Goal: Task Accomplishment & Management: Use online tool/utility

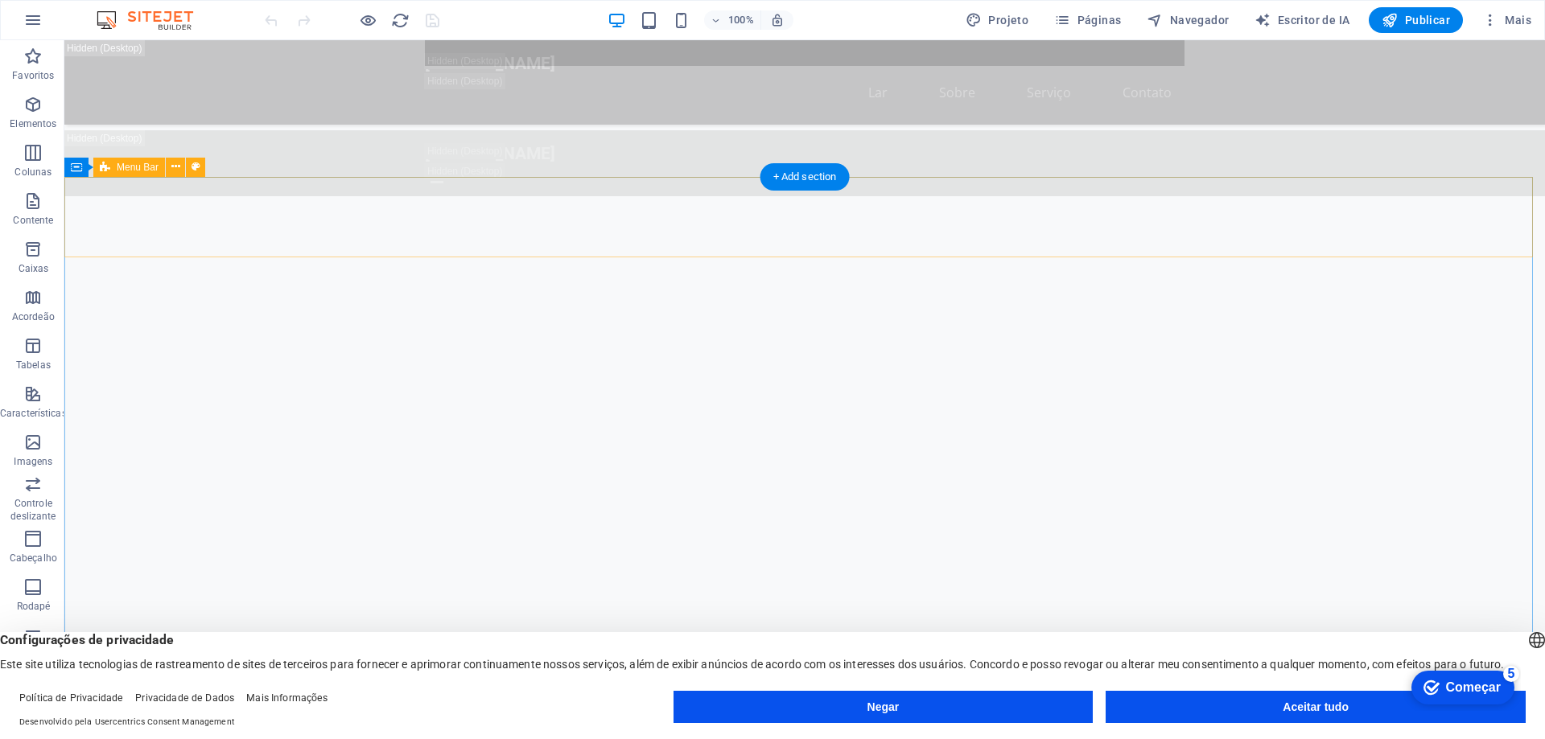
scroll to position [1287, 0]
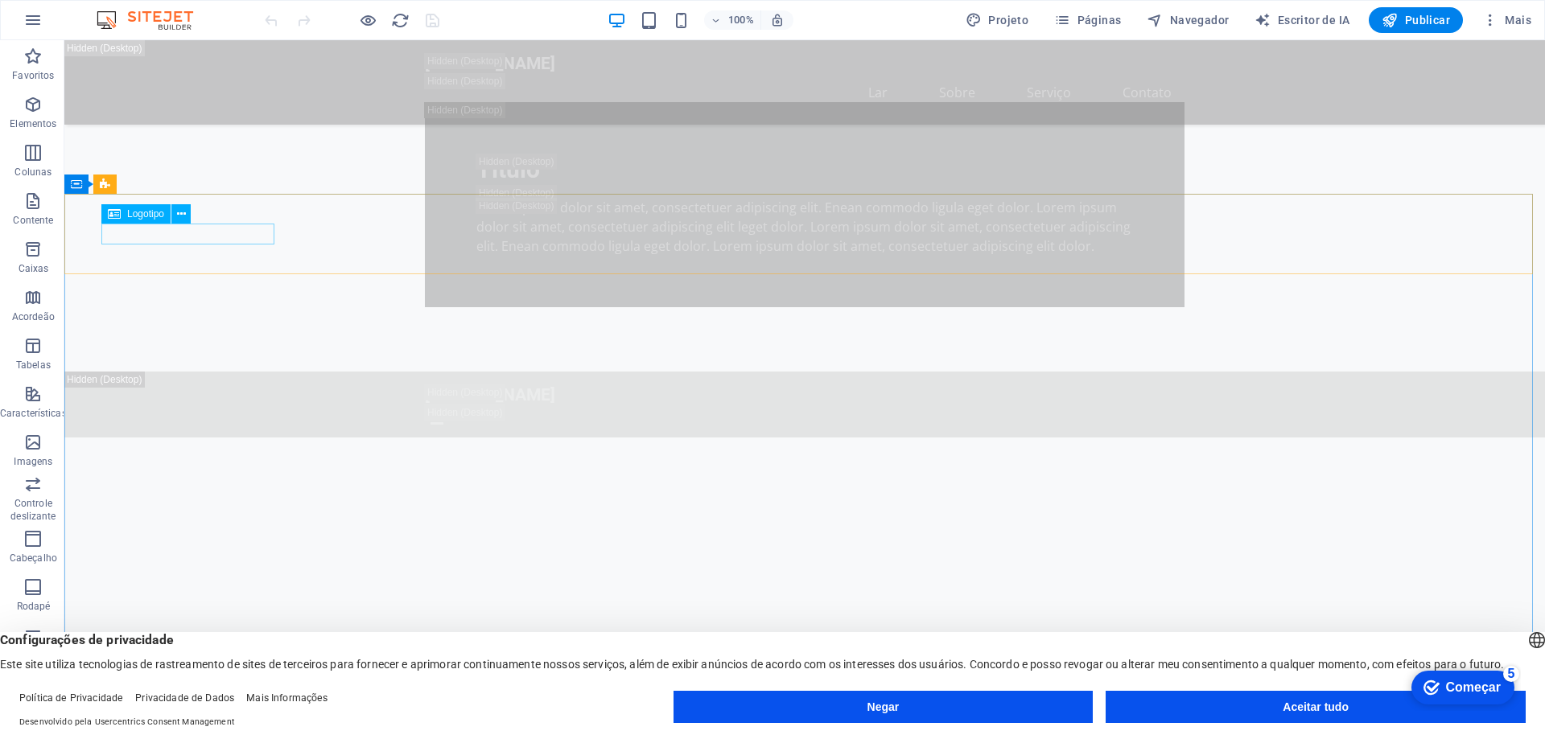
click at [115, 215] on icon at bounding box center [114, 213] width 13 height 19
click at [175, 212] on button at bounding box center [180, 213] width 19 height 19
click at [185, 210] on button at bounding box center [180, 213] width 19 height 19
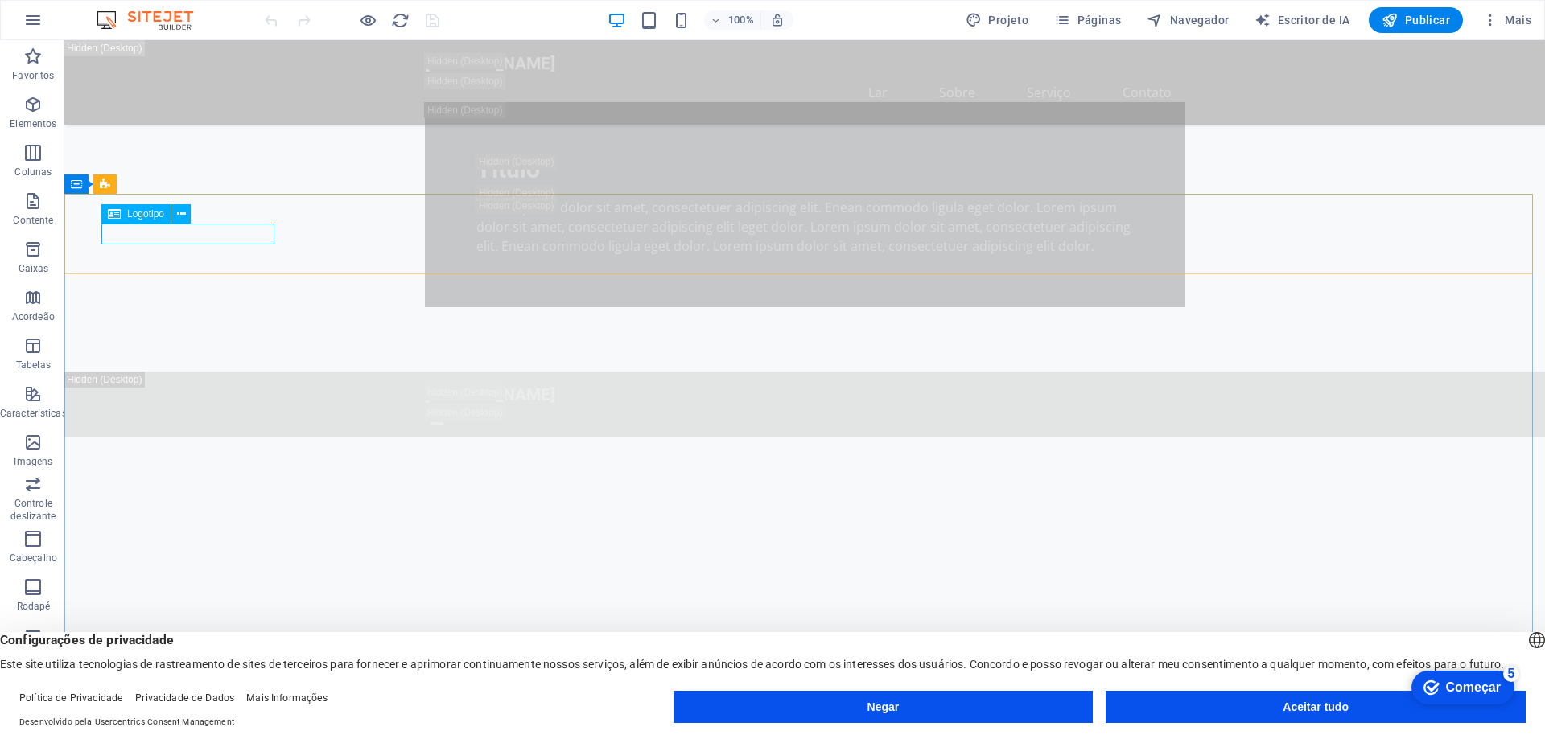
click at [129, 212] on font "Logotipo" at bounding box center [145, 213] width 37 height 11
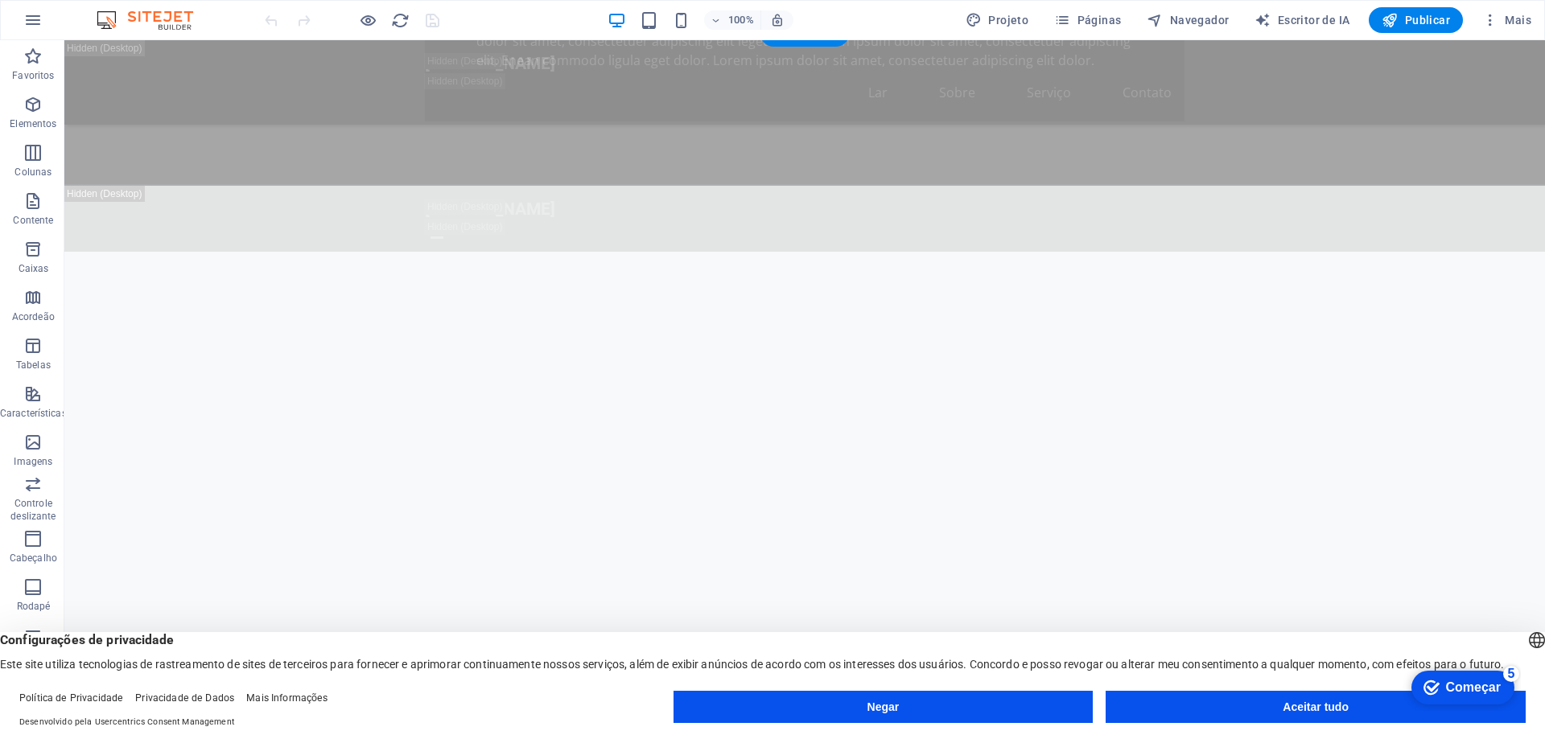
scroll to position [1448, 0]
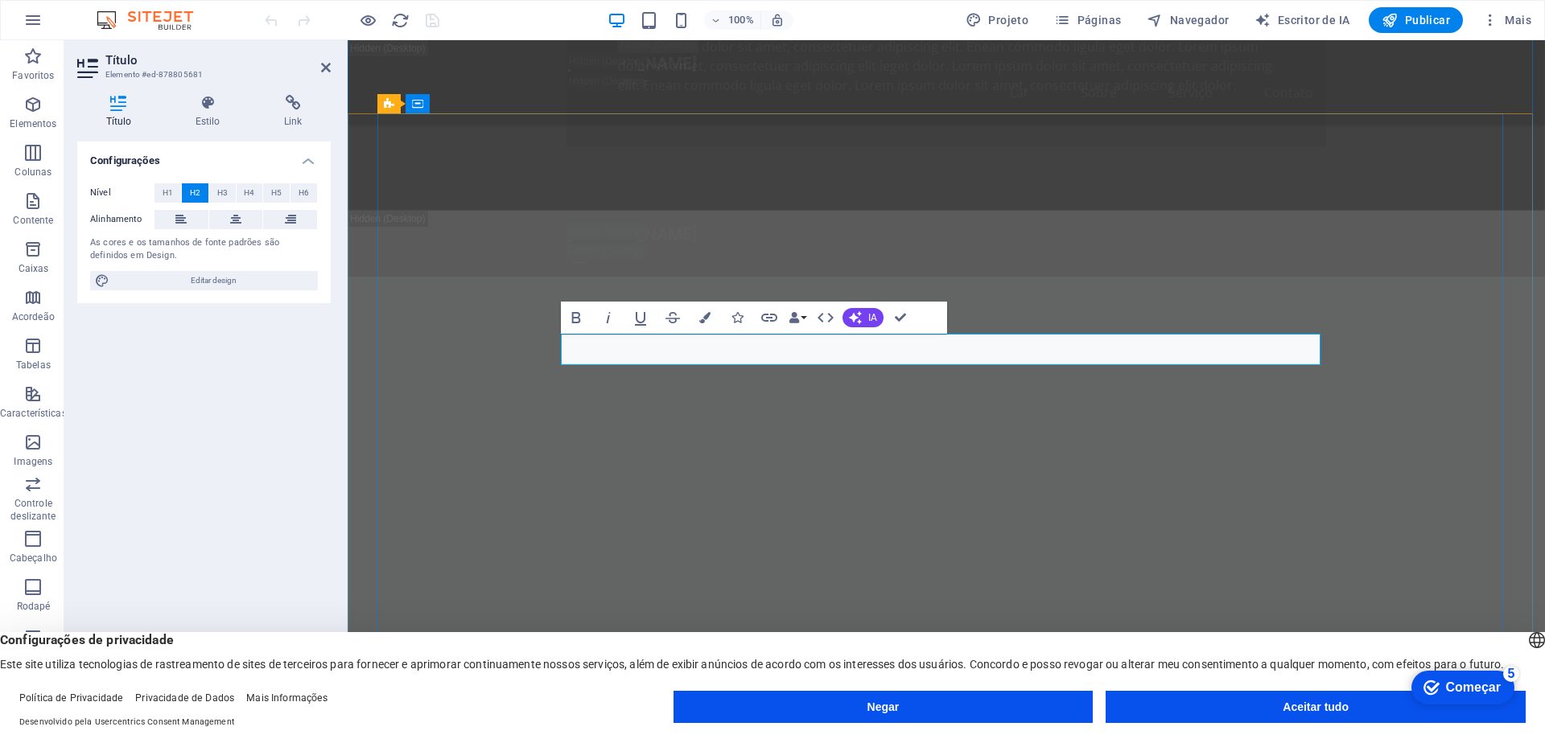
drag, startPoint x: 780, startPoint y: 350, endPoint x: 1142, endPoint y: 344, distance: 362.2
click at [701, 319] on icon "button" at bounding box center [704, 317] width 11 height 11
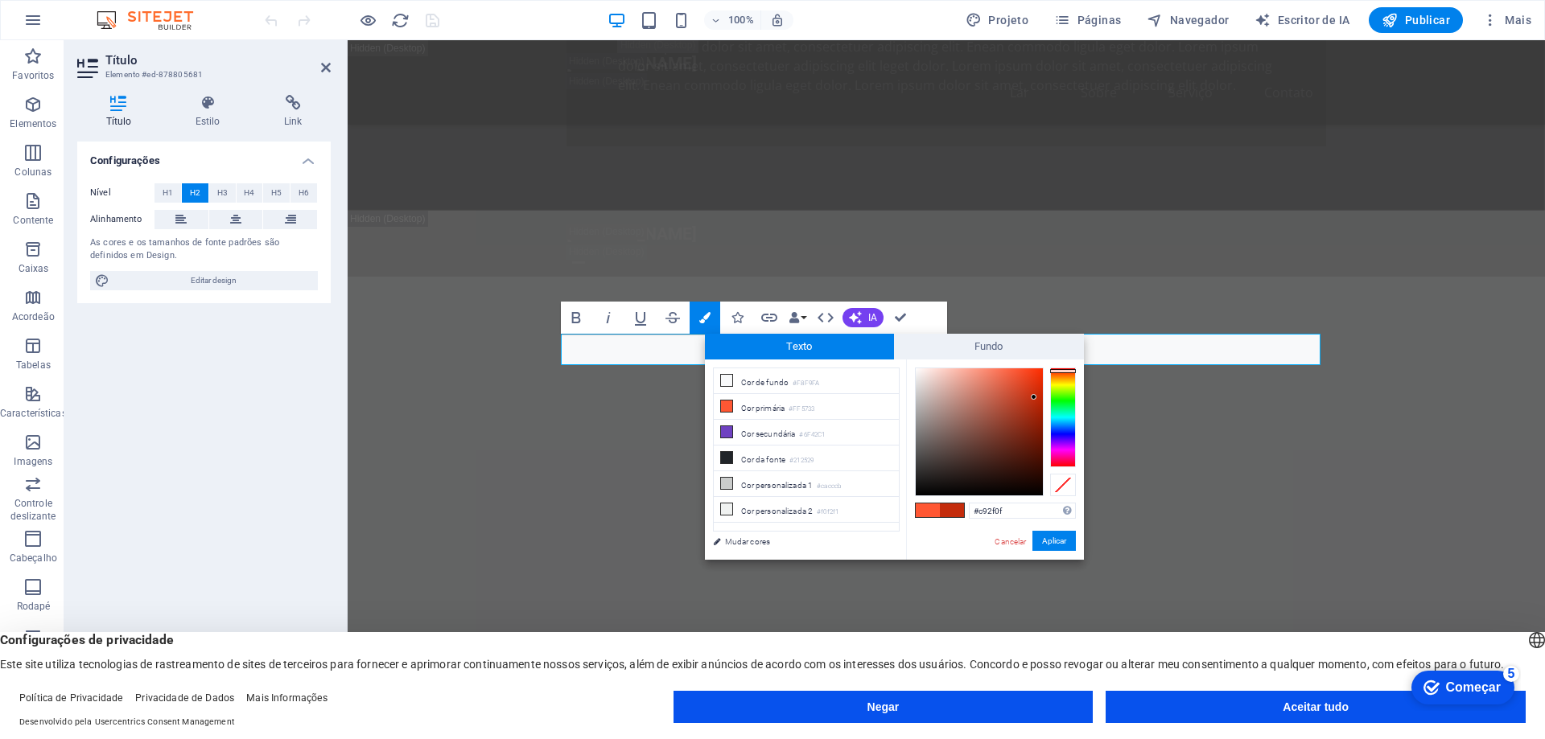
drag, startPoint x: 1014, startPoint y: 365, endPoint x: 1039, endPoint y: 376, distance: 27.0
click at [1031, 394] on div at bounding box center [1034, 397] width 6 height 6
drag, startPoint x: 1064, startPoint y: 369, endPoint x: 1062, endPoint y: 377, distance: 8.2
click at [1064, 380] on div at bounding box center [1063, 382] width 26 height 4
type input "#cf9012"
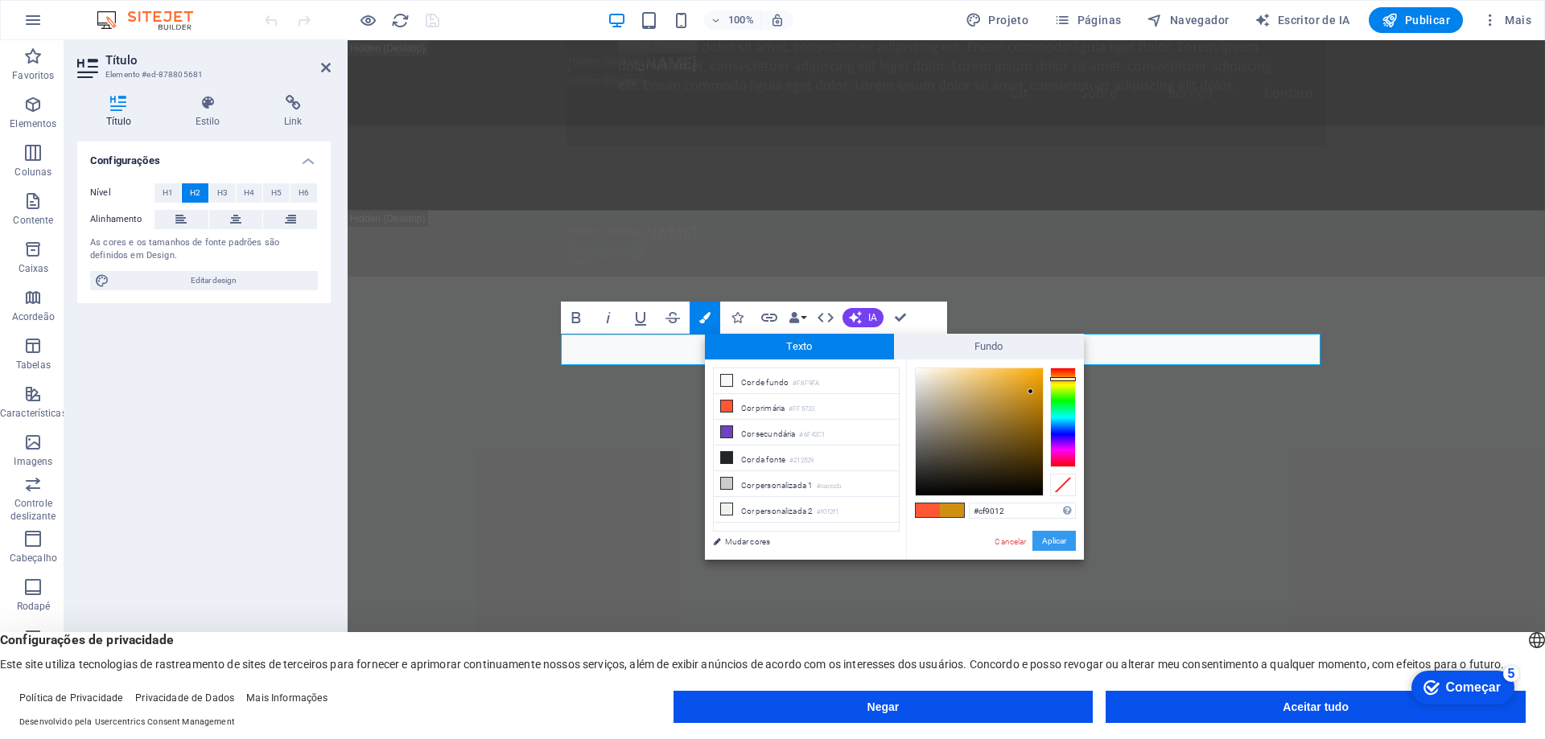
click at [1058, 540] on font "Aplicar" at bounding box center [1054, 541] width 24 height 9
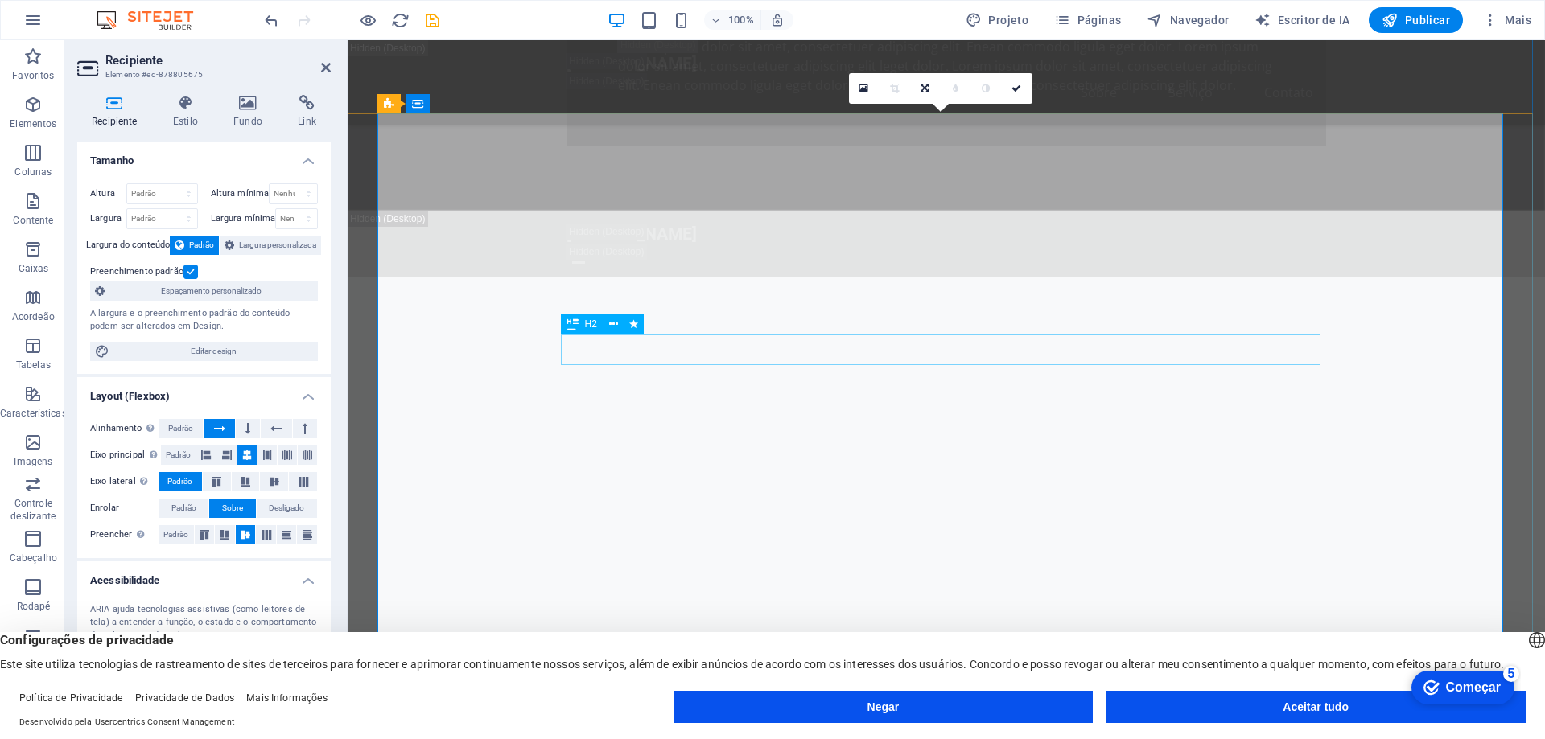
drag, startPoint x: 466, startPoint y: 177, endPoint x: 463, endPoint y: 163, distance: 13.9
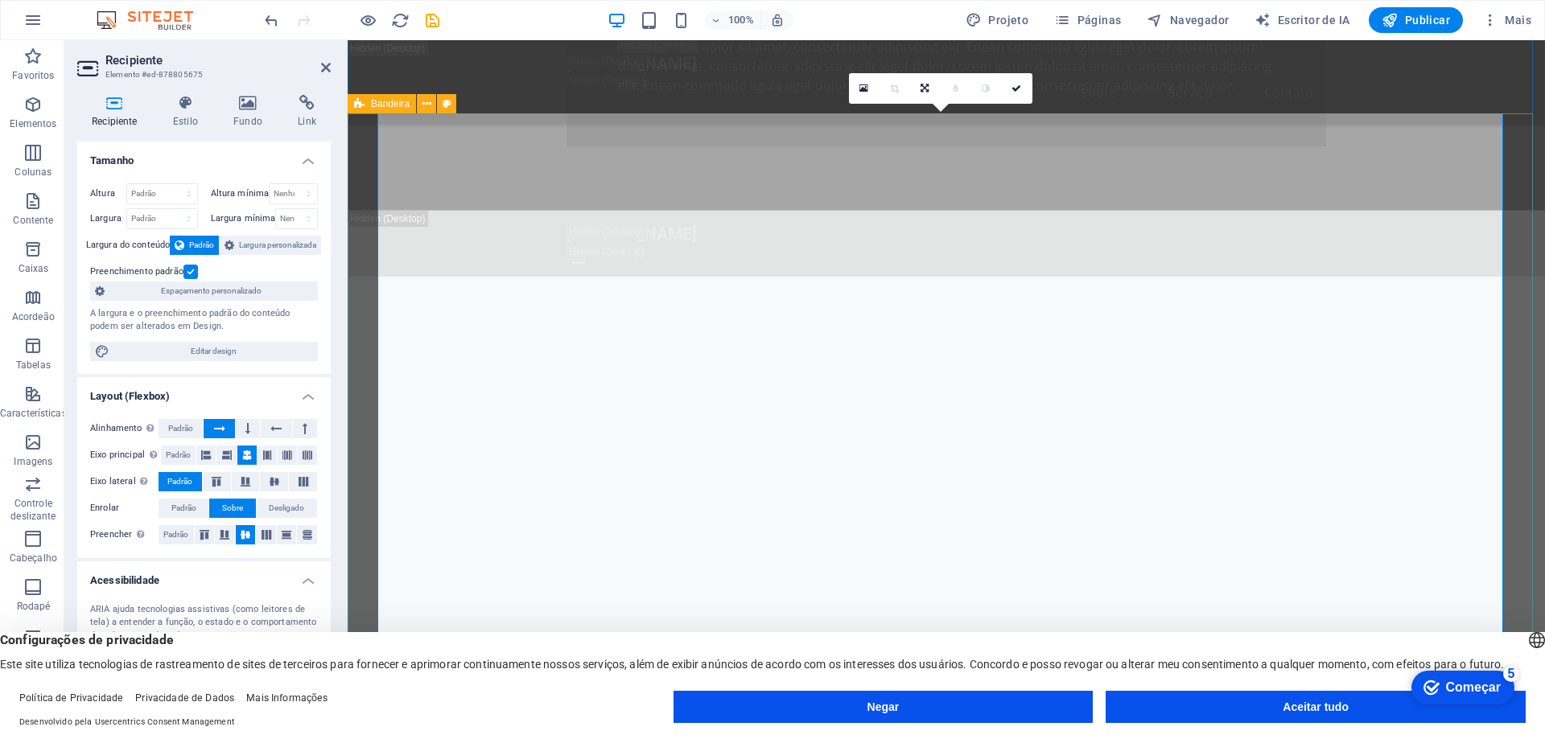
click at [387, 104] on font "Bandeira" at bounding box center [390, 103] width 39 height 11
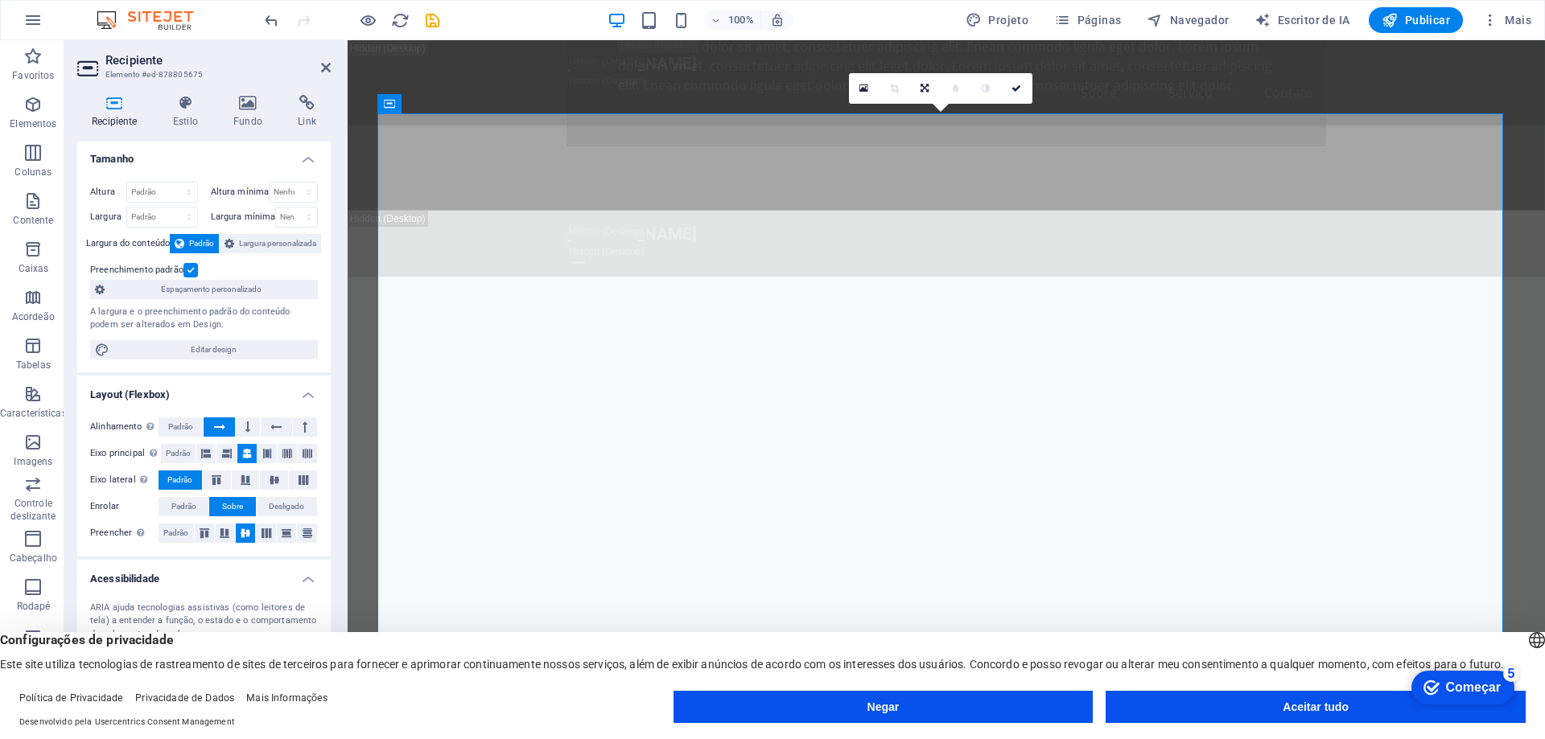
scroll to position [0, 0]
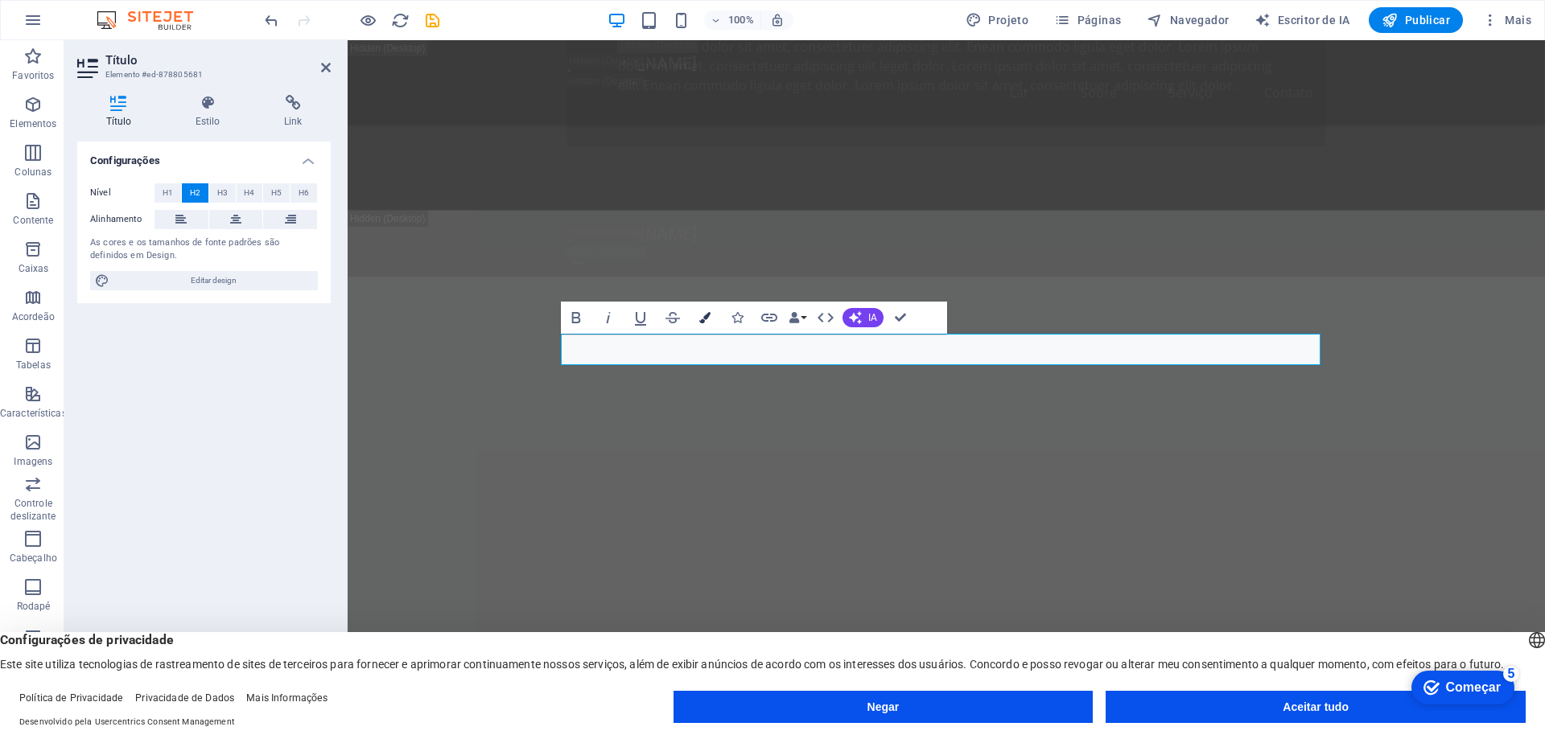
click at [703, 314] on icon "button" at bounding box center [704, 317] width 11 height 11
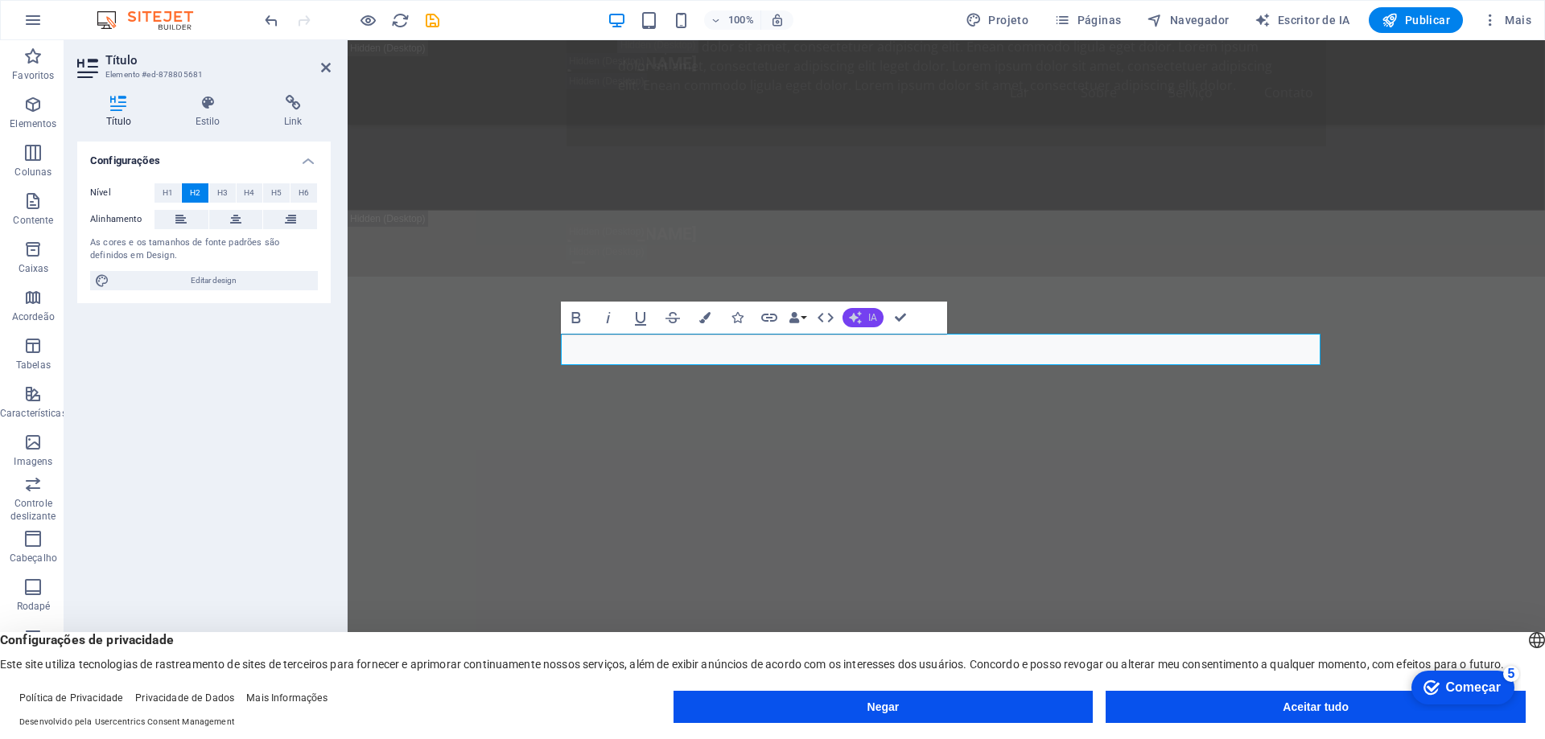
click at [855, 311] on button "IA" at bounding box center [862, 317] width 41 height 19
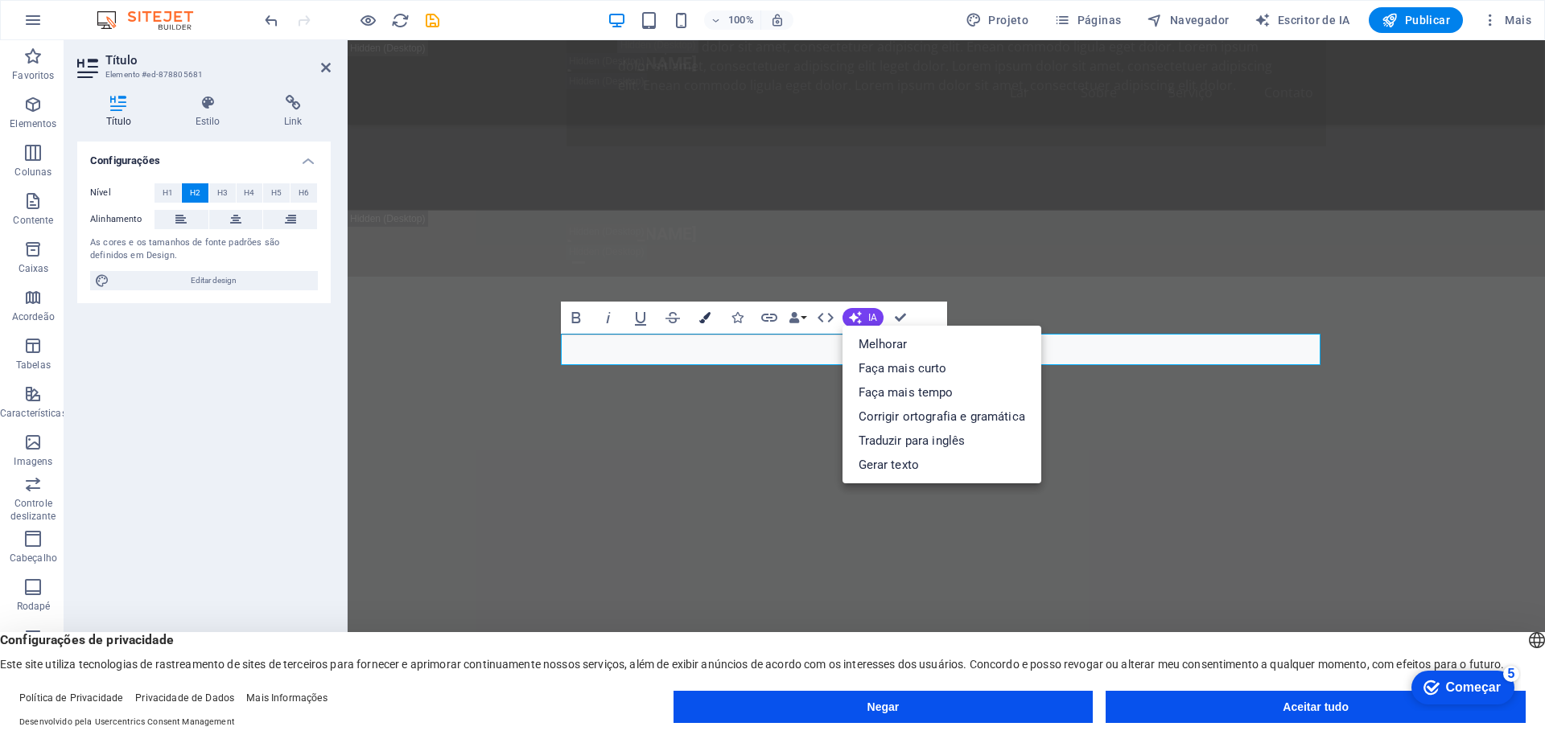
click at [703, 320] on icon "button" at bounding box center [704, 317] width 11 height 11
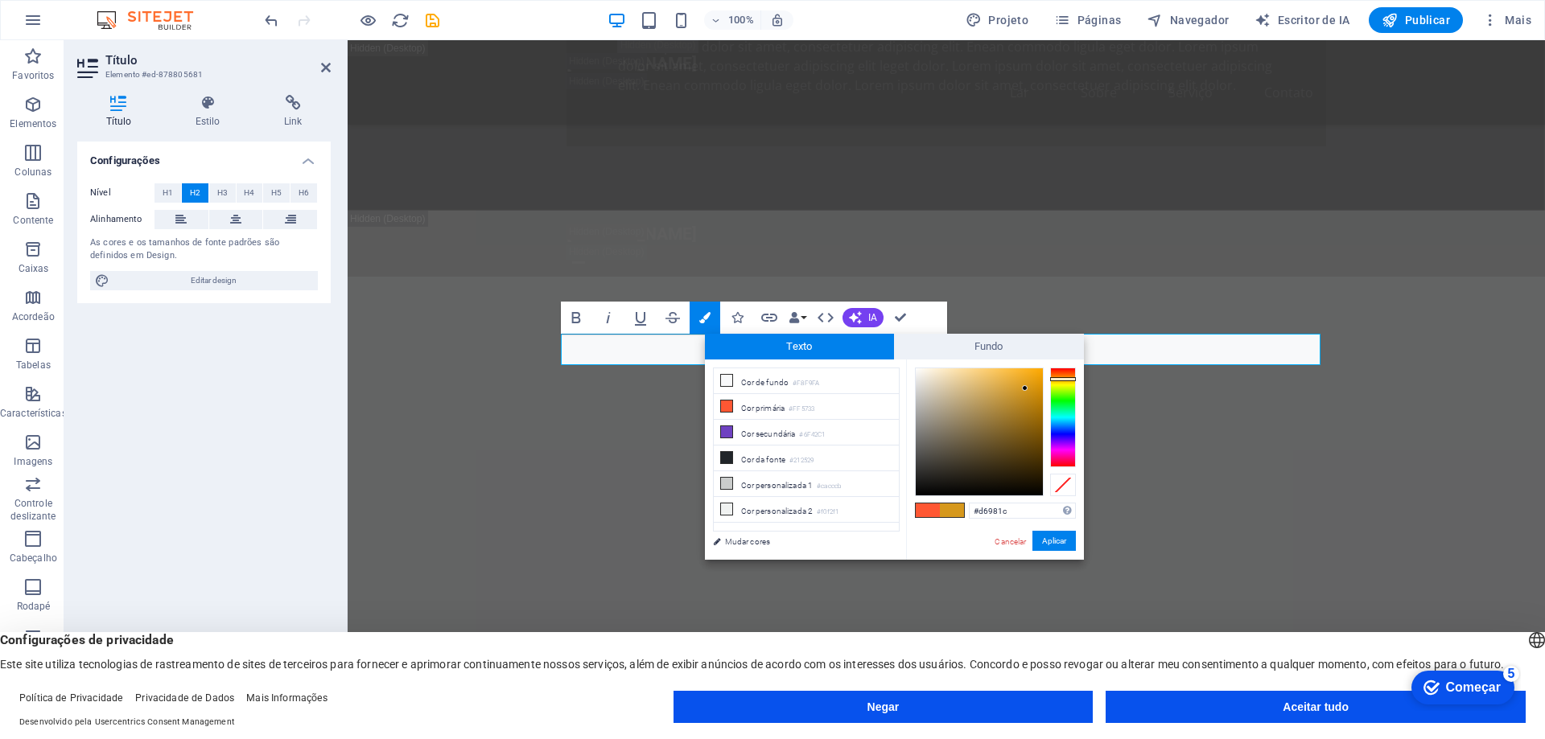
click at [1025, 389] on div at bounding box center [979, 432] width 127 height 127
drag, startPoint x: 1027, startPoint y: 388, endPoint x: 892, endPoint y: 368, distance: 136.7
click at [892, 368] on div "menos Cor de fundo #F8F9FA Cor primária #FF5733 Cor secundária #6F42C1 Cor da f…" at bounding box center [894, 460] width 379 height 200
type input "#000000"
click at [1052, 543] on font "Aplicar" at bounding box center [1054, 541] width 24 height 9
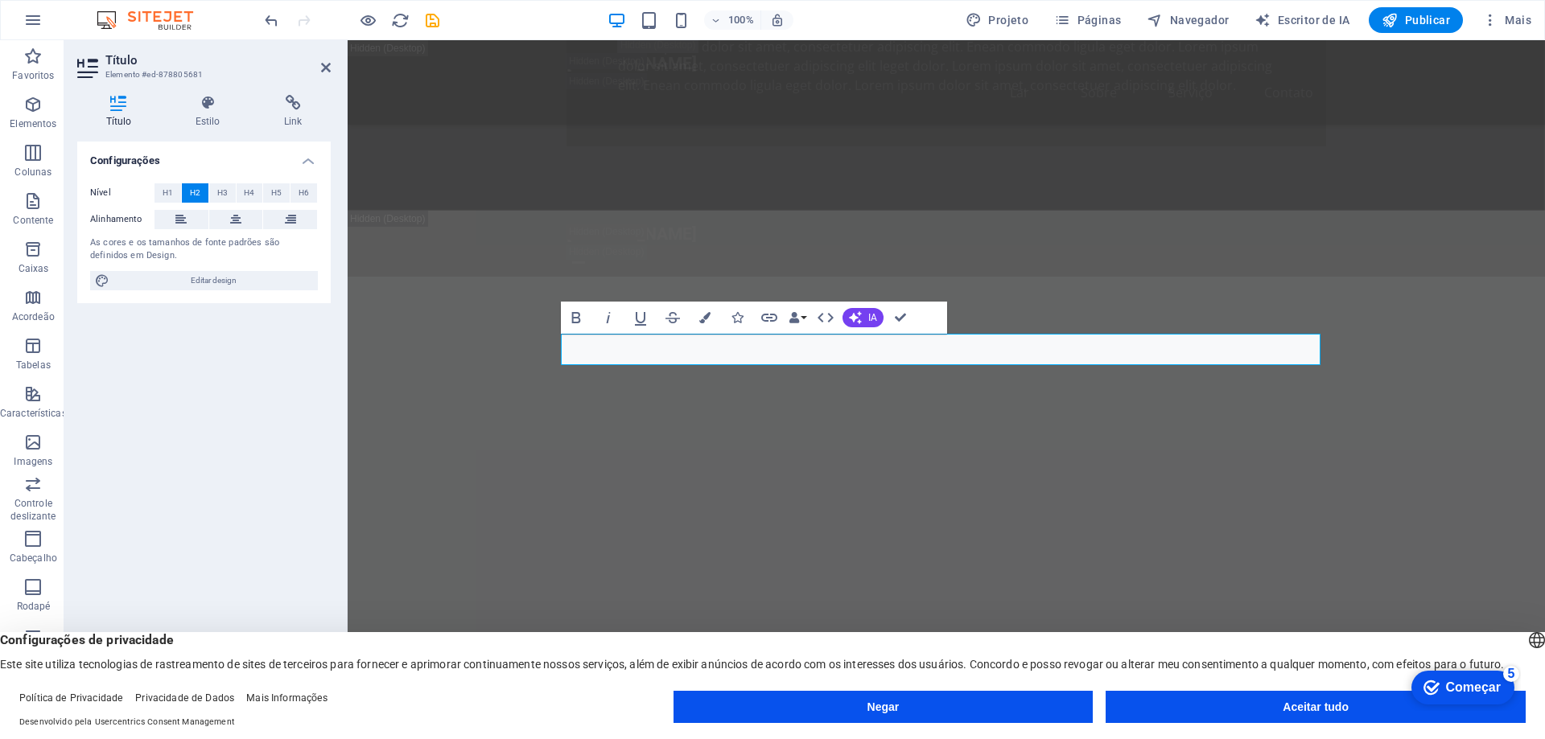
drag, startPoint x: 354, startPoint y: 128, endPoint x: 703, endPoint y: 168, distance: 351.5
click at [703, 168] on div "H2 Bandeira Recipiente Menu Barra de menu Banner Menu Bar Espaçador H3 Espaçado…" at bounding box center [946, 377] width 1197 height 674
drag, startPoint x: 780, startPoint y: 363, endPoint x: 790, endPoint y: 363, distance: 10.5
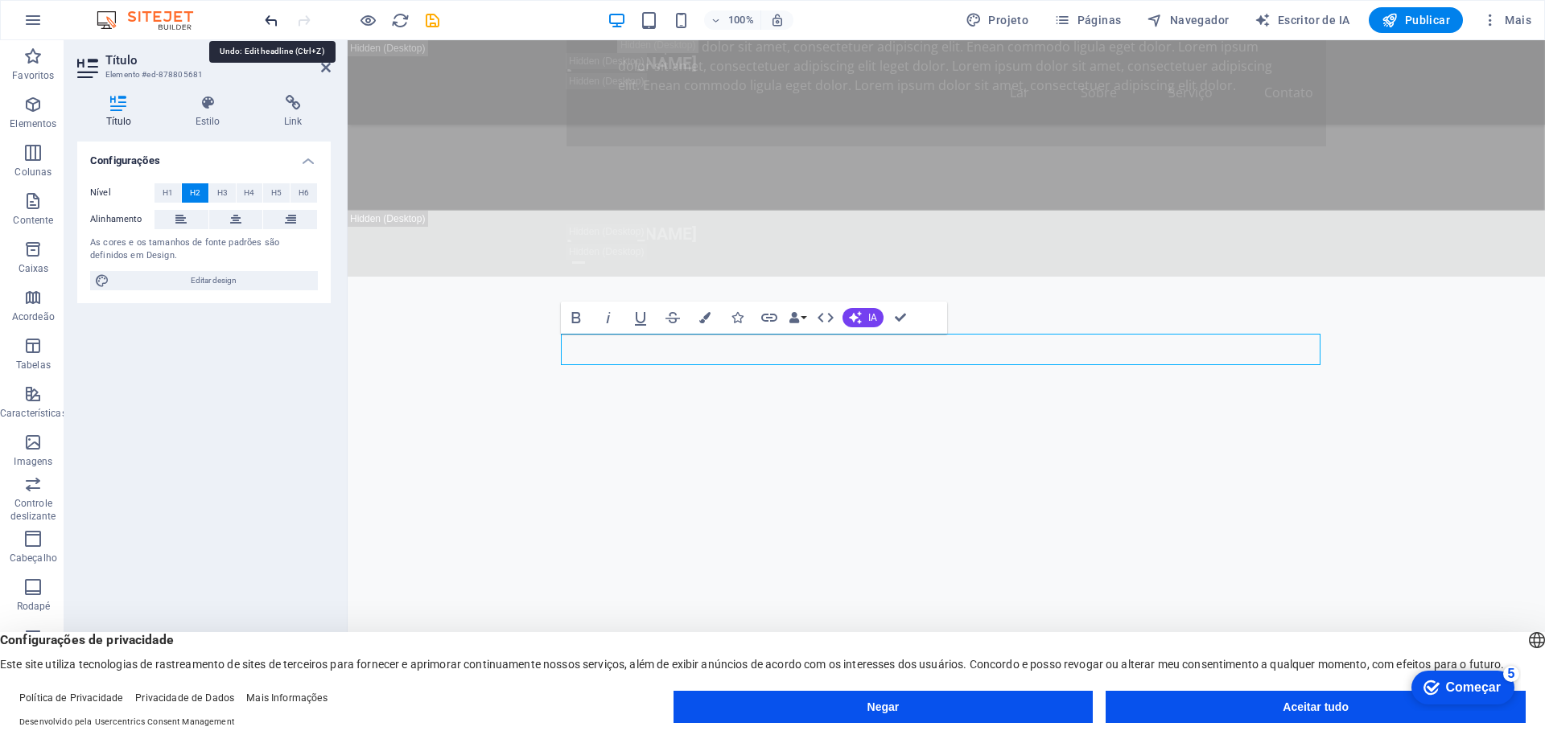
click at [272, 25] on icon "desfazer" at bounding box center [271, 20] width 19 height 19
drag, startPoint x: 777, startPoint y: 349, endPoint x: 1197, endPoint y: 349, distance: 419.2
click at [704, 321] on icon "button" at bounding box center [704, 317] width 11 height 11
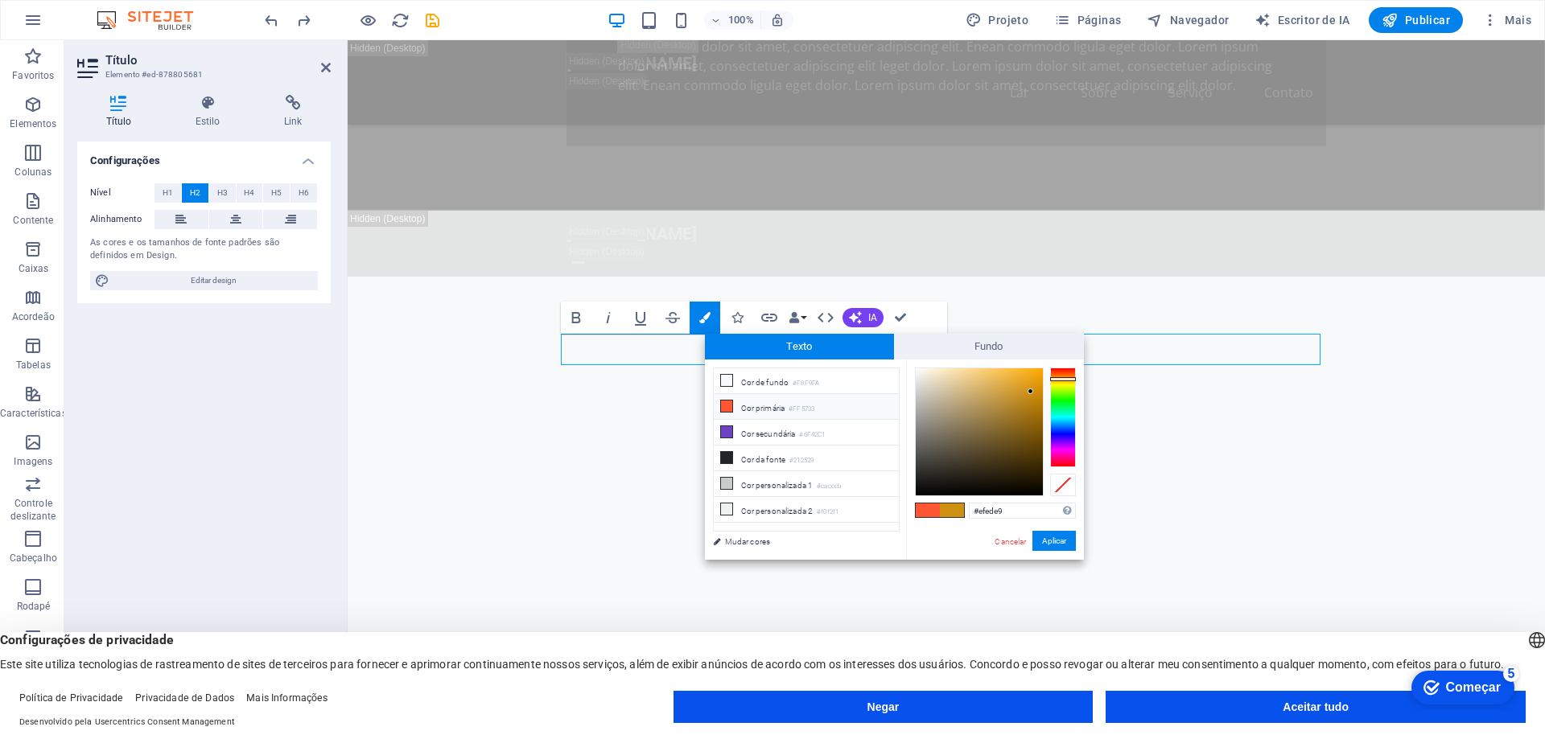
click at [918, 376] on div at bounding box center [979, 432] width 127 height 127
drag, startPoint x: 918, startPoint y: 376, endPoint x: 949, endPoint y: 391, distance: 34.2
click at [915, 363] on div "#fffffe Formatos suportados #0852ed rgb(8, 82, 237) rgba(8, 82, 237, 90%) hsv(2…" at bounding box center [995, 577] width 178 height 434
type input "#000000"
click at [1046, 537] on font "Aplicar" at bounding box center [1054, 541] width 24 height 9
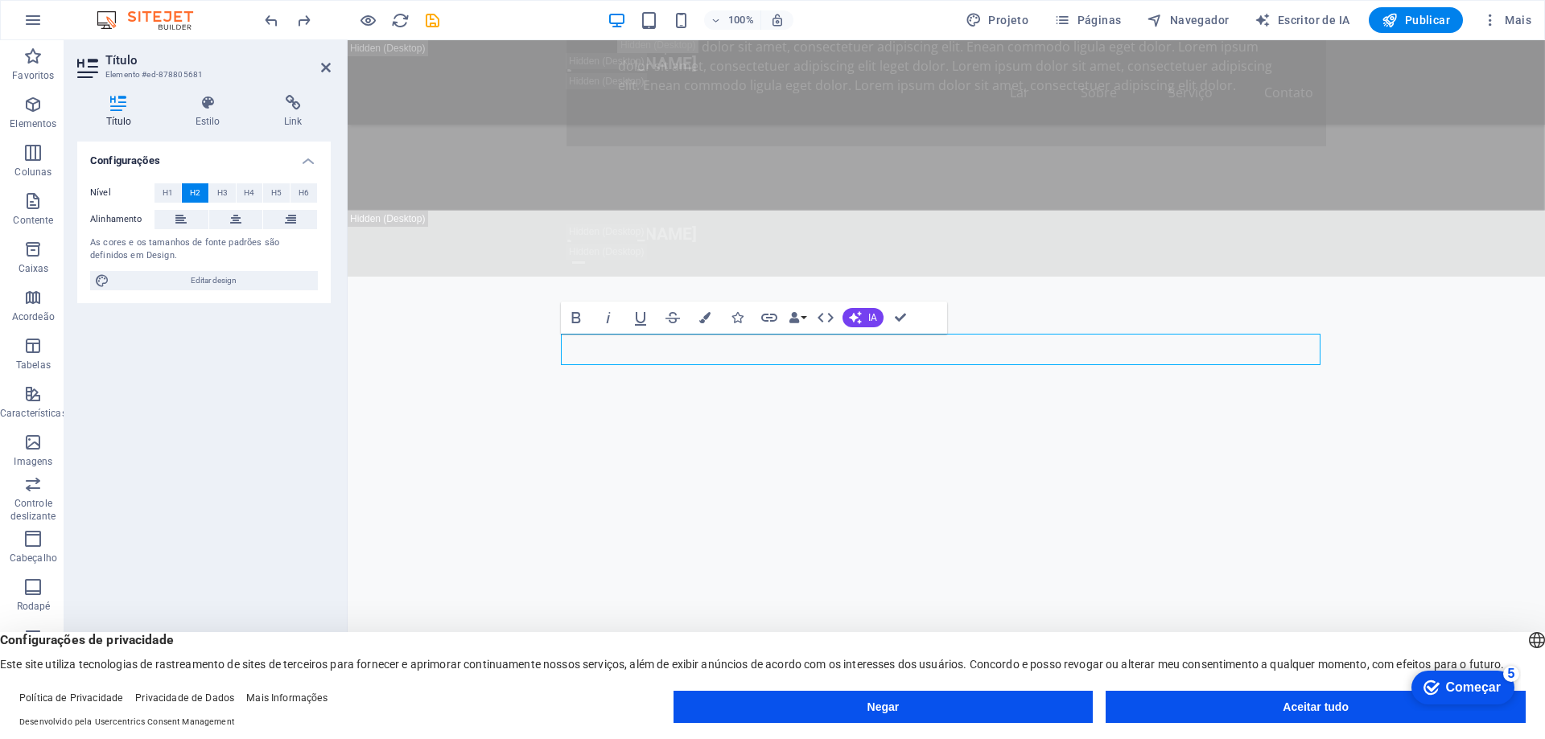
click at [664, 243] on div "H2 Bandeira Recipiente Menu Barra de menu Banner Menu Bar Espaçador H3 Espaçado…" at bounding box center [946, 377] width 1197 height 674
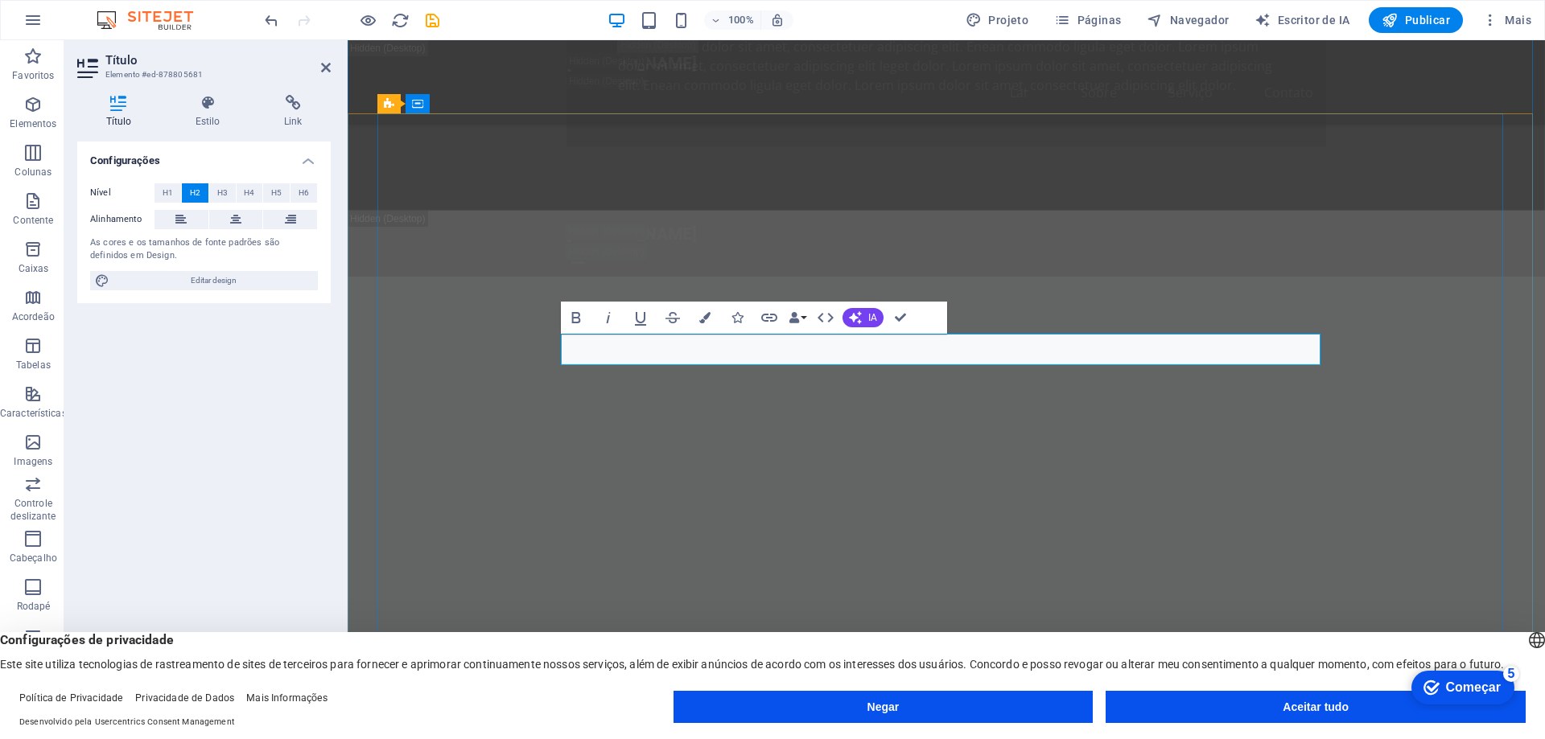
drag, startPoint x: 797, startPoint y: 356, endPoint x: 719, endPoint y: 135, distance: 233.6
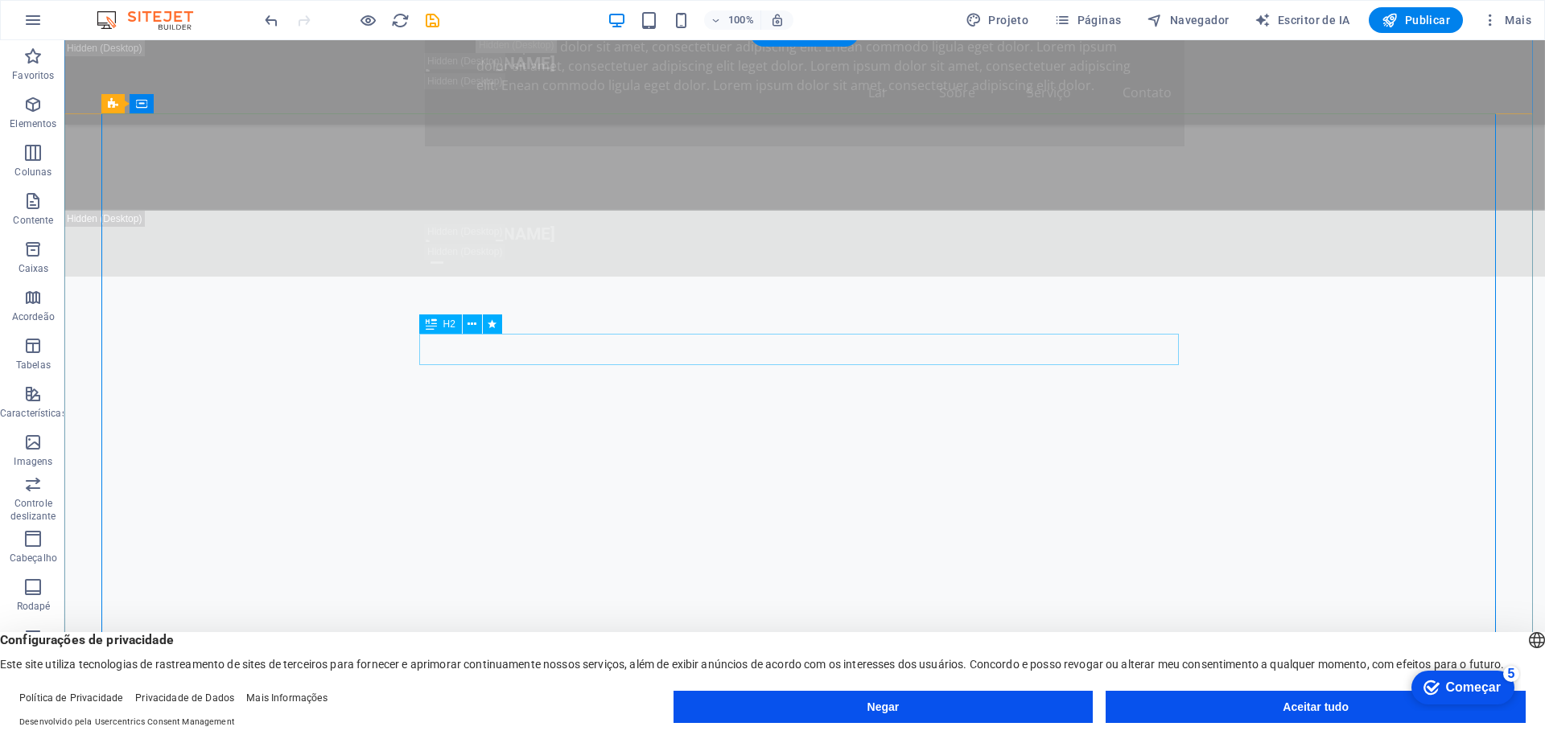
drag, startPoint x: 821, startPoint y: 353, endPoint x: 843, endPoint y: 360, distance: 23.7
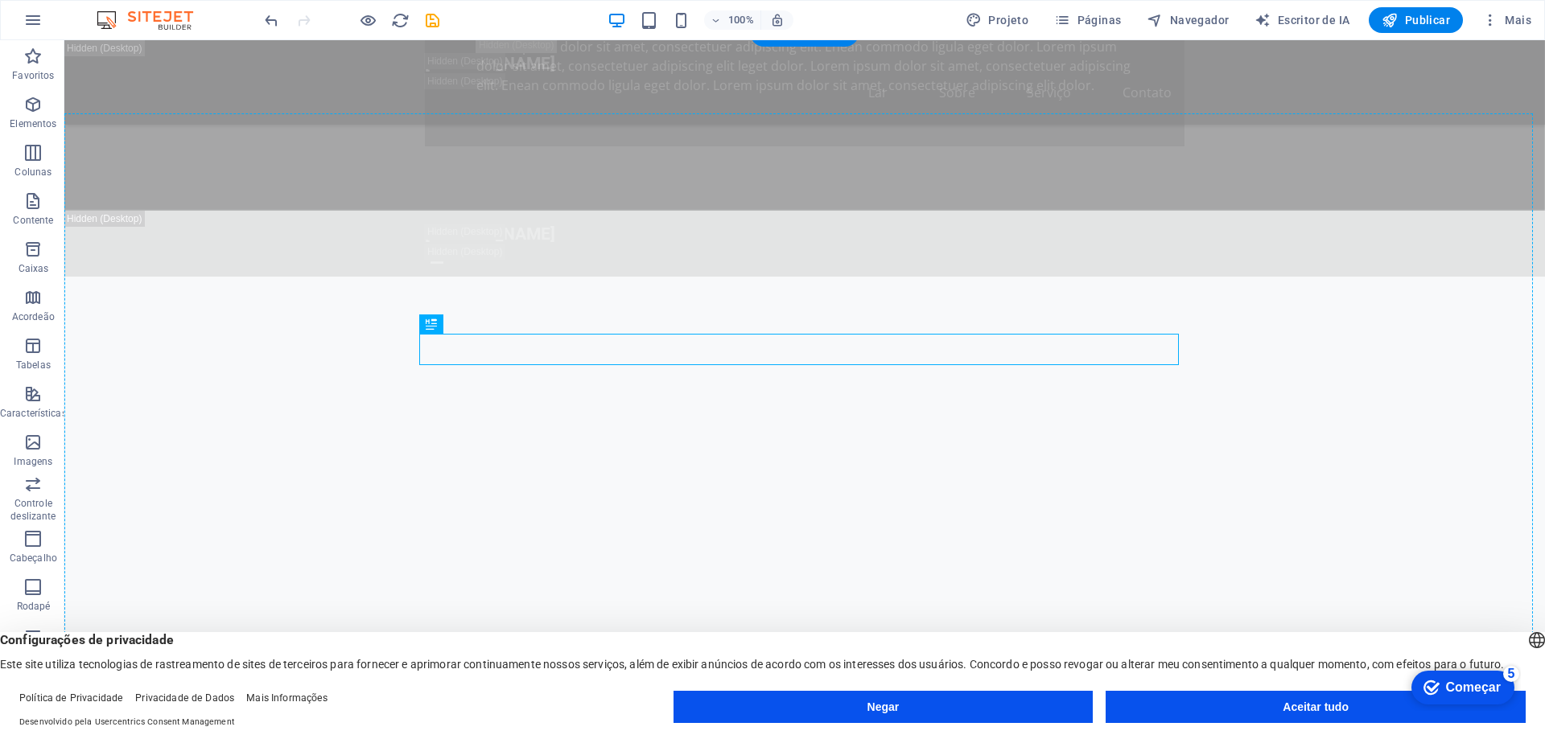
drag, startPoint x: 805, startPoint y: 348, endPoint x: 870, endPoint y: 311, distance: 74.3
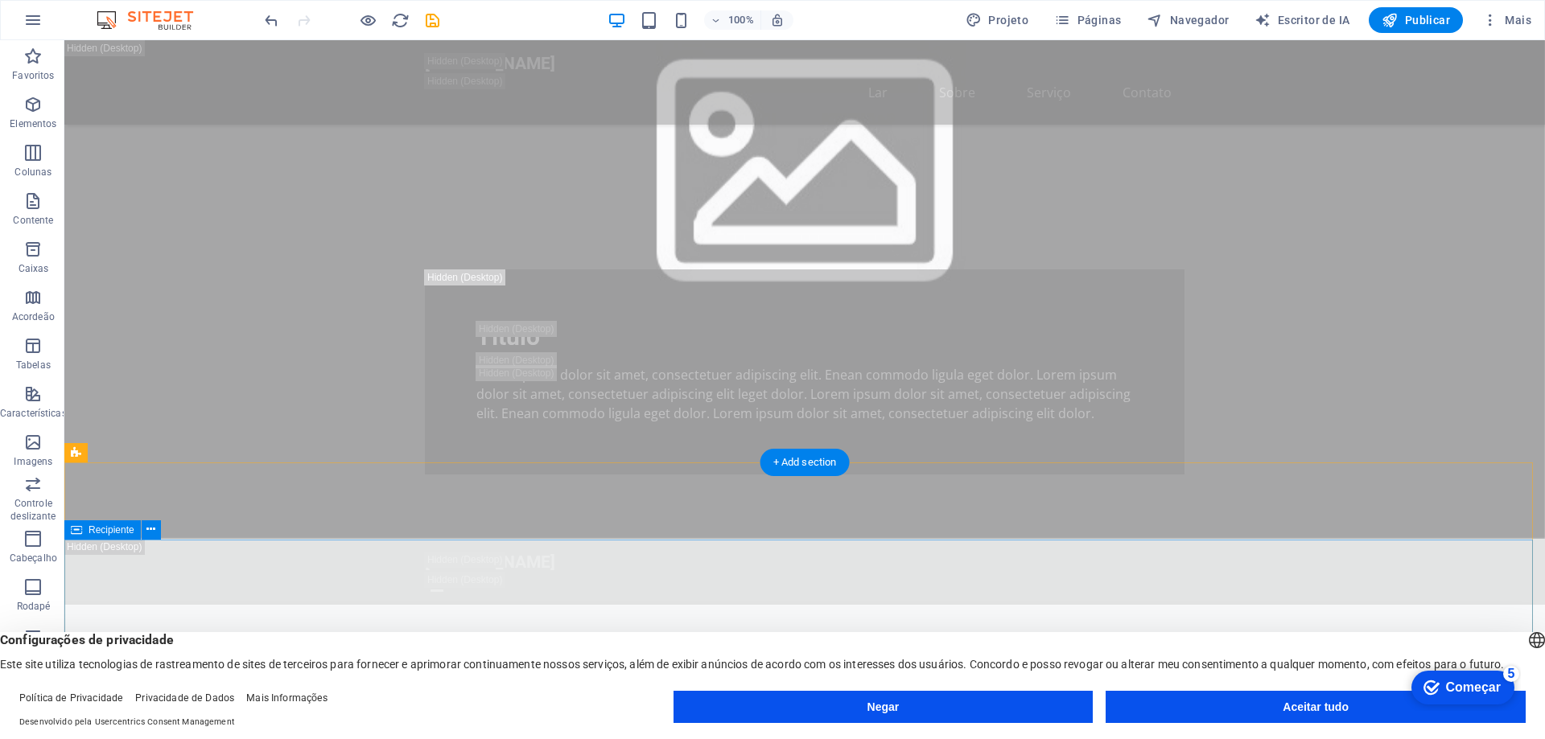
scroll to position [1764, 0]
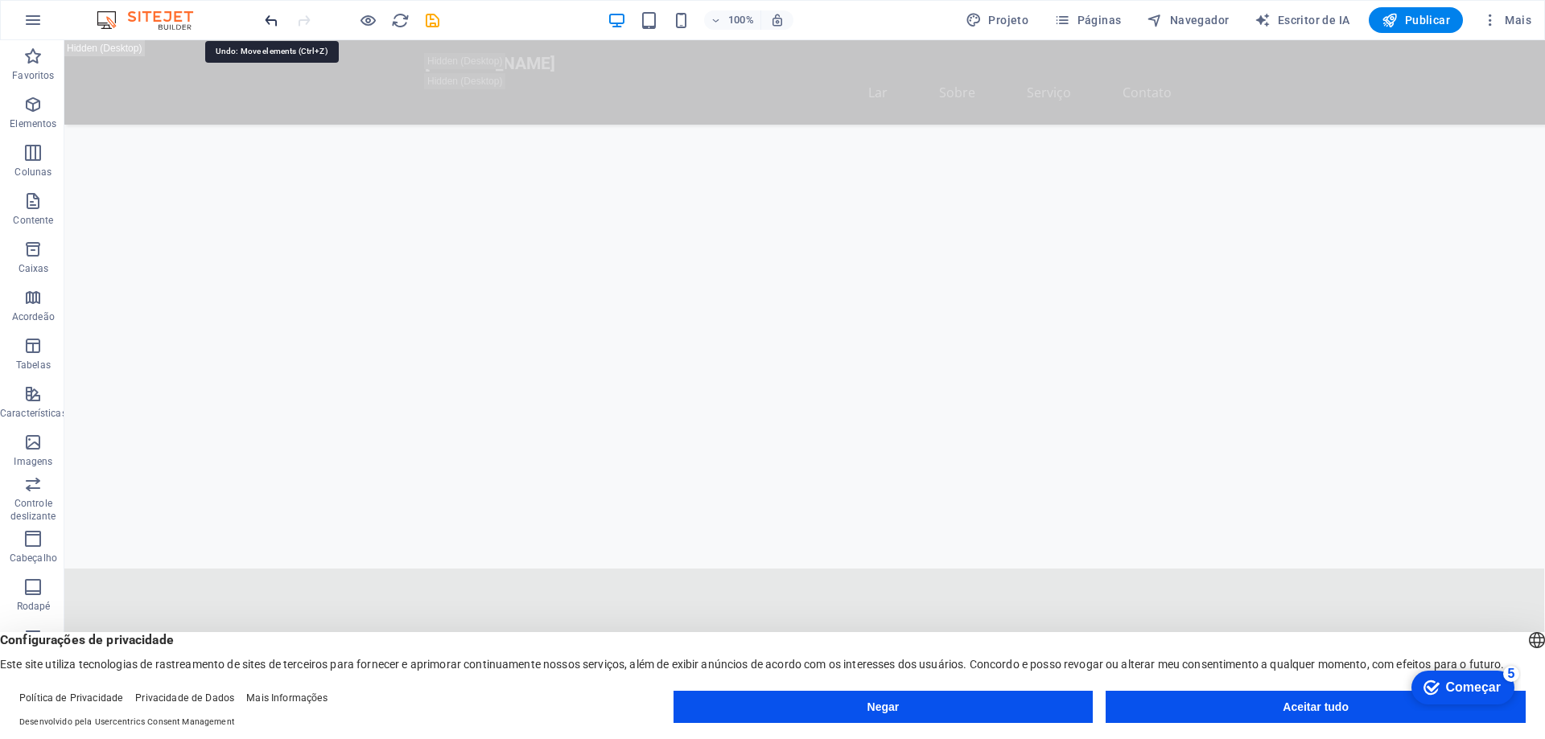
click at [269, 19] on icon "desfazer" at bounding box center [271, 20] width 19 height 19
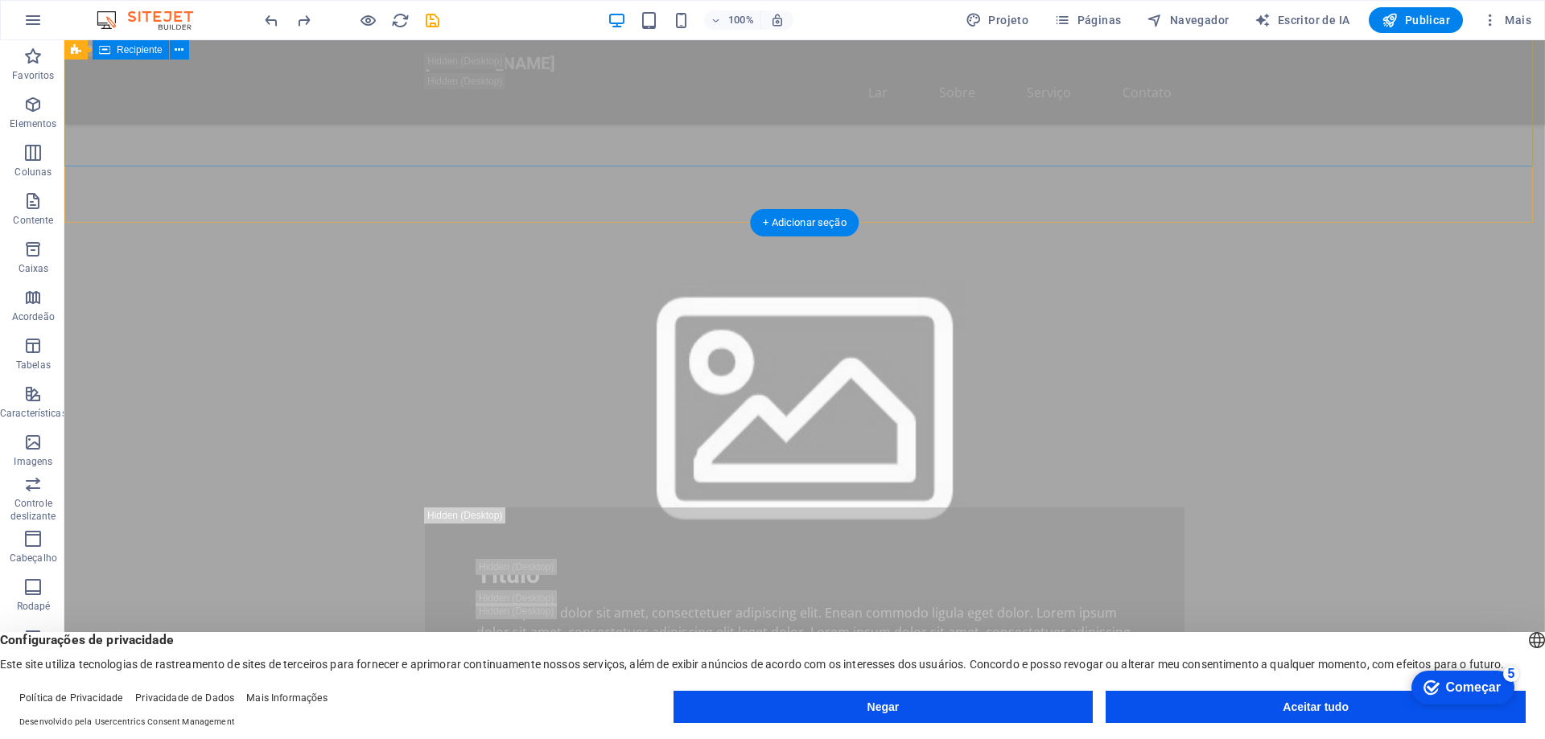
scroll to position [1445, 0]
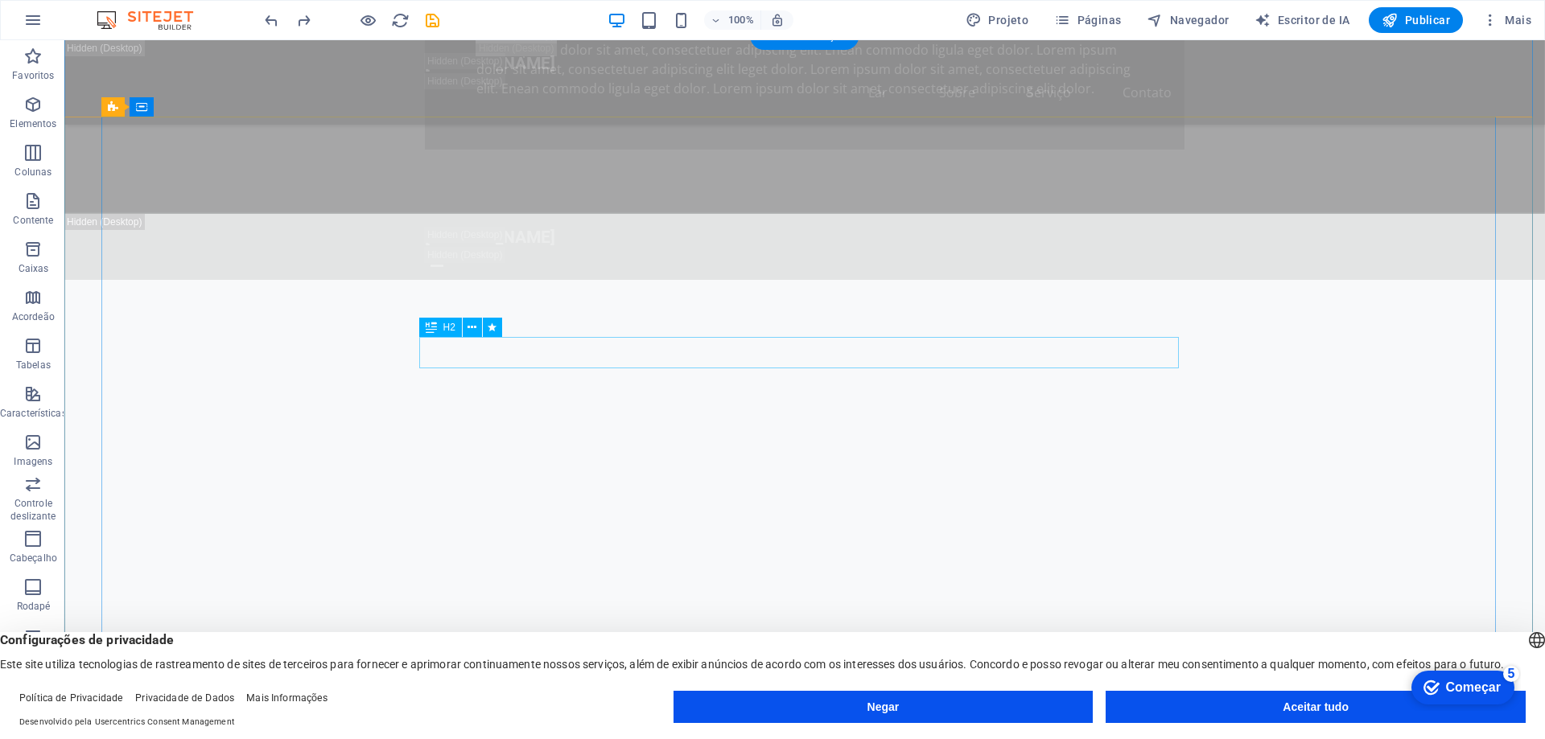
drag, startPoint x: 778, startPoint y: 356, endPoint x: 772, endPoint y: 340, distance: 17.3
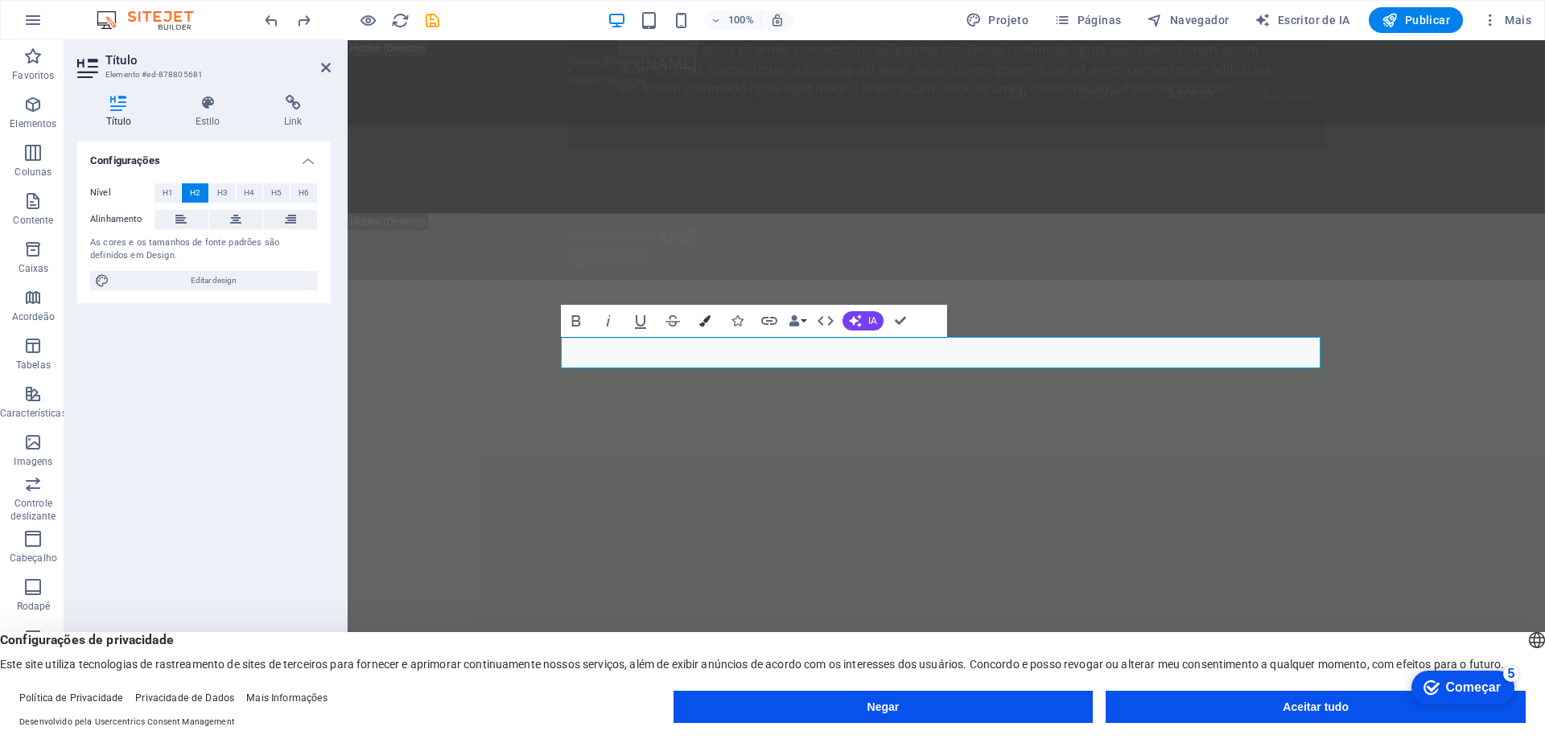
click at [705, 323] on icon "button" at bounding box center [704, 320] width 11 height 11
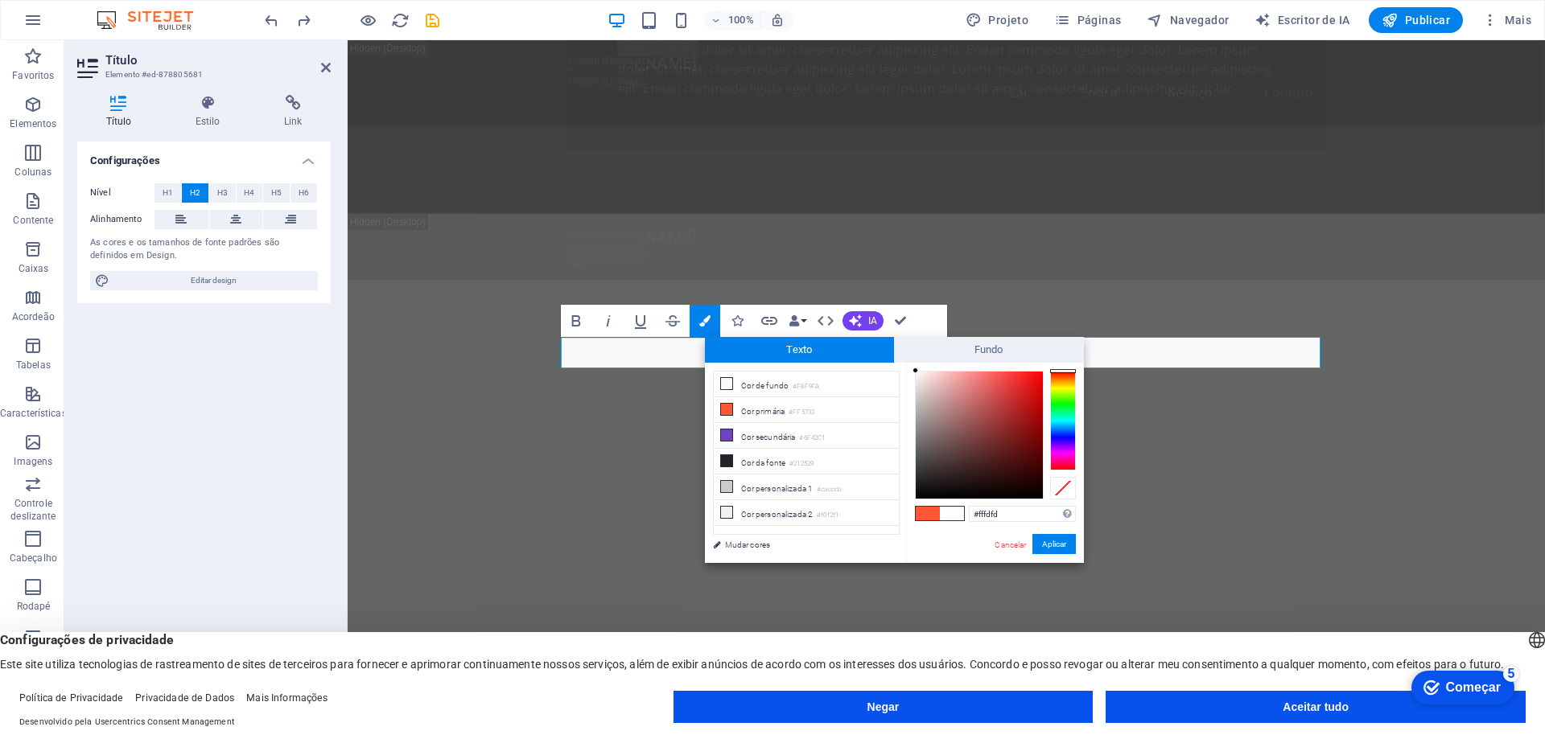
drag, startPoint x: 917, startPoint y: 498, endPoint x: 916, endPoint y: 371, distance: 127.1
click at [916, 372] on div at bounding box center [979, 435] width 127 height 127
click at [1038, 549] on button "Aplicar" at bounding box center [1053, 544] width 43 height 20
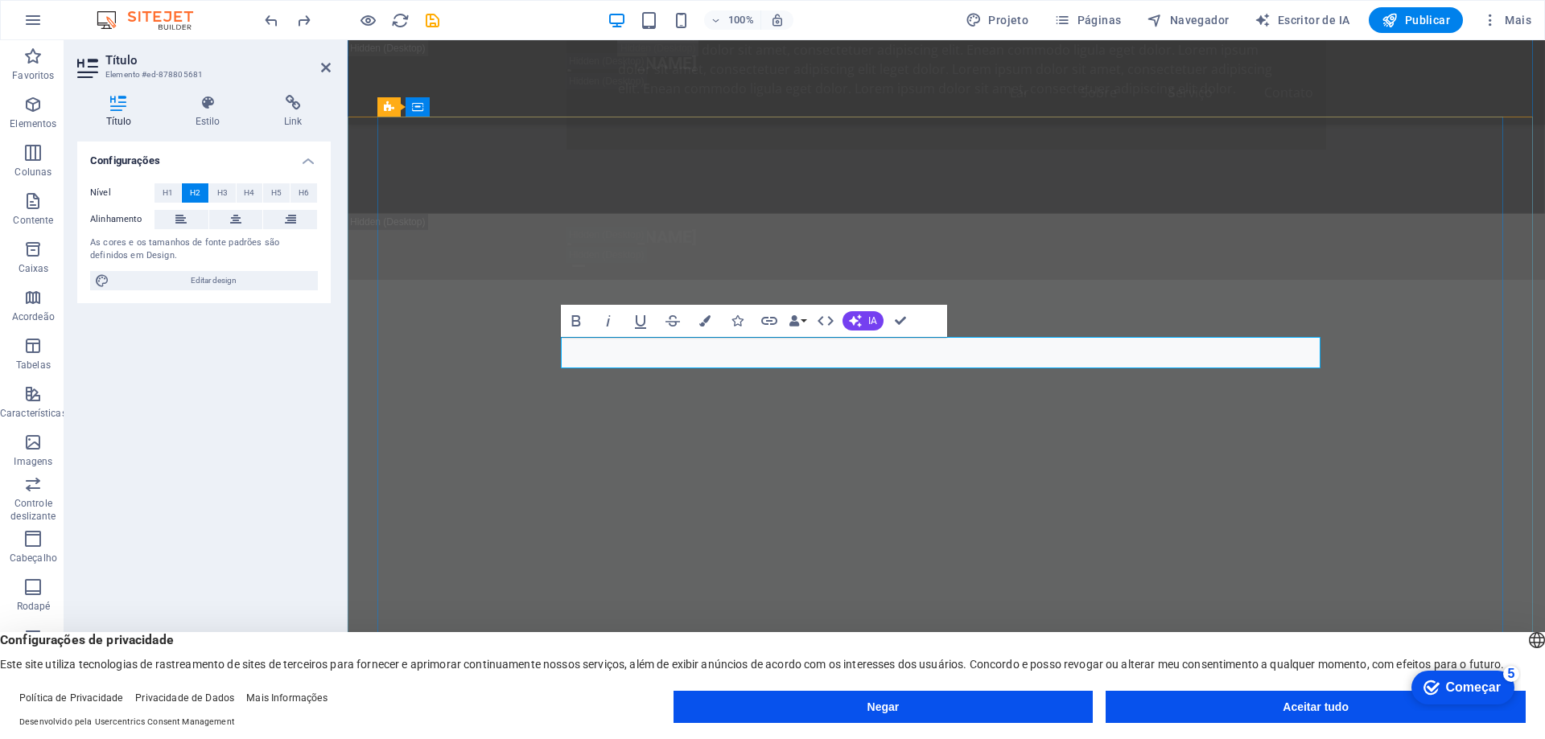
drag, startPoint x: 968, startPoint y: 350, endPoint x: 740, endPoint y: 348, distance: 227.7
click at [699, 313] on button "Cores" at bounding box center [705, 321] width 31 height 32
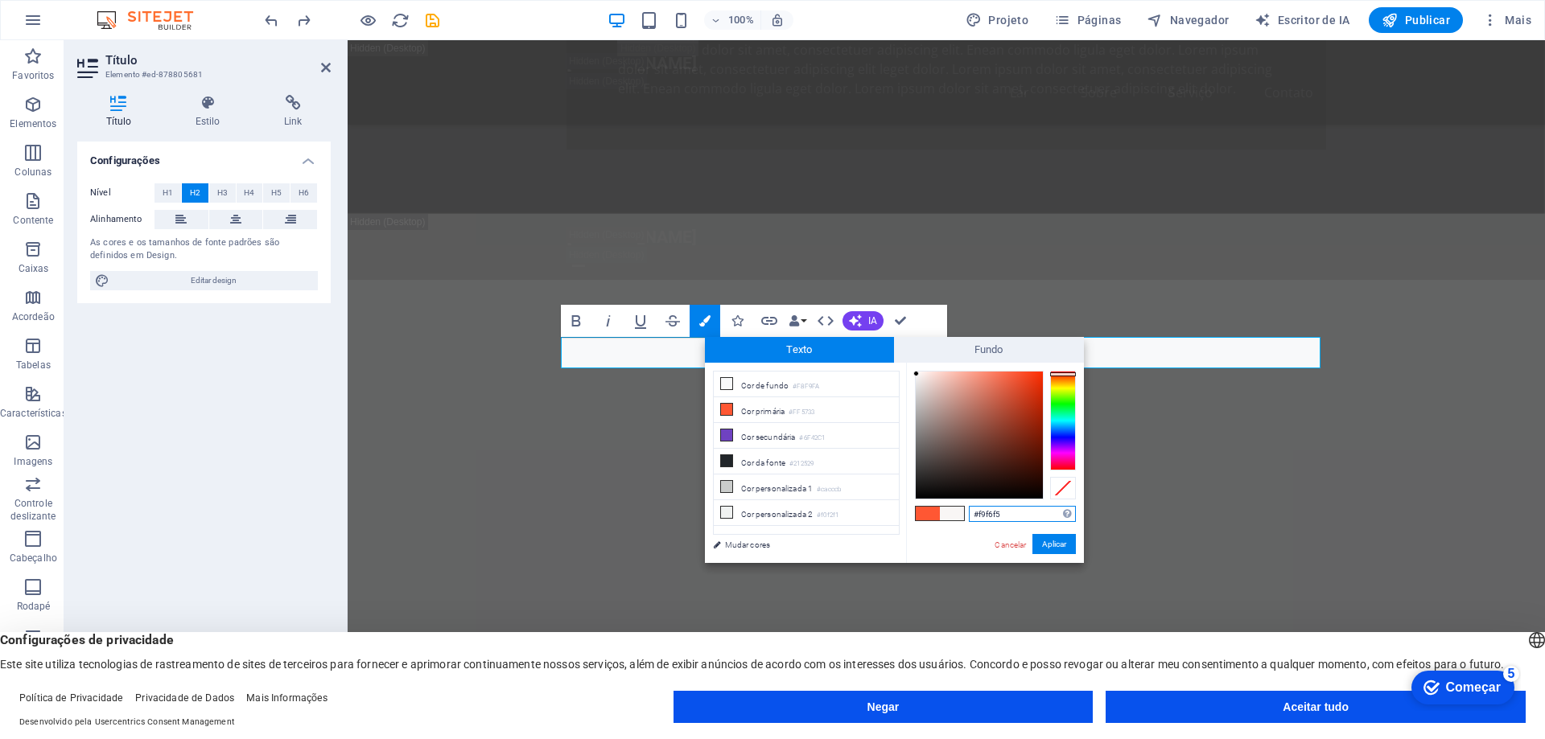
click at [917, 374] on div at bounding box center [979, 435] width 127 height 127
click at [1057, 552] on button "Aplicar" at bounding box center [1053, 544] width 43 height 20
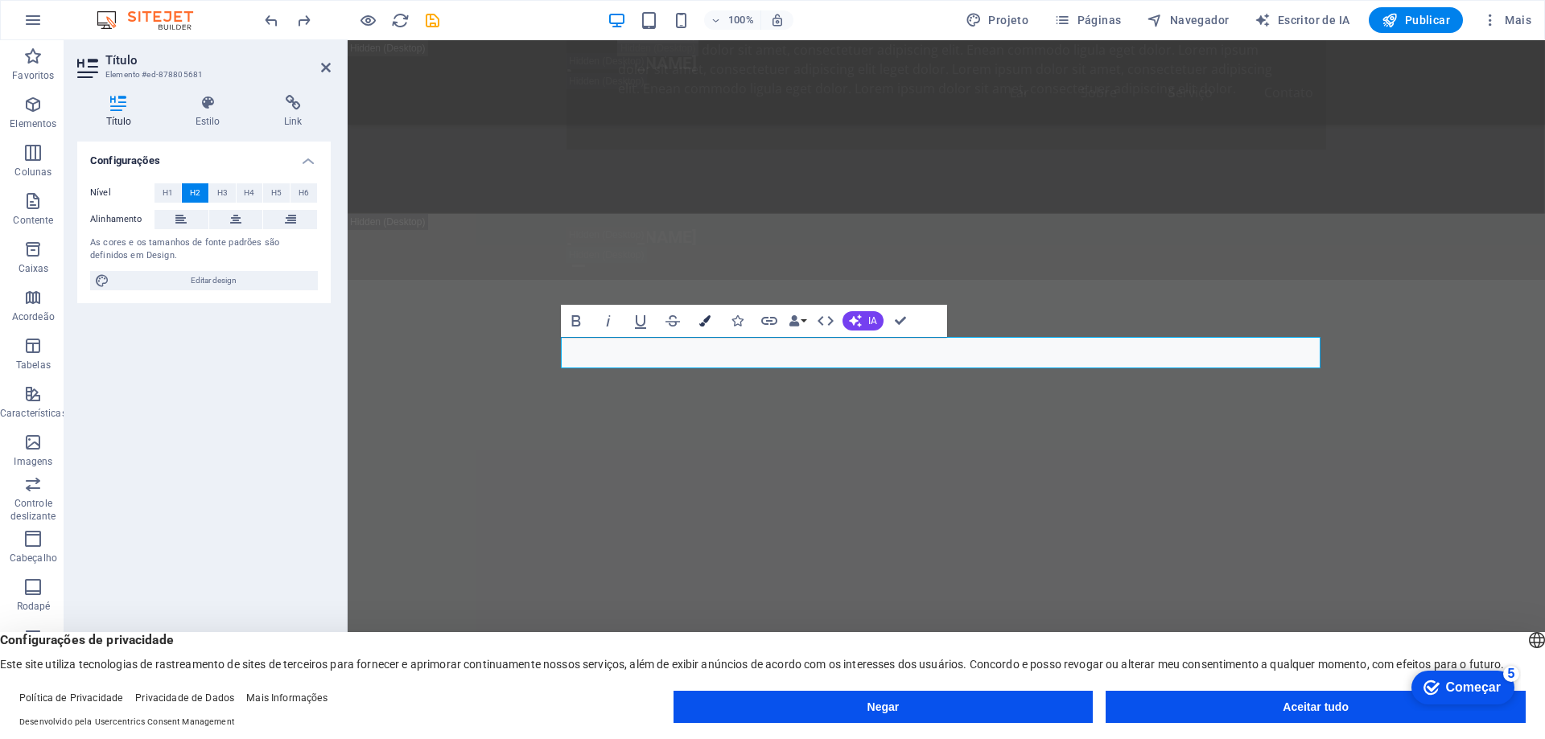
click at [706, 309] on button "Cores" at bounding box center [705, 321] width 31 height 32
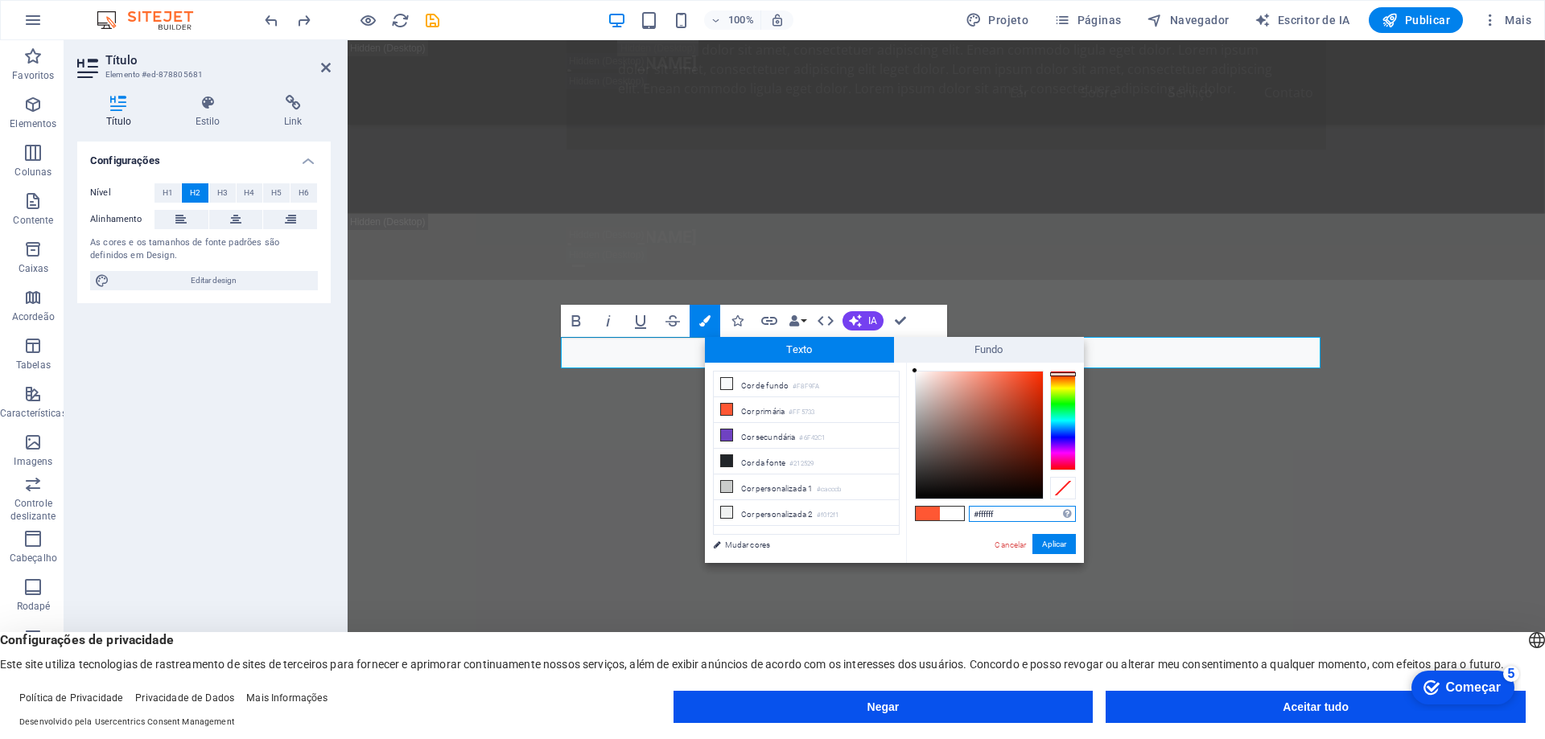
drag, startPoint x: 1013, startPoint y: 373, endPoint x: 912, endPoint y: 368, distance: 101.5
click at [912, 368] on div "#ffffff Formatos suportados #0852ed rgb(8, 82, 237) rgba(8, 82, 237, 90%) hsv(2…" at bounding box center [995, 580] width 178 height 434
type input "#fff6f5"
click at [920, 371] on div at bounding box center [920, 371] width 6 height 6
click at [1051, 546] on font "Aplicar" at bounding box center [1054, 544] width 24 height 9
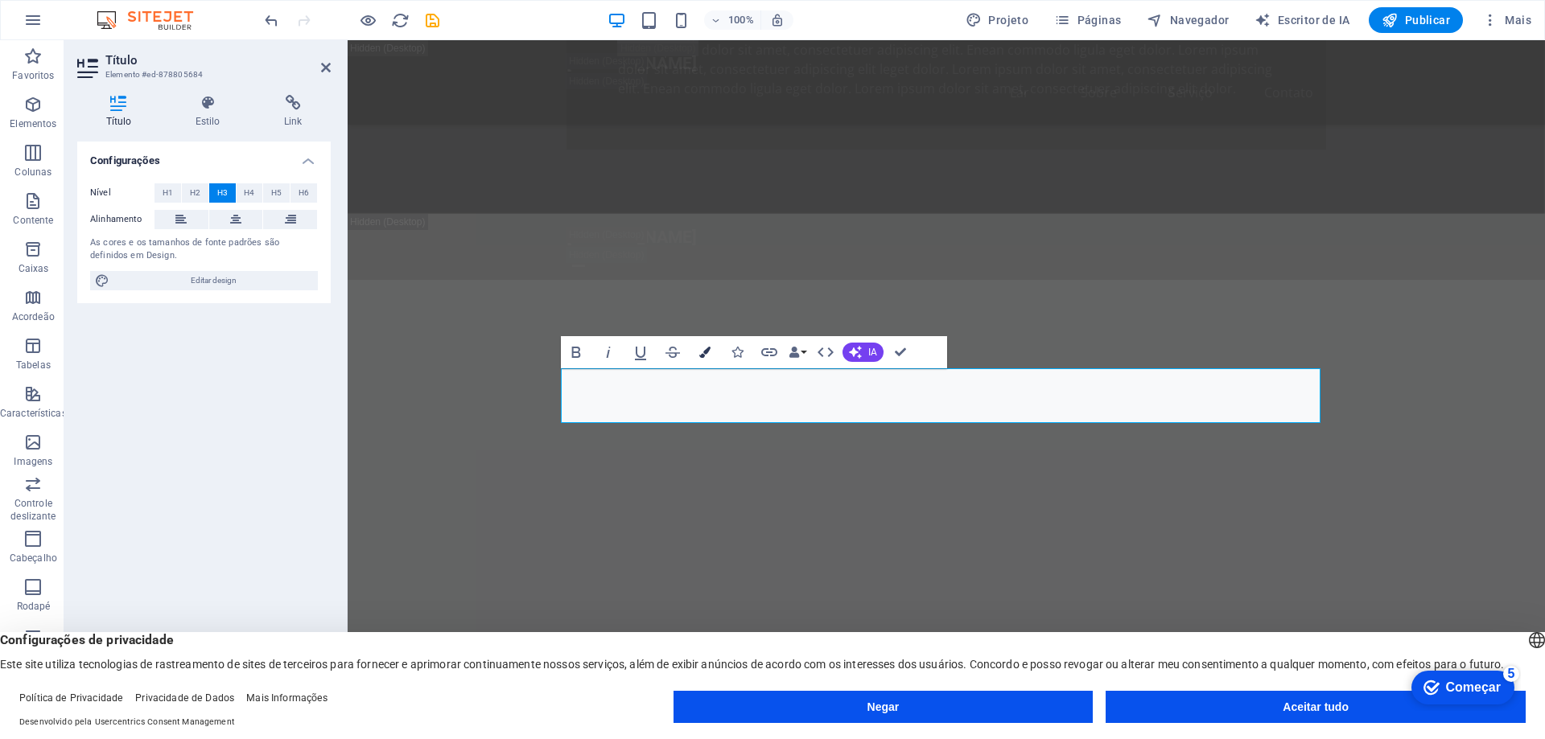
click at [702, 358] on icon "button" at bounding box center [704, 352] width 11 height 11
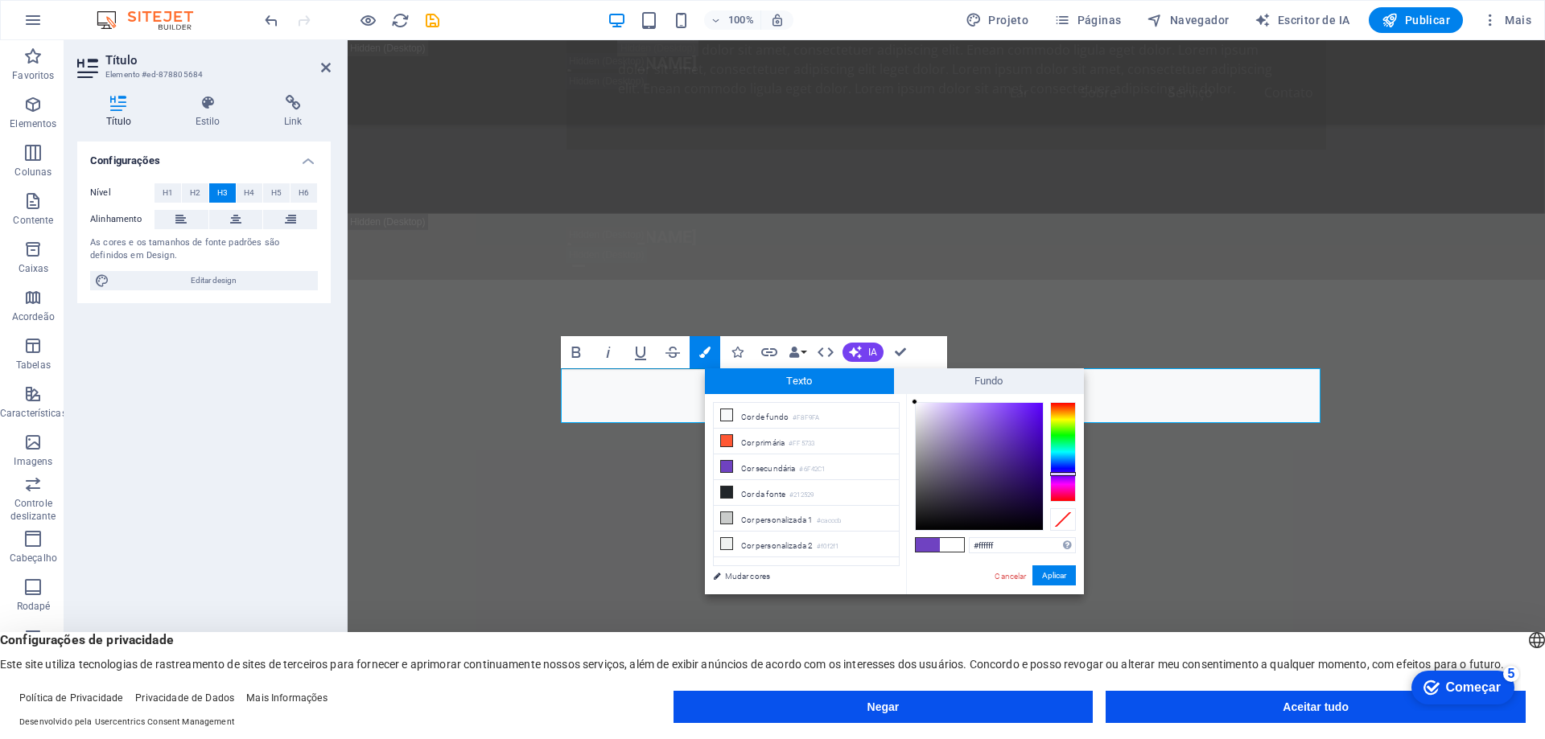
drag, startPoint x: 995, startPoint y: 435, endPoint x: 852, endPoint y: 397, distance: 148.1
click at [852, 397] on div "menos Cor de fundo #F8F9FA Cor primária #FF5733 Cor secundária #6F42C1 Cor da f…" at bounding box center [894, 494] width 379 height 200
click at [896, 389] on span "Fundo" at bounding box center [989, 382] width 190 height 26
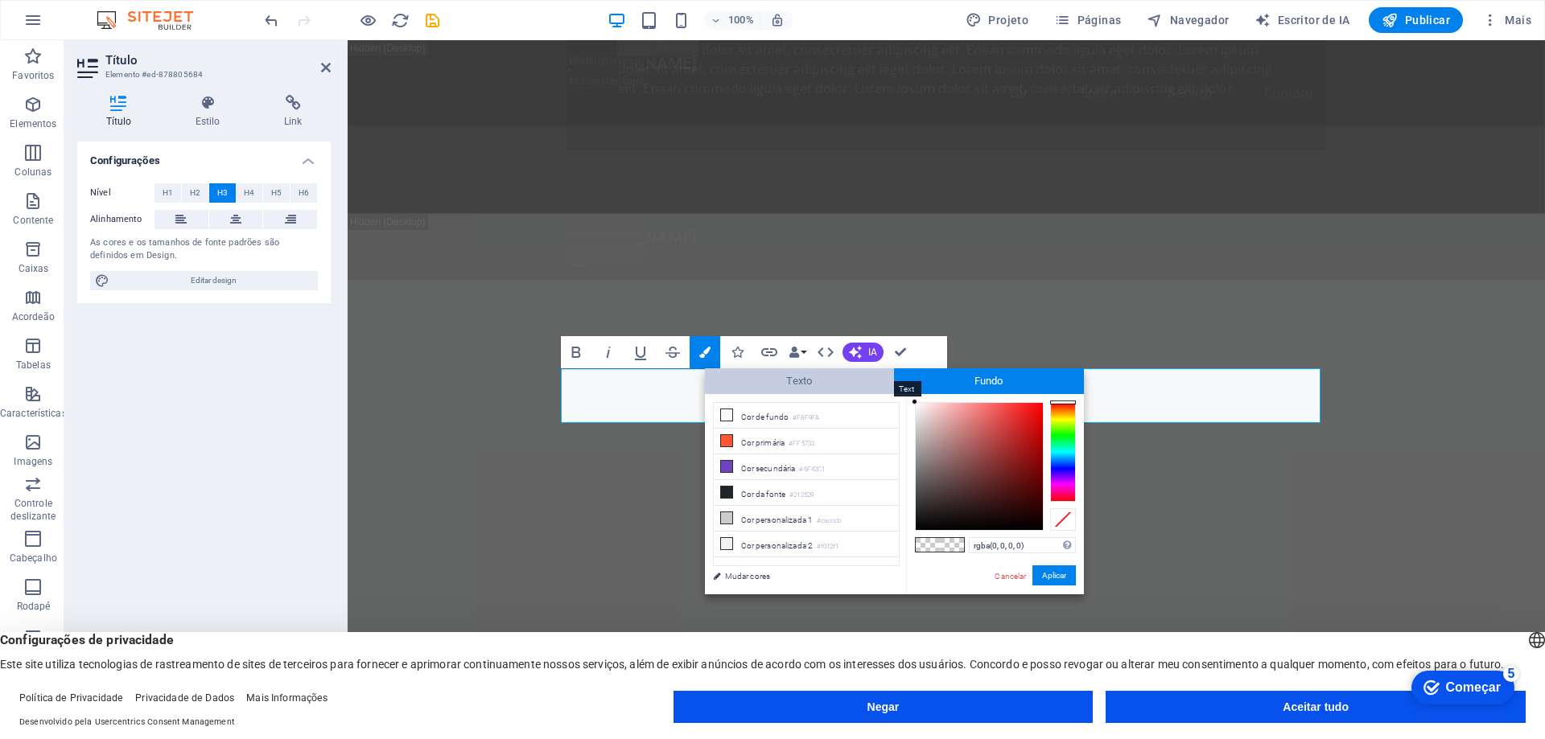
click at [835, 383] on span "Texto" at bounding box center [800, 382] width 190 height 26
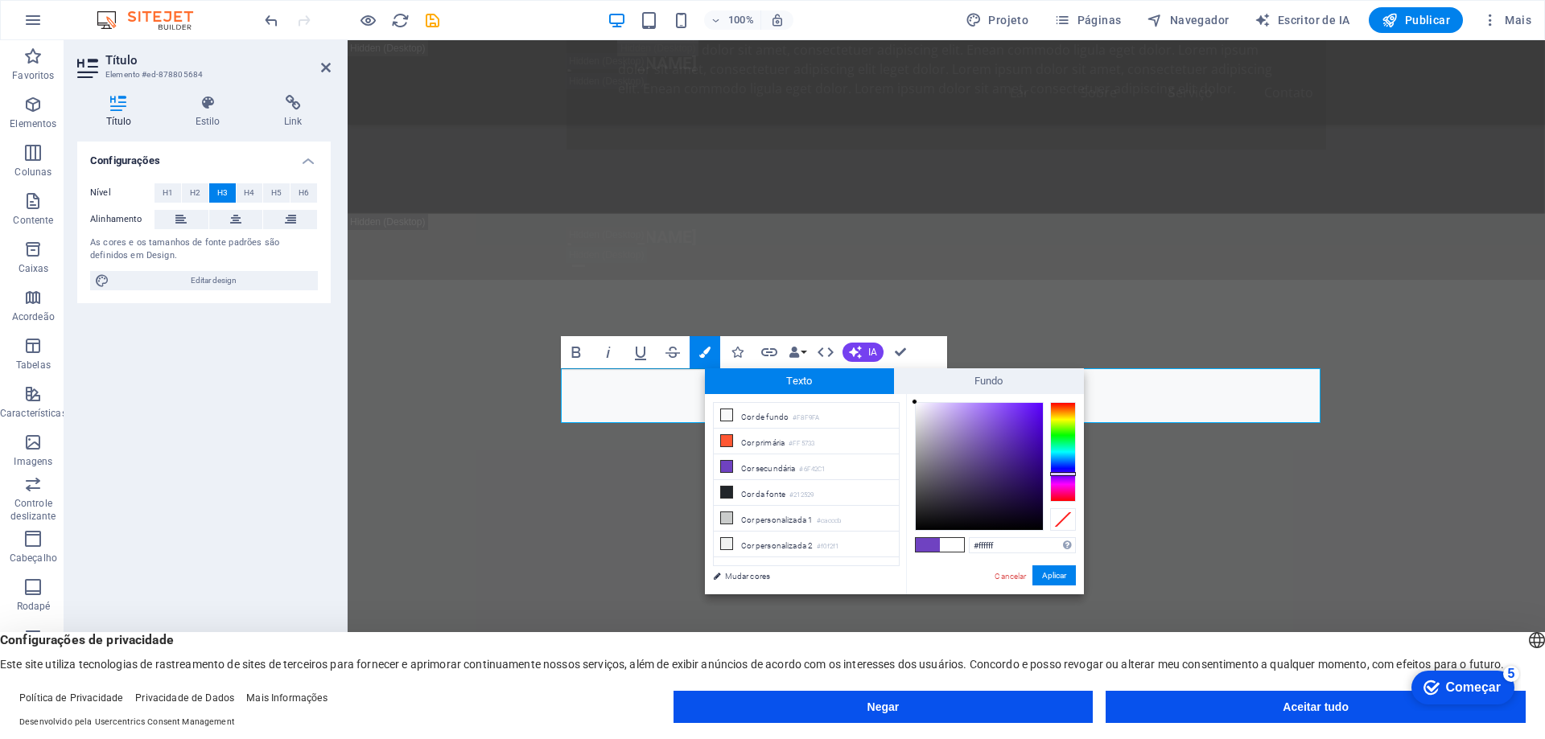
click at [911, 399] on div "#ffffff Formatos suportados #0852ed rgb(8, 82, 237) rgba(8, 82, 237, 90%) hsv(2…" at bounding box center [995, 611] width 178 height 434
click at [912, 401] on div at bounding box center [915, 402] width 6 height 6
click at [1053, 578] on font "Aplicar" at bounding box center [1054, 575] width 24 height 9
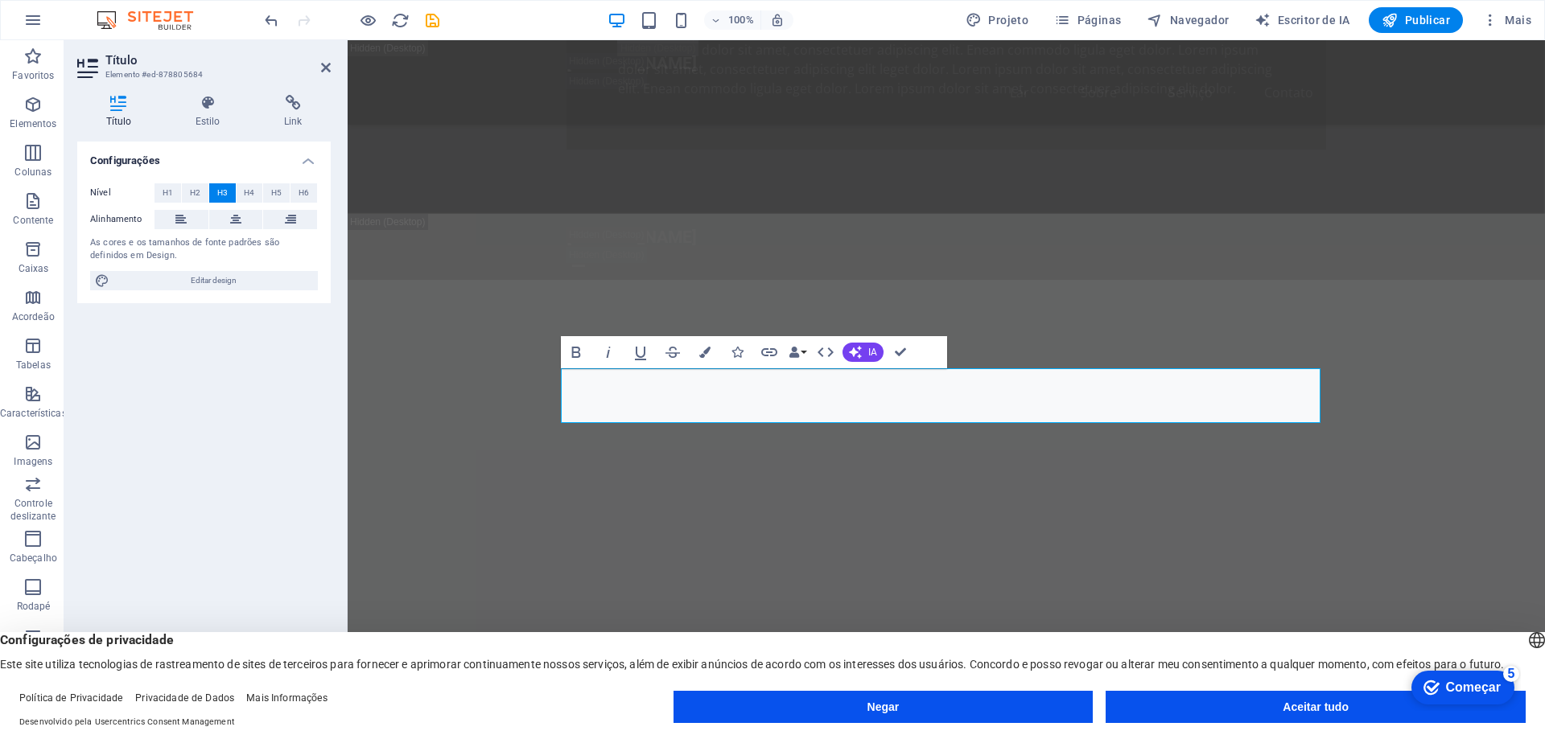
drag, startPoint x: 1038, startPoint y: 417, endPoint x: 433, endPoint y: 321, distance: 612.6
click at [701, 344] on button "Cores" at bounding box center [705, 352] width 31 height 32
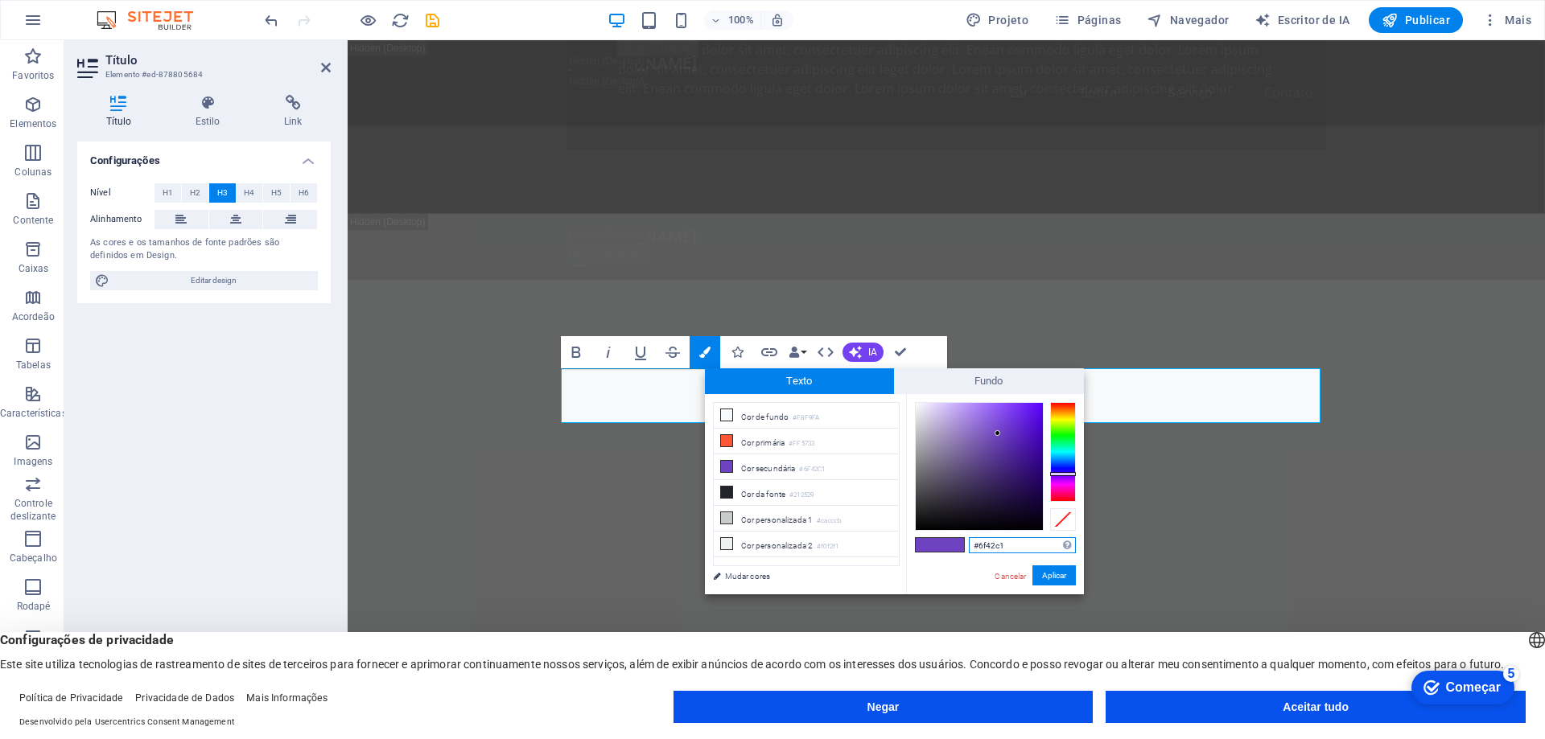
type input "#fefdfe"
click at [916, 403] on div at bounding box center [979, 466] width 127 height 127
click at [915, 403] on div at bounding box center [915, 403] width 6 height 6
click at [1054, 573] on font "Aplicar" at bounding box center [1054, 575] width 24 height 9
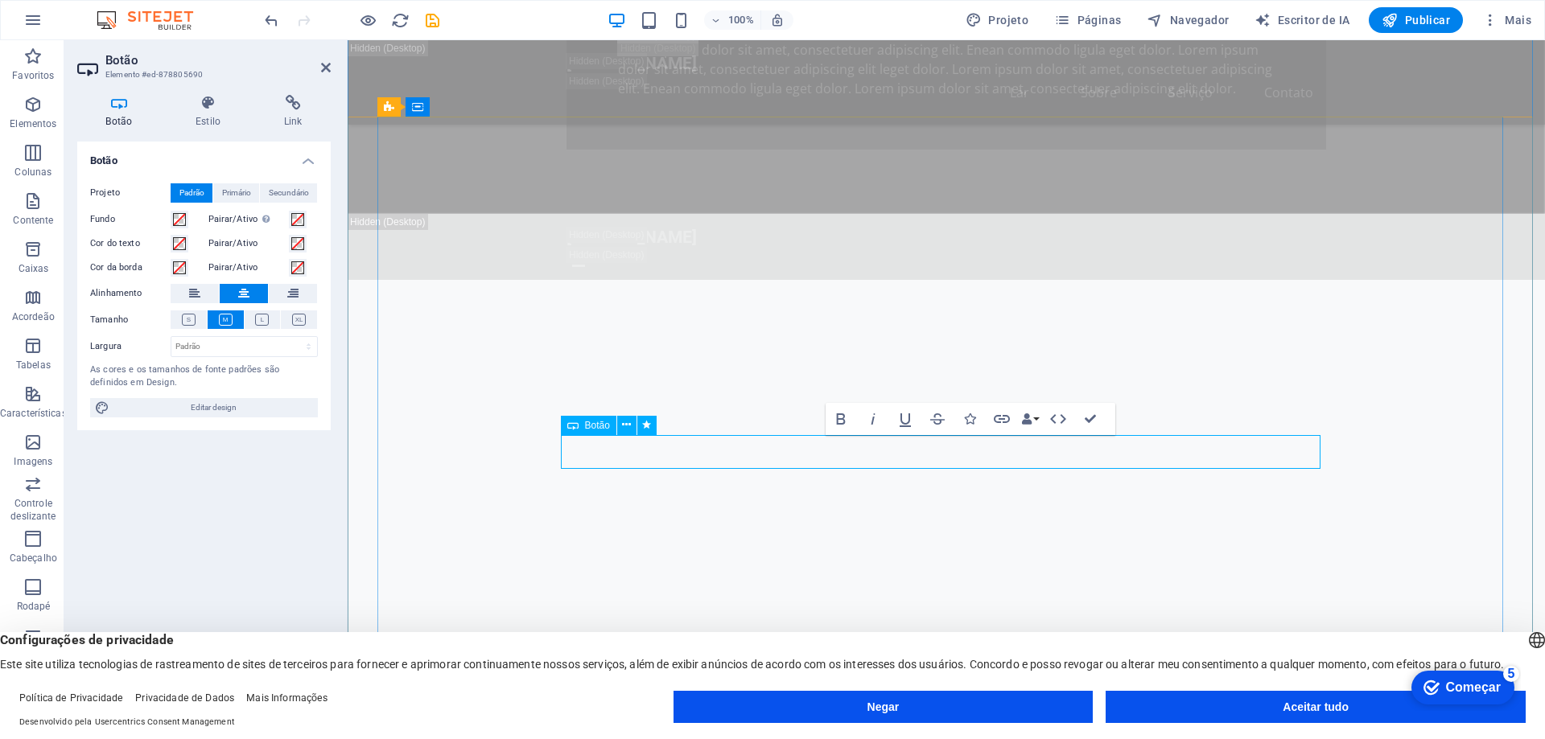
drag, startPoint x: 1032, startPoint y: 451, endPoint x: 809, endPoint y: 459, distance: 223.8
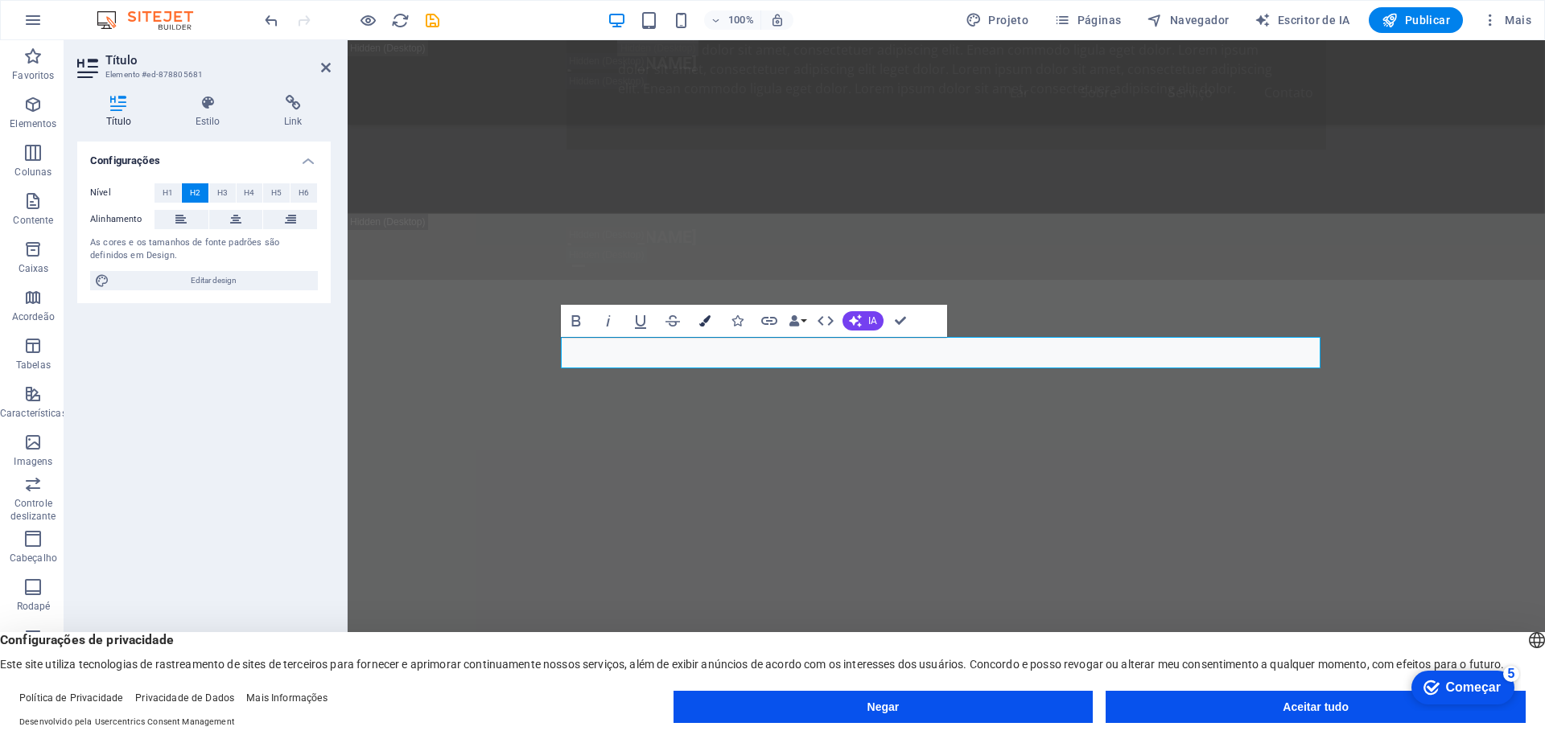
click at [698, 322] on button "Cores" at bounding box center [705, 321] width 31 height 32
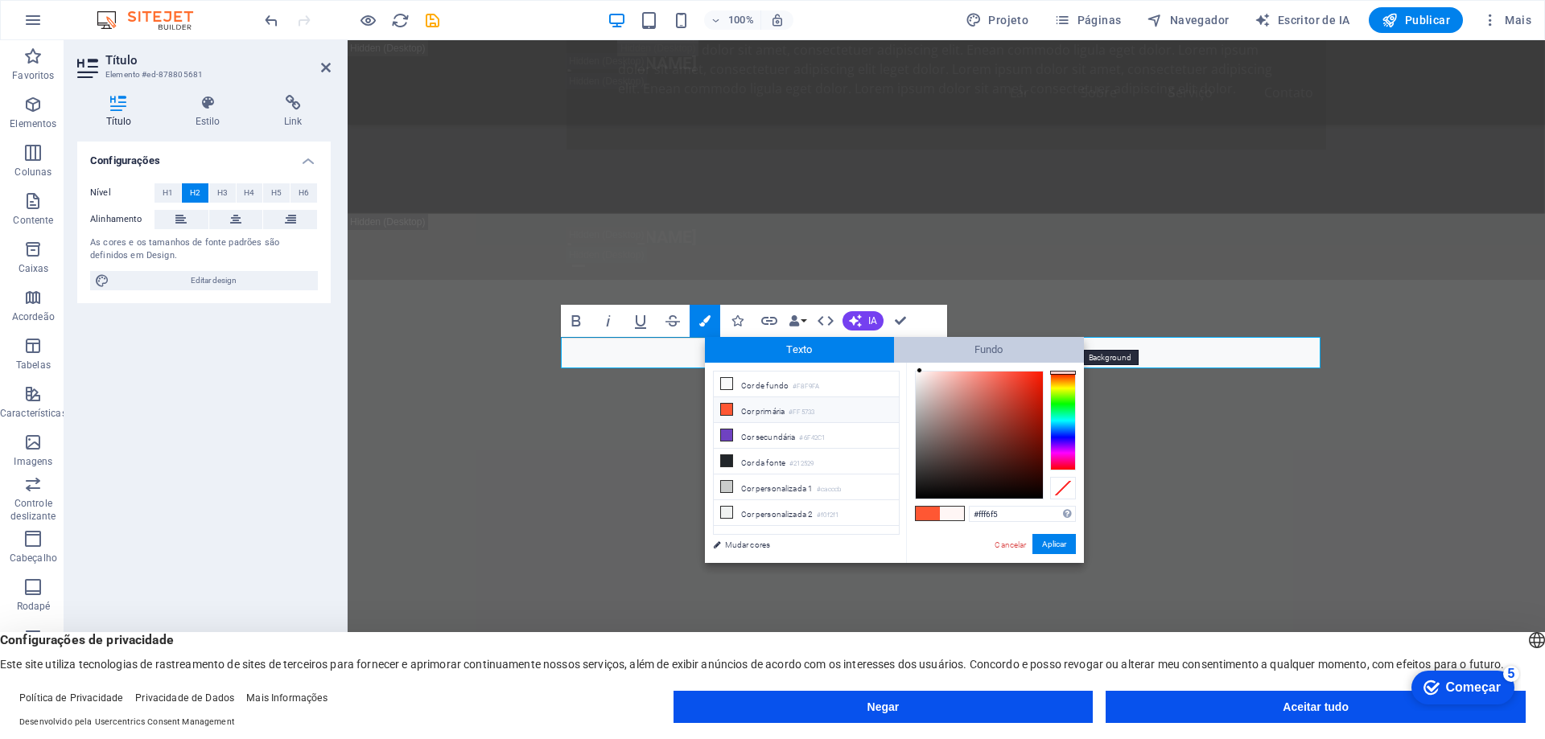
click at [995, 341] on span "Fundo" at bounding box center [989, 350] width 190 height 26
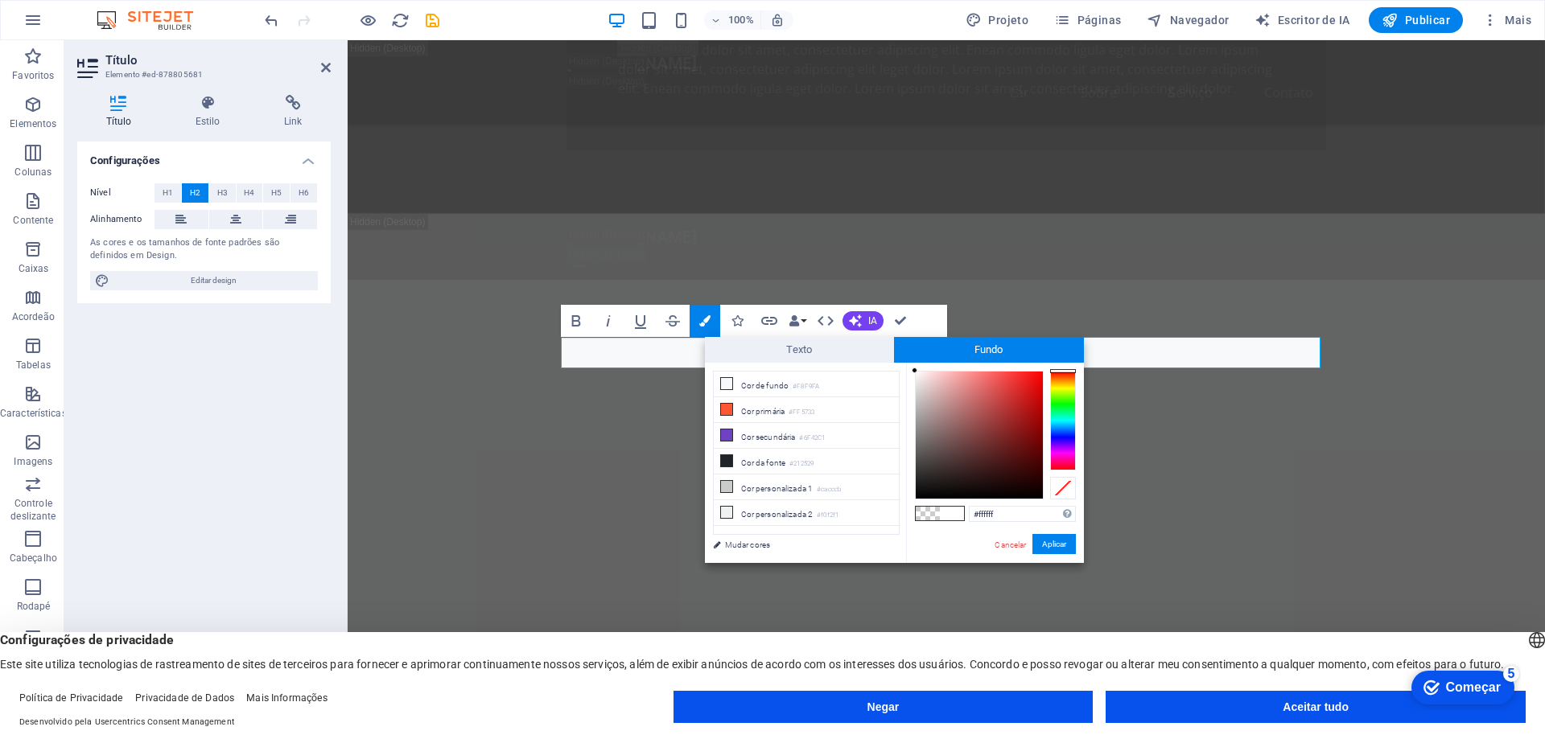
click at [912, 369] on div at bounding box center [915, 371] width 6 height 6
drag, startPoint x: 912, startPoint y: 369, endPoint x: 889, endPoint y: 329, distance: 46.1
click at [889, 329] on body "Texto original Avalie a tradução O feedback vai ser usado para ajudar a melhora…" at bounding box center [772, 369] width 1545 height 739
click at [756, 512] on font "Cor personalizada 2" at bounding box center [777, 514] width 72 height 9
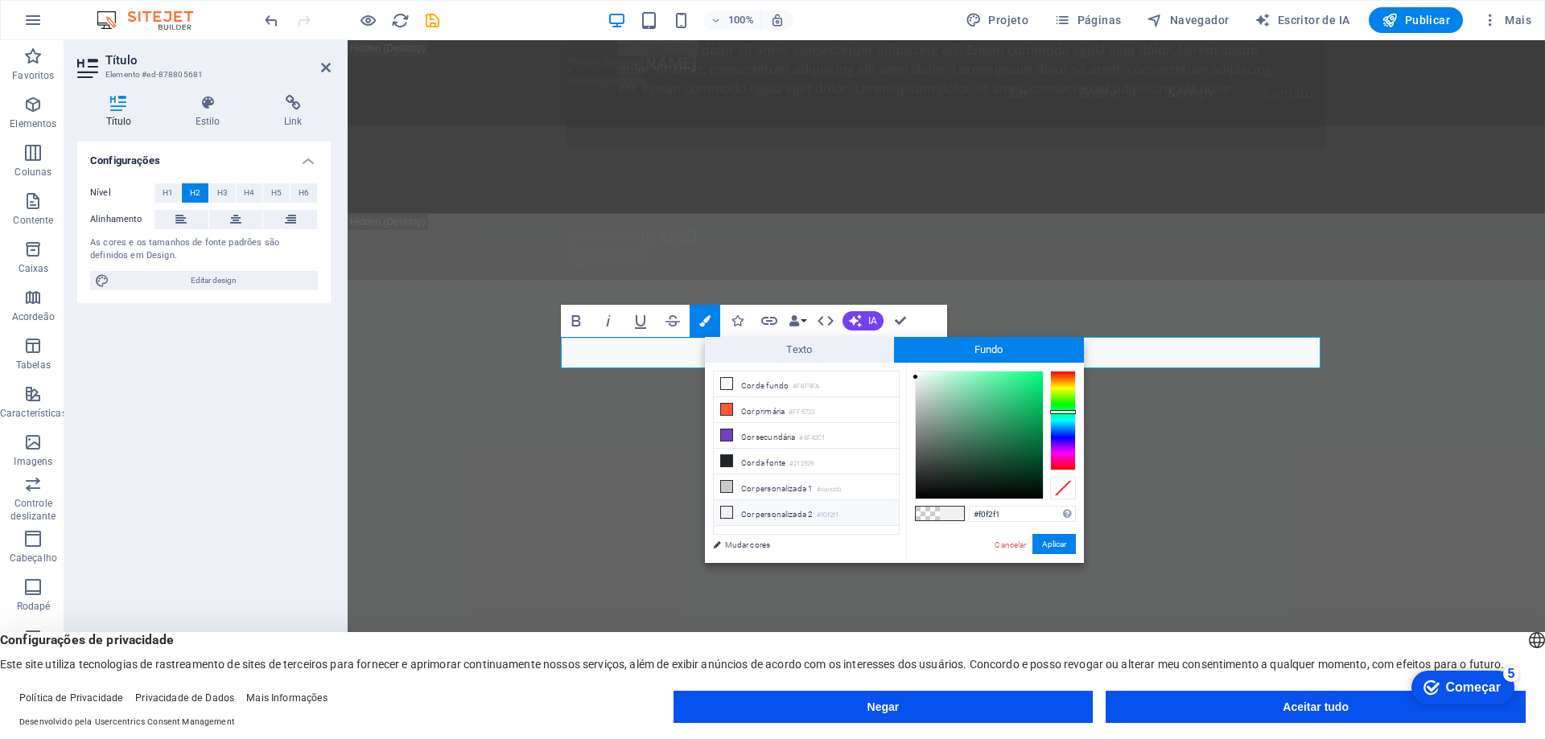
type input "#000000"
click at [1043, 546] on font "Aplicar" at bounding box center [1054, 544] width 24 height 9
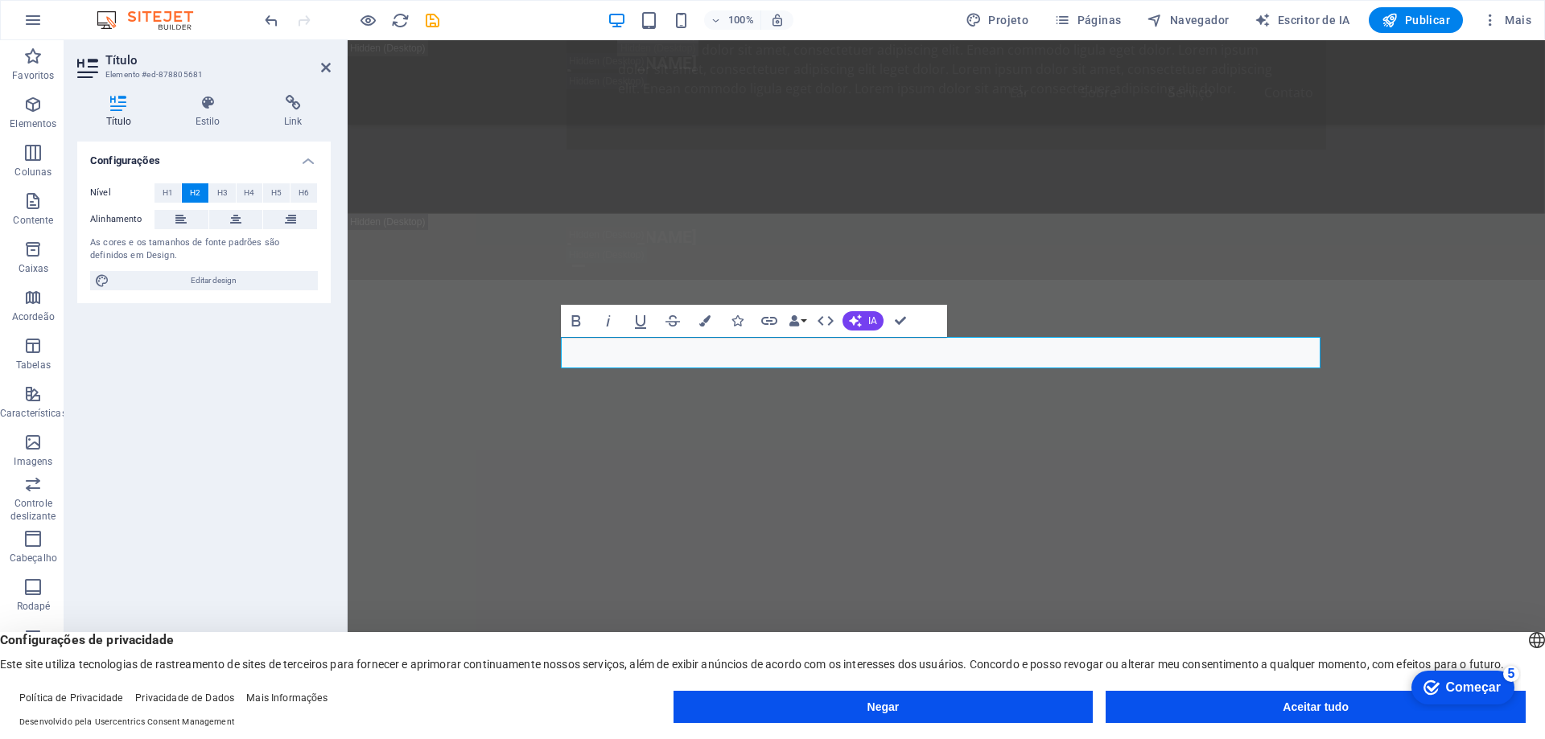
click at [1032, 482] on div "H2 Bandeira Recipiente Menu Barra de menu Banner Menu Bar Espaçador H3 Espaçado…" at bounding box center [946, 377] width 1197 height 674
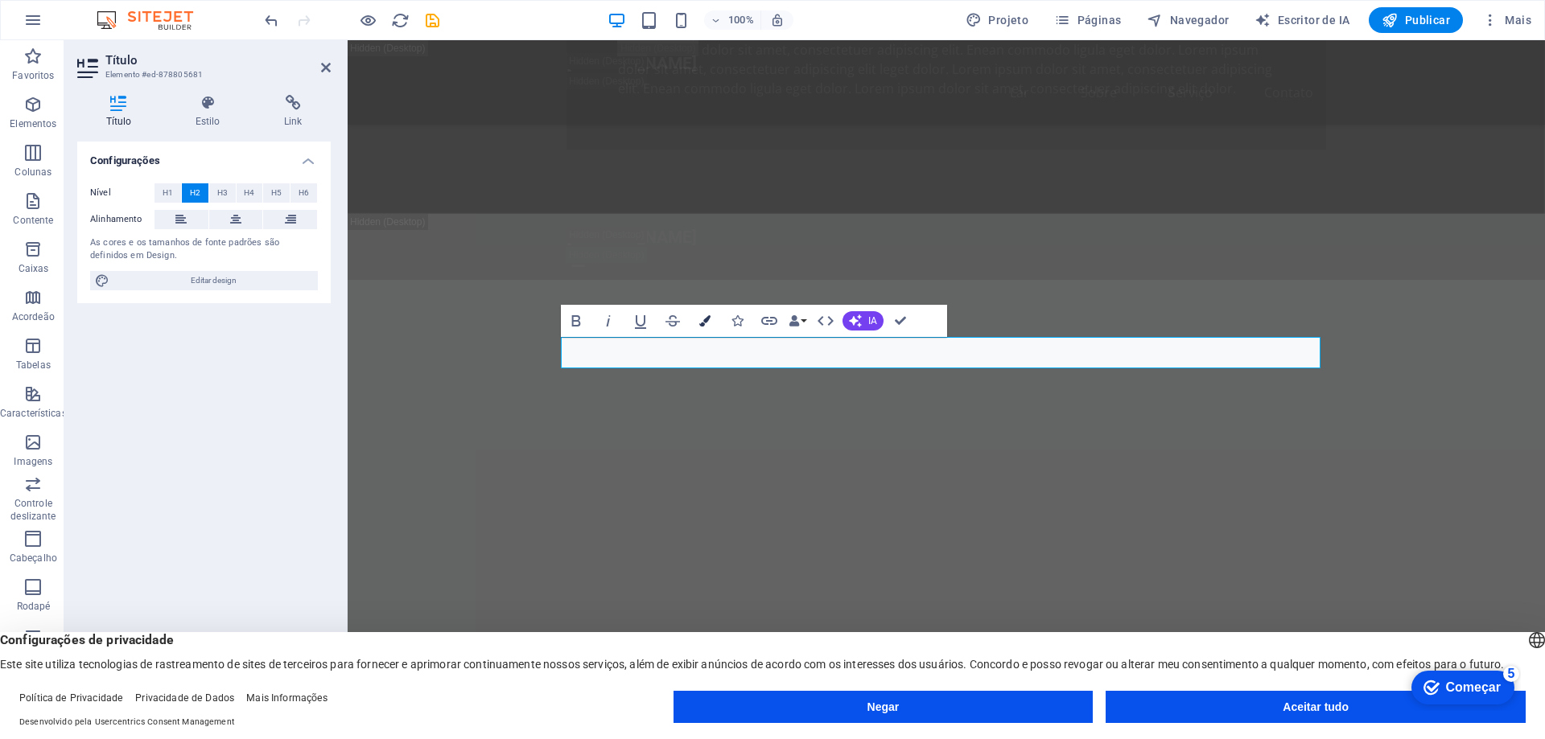
click at [700, 317] on icon "button" at bounding box center [704, 320] width 11 height 11
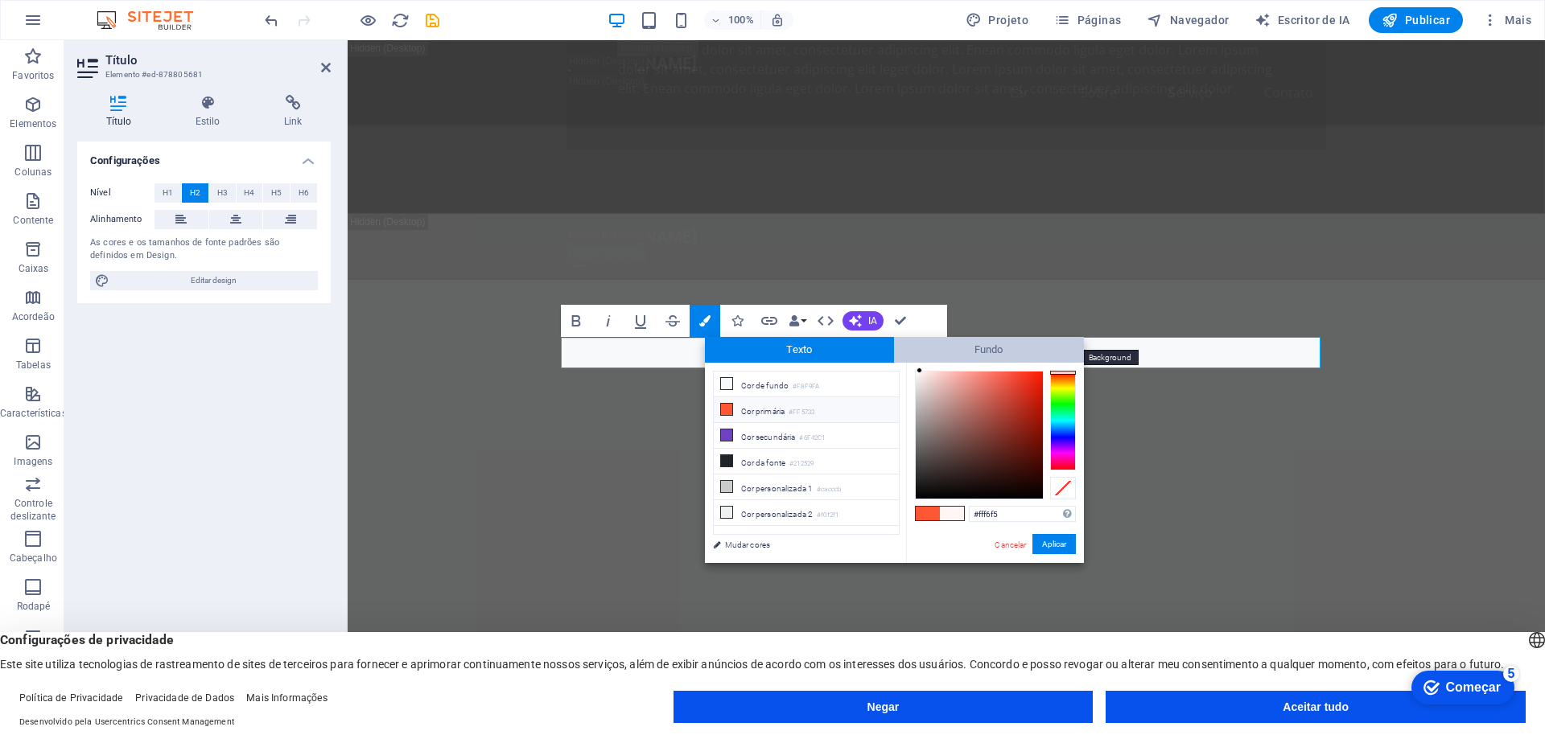
click at [971, 349] on span "Fundo" at bounding box center [989, 350] width 190 height 26
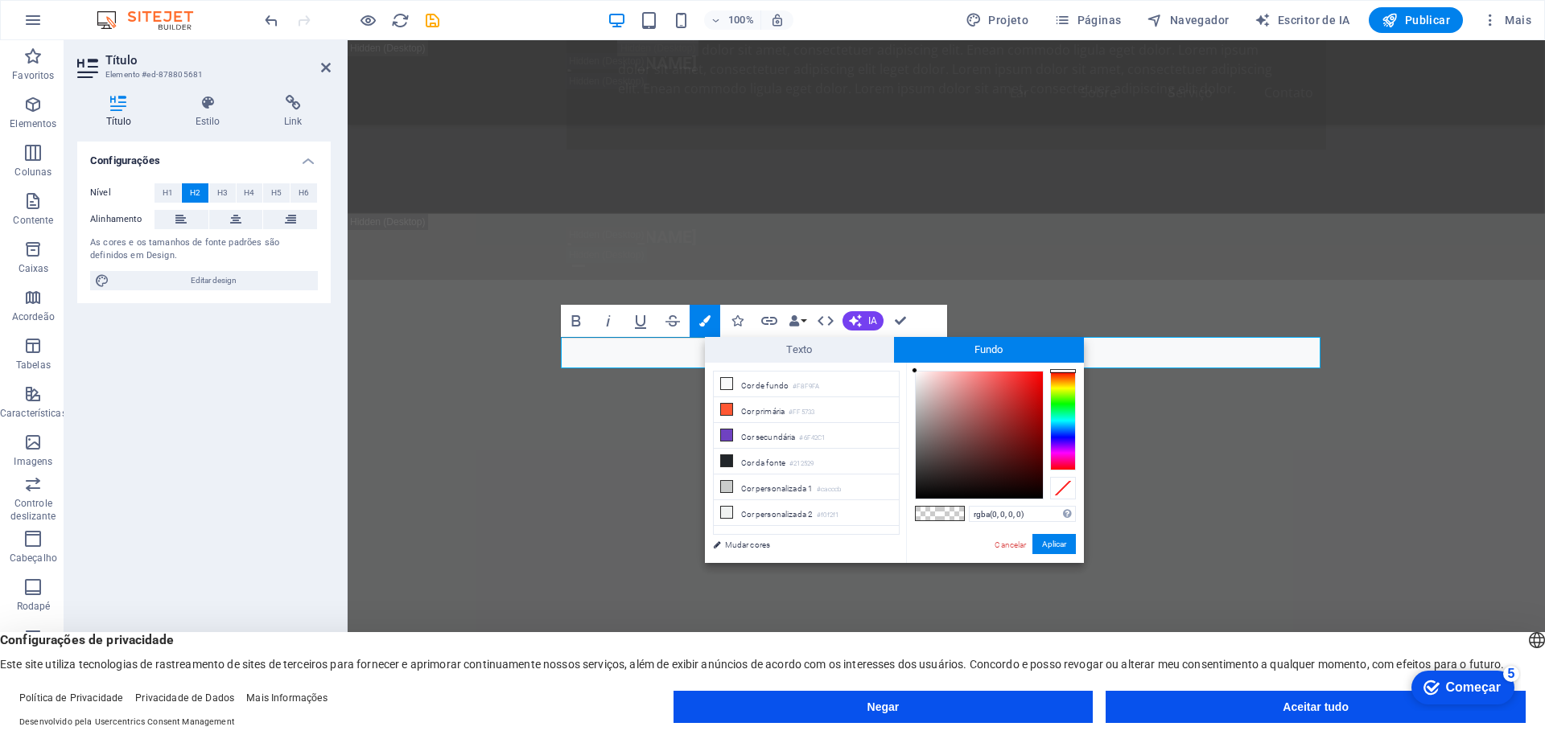
type input "#120202"
click at [1026, 489] on div at bounding box center [979, 435] width 127 height 127
click at [1048, 544] on font "Aplicar" at bounding box center [1054, 544] width 24 height 9
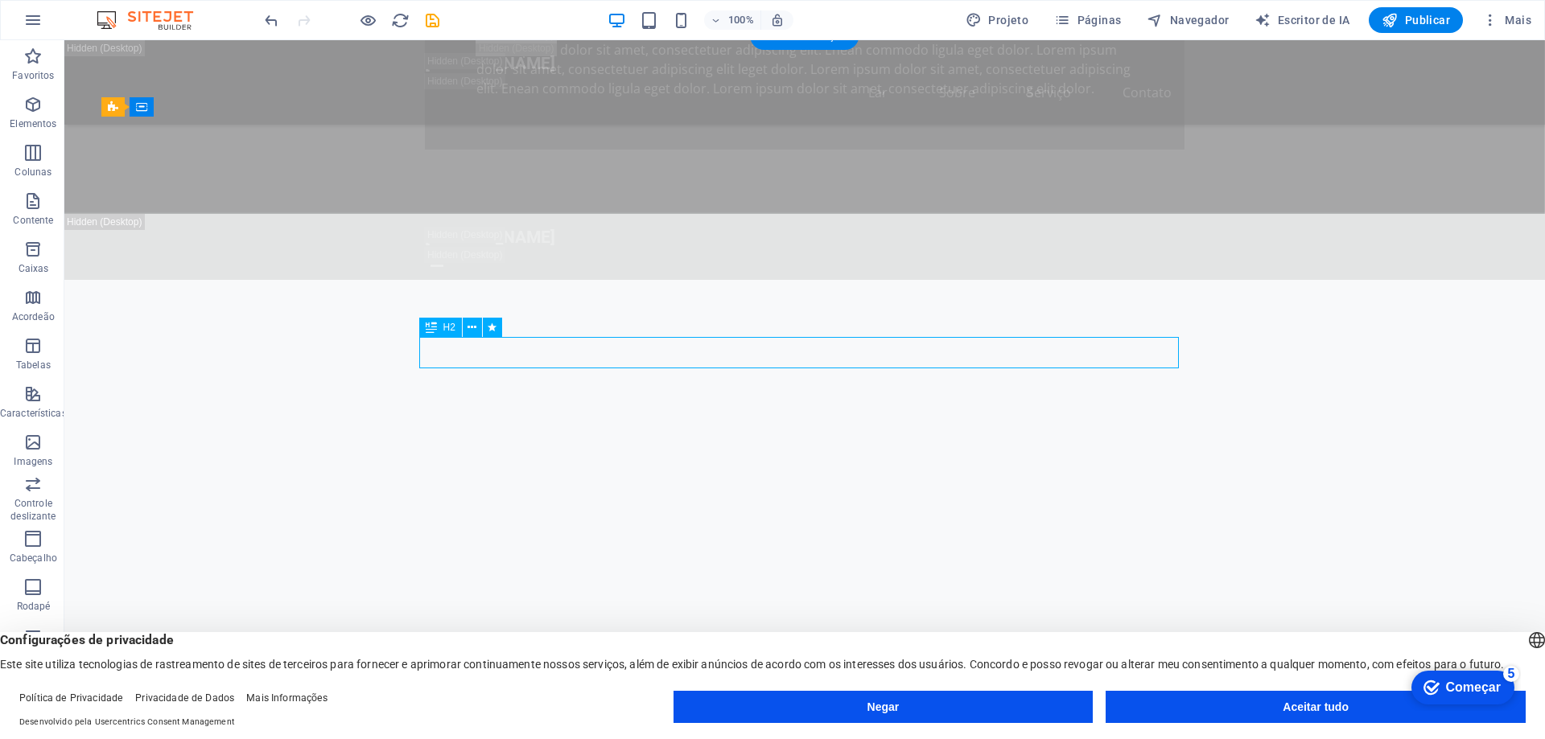
click at [496, 336] on icon at bounding box center [492, 327] width 9 height 17
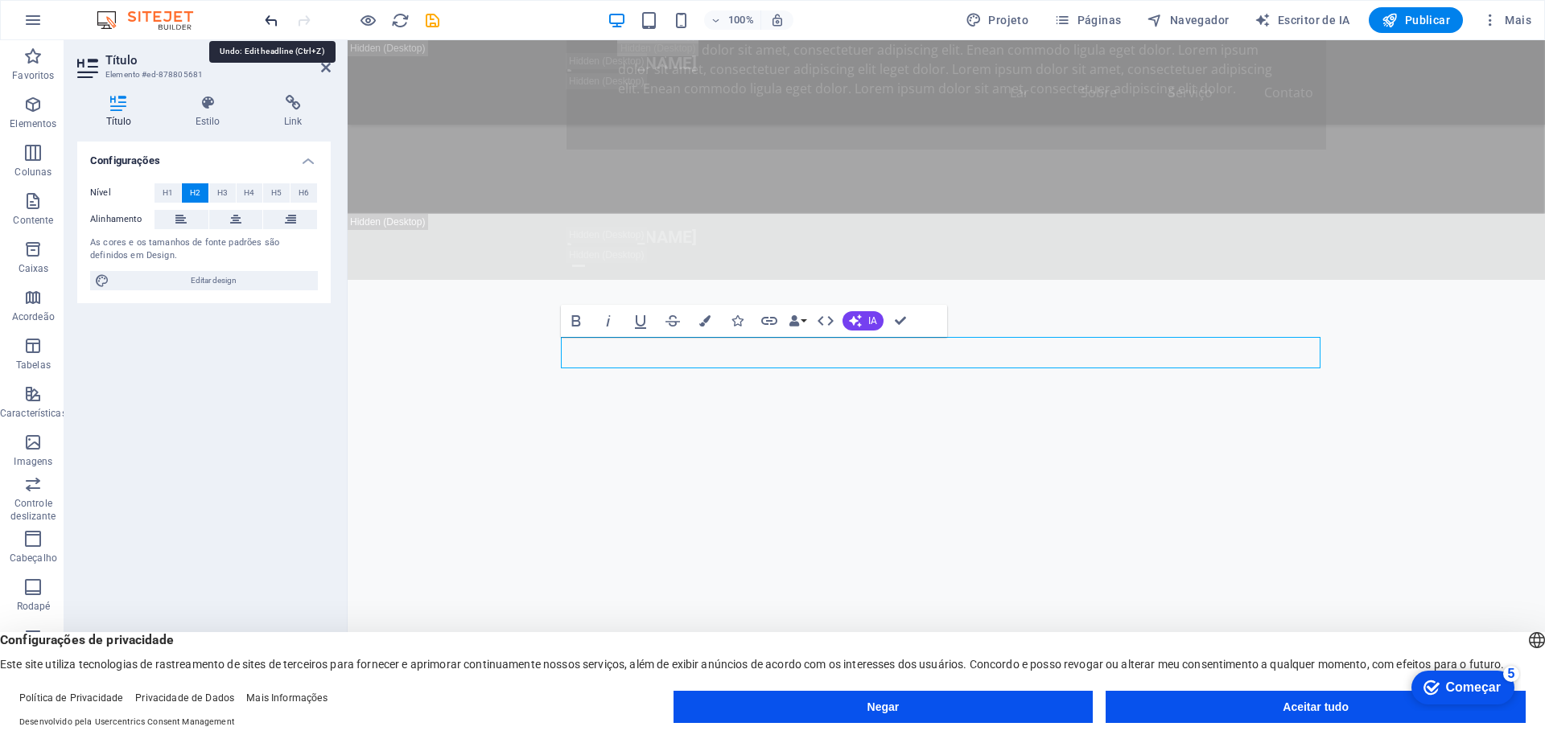
click at [269, 25] on icon "desfazer" at bounding box center [271, 20] width 19 height 19
drag, startPoint x: 778, startPoint y: 348, endPoint x: 1110, endPoint y: 331, distance: 332.8
click at [702, 317] on icon "button" at bounding box center [704, 320] width 11 height 11
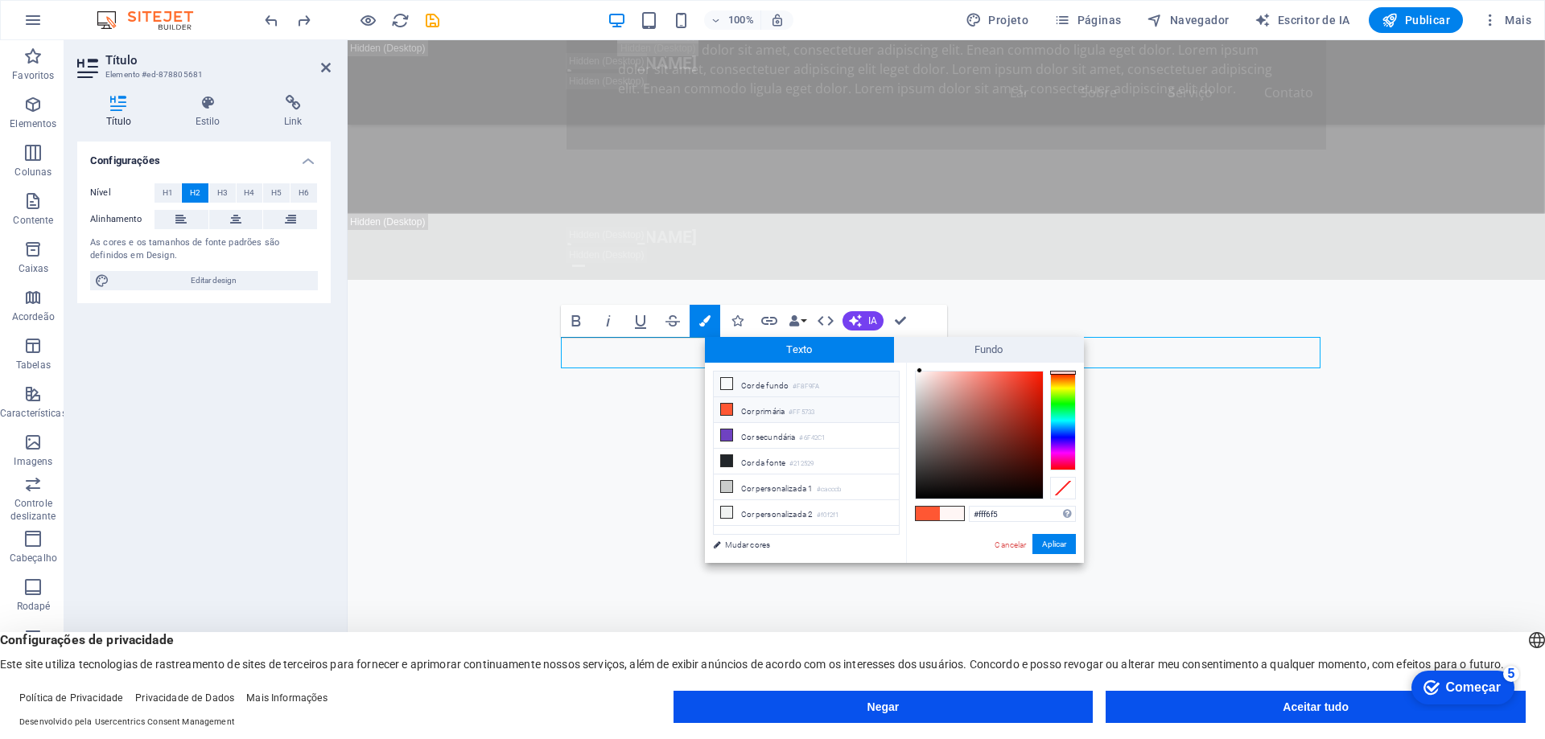
click at [760, 379] on li "Cor de fundo #F8F9FA" at bounding box center [806, 385] width 185 height 26
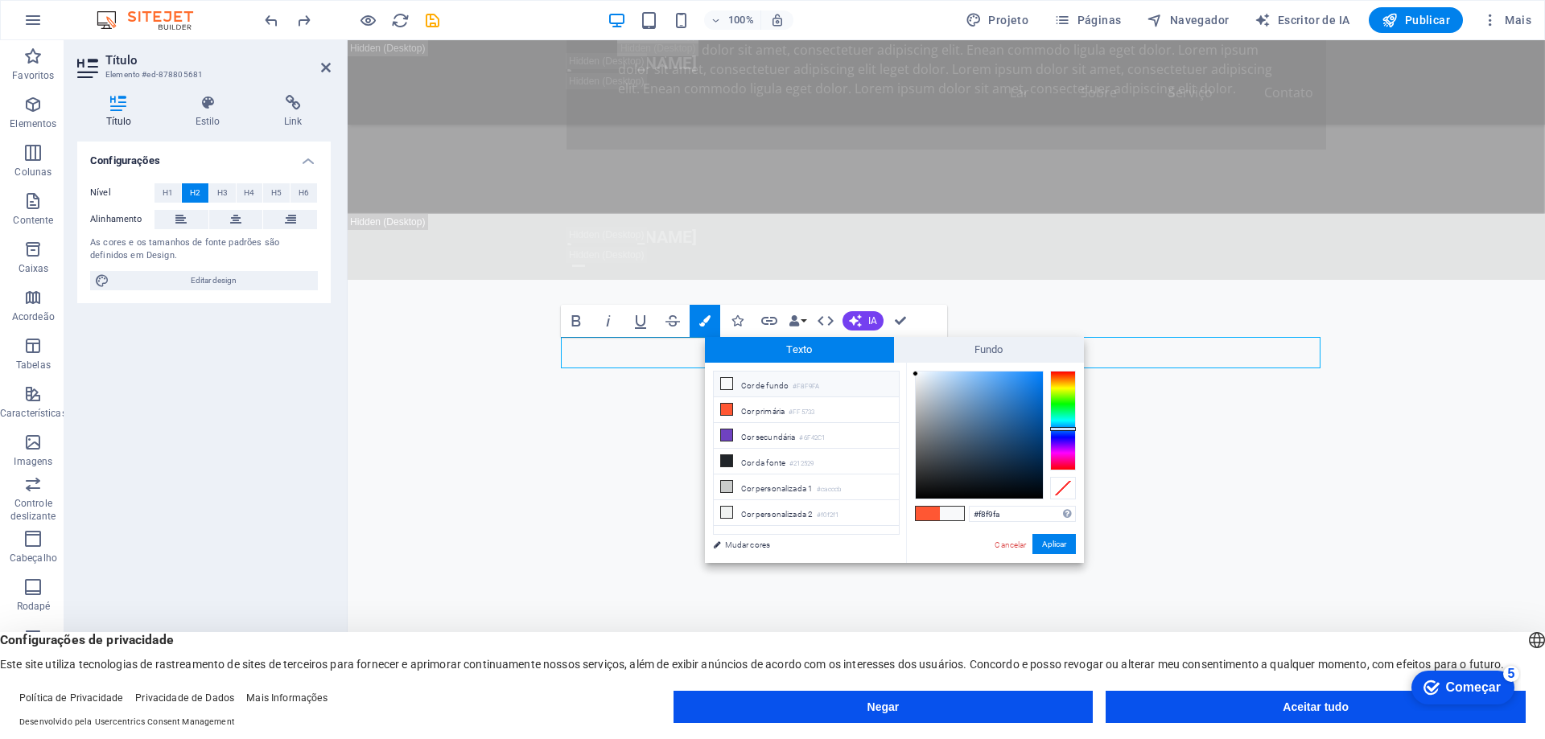
click at [759, 393] on li "Cor de fundo #F8F9FA" at bounding box center [806, 385] width 185 height 26
click at [753, 511] on font "Cor personalizada 2" at bounding box center [777, 514] width 72 height 9
type input "#f0f2f1"
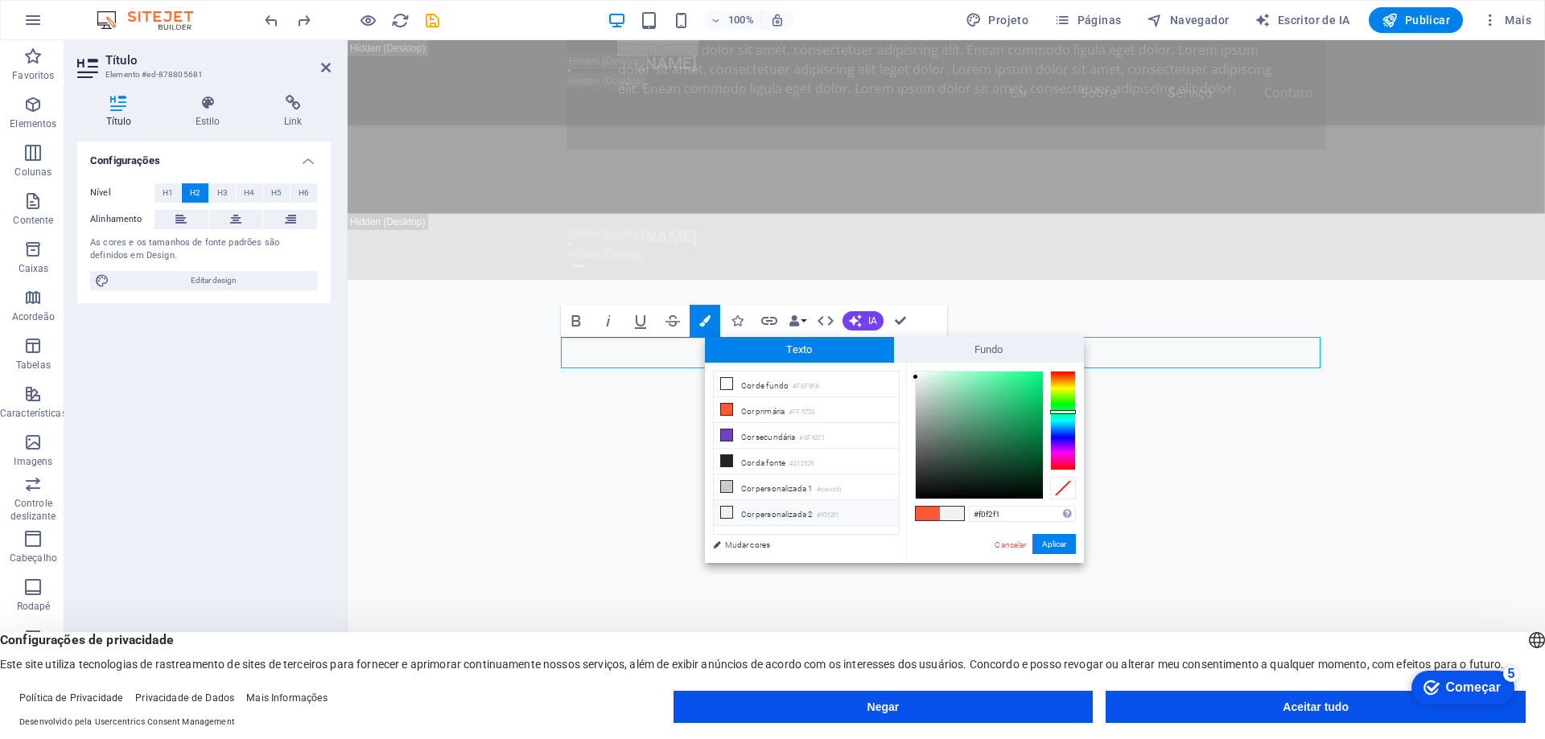
click at [753, 511] on font "Cor personalizada 2" at bounding box center [777, 514] width 72 height 9
click at [1053, 543] on font "Aplicar" at bounding box center [1054, 544] width 24 height 9
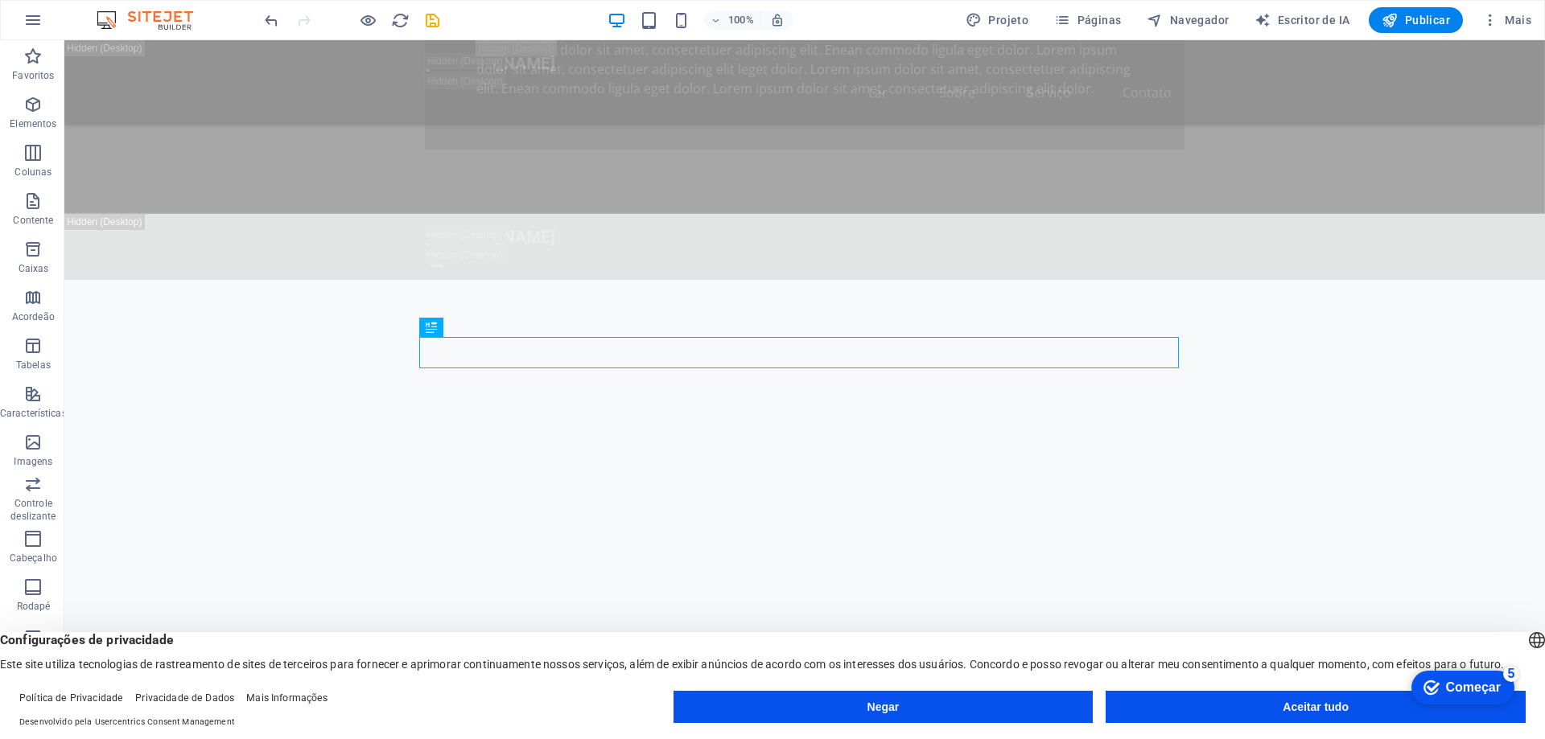
click at [443, 20] on div "100% Projeto Páginas Navegador Escritor de IA Publicar Mais" at bounding box center [900, 20] width 1276 height 26
click at [433, 20] on icon "salvar" at bounding box center [432, 20] width 19 height 19
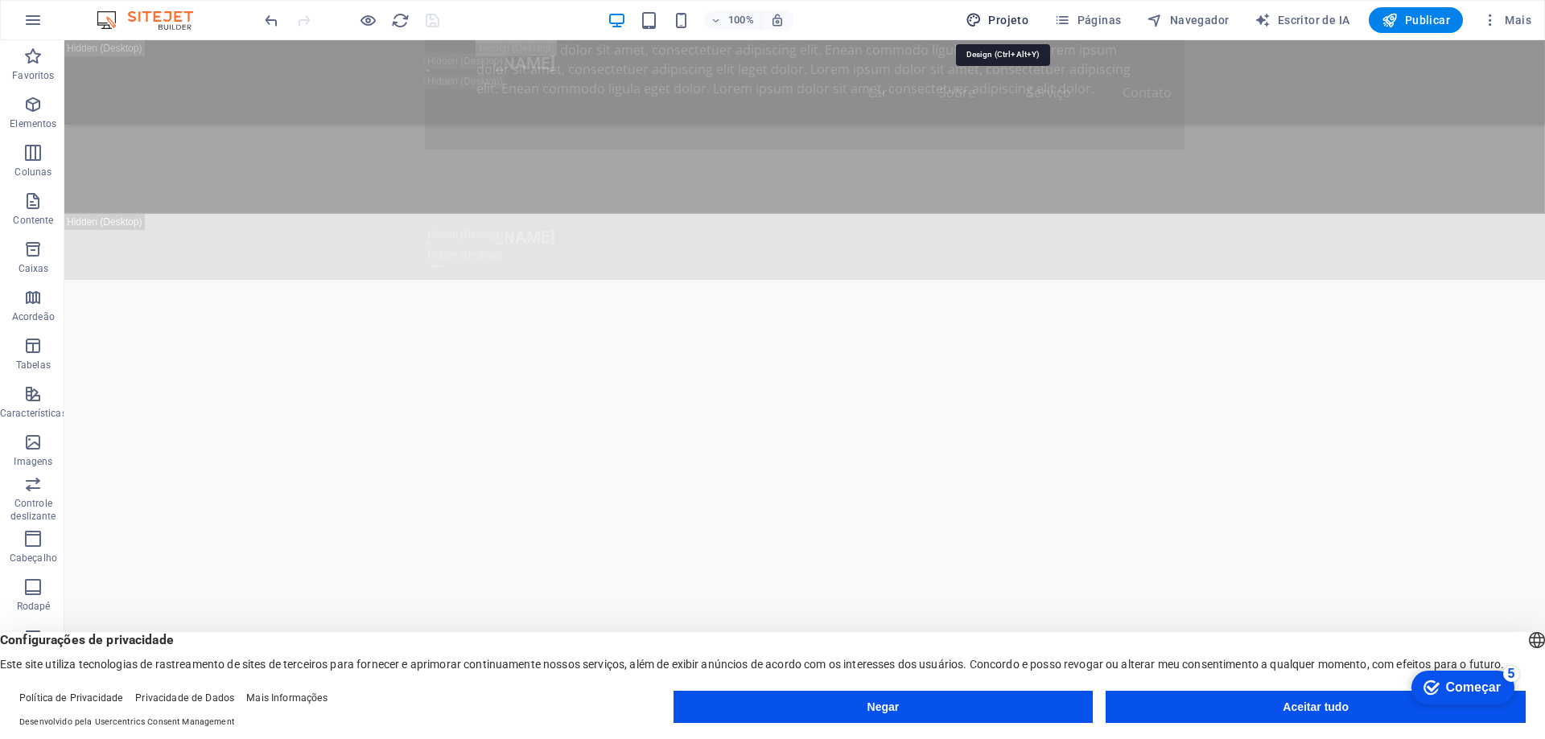
click at [1022, 20] on font "Projeto" at bounding box center [1008, 20] width 40 height 13
select select "px"
select select "200"
select select "px"
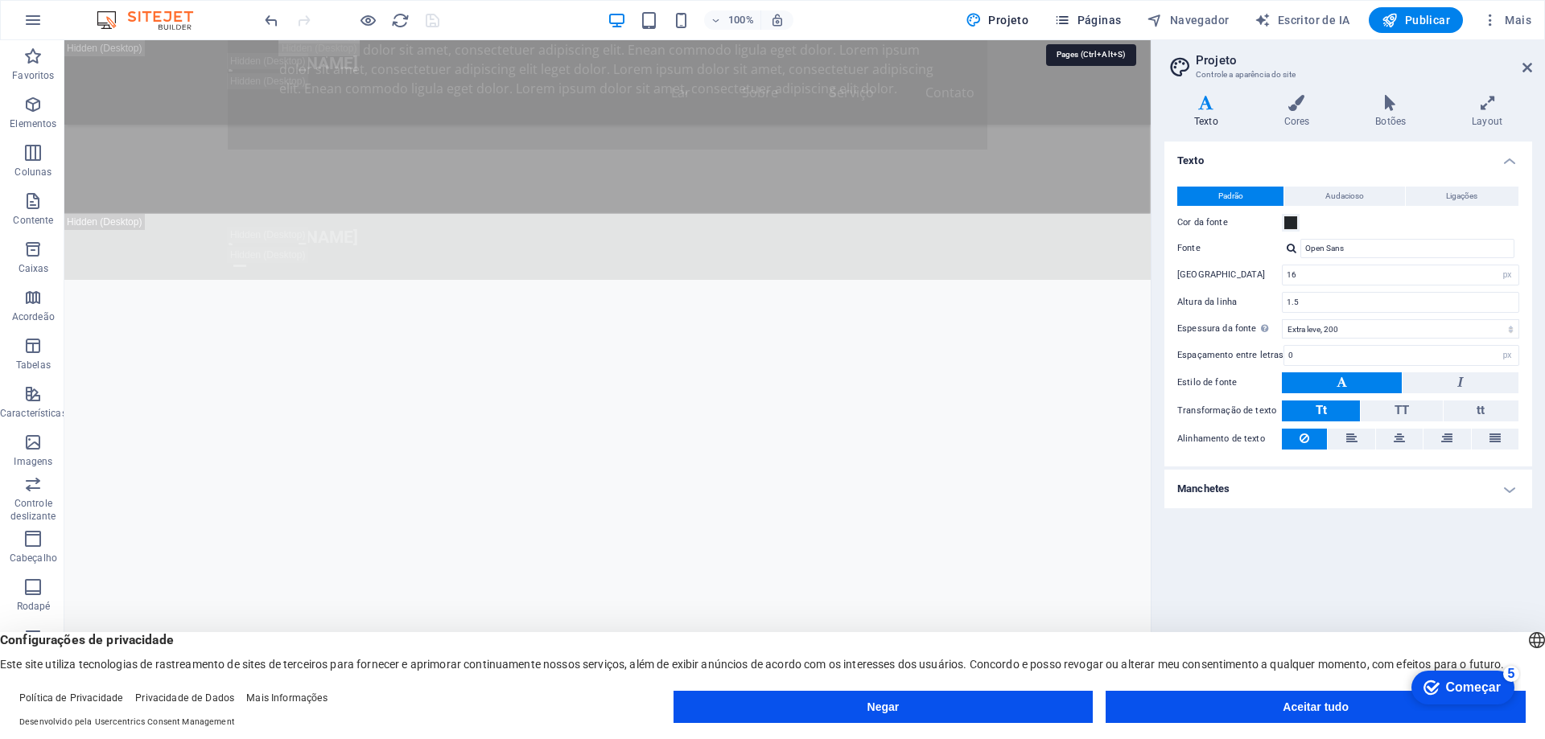
click at [1088, 20] on font "Páginas" at bounding box center [1099, 20] width 44 height 13
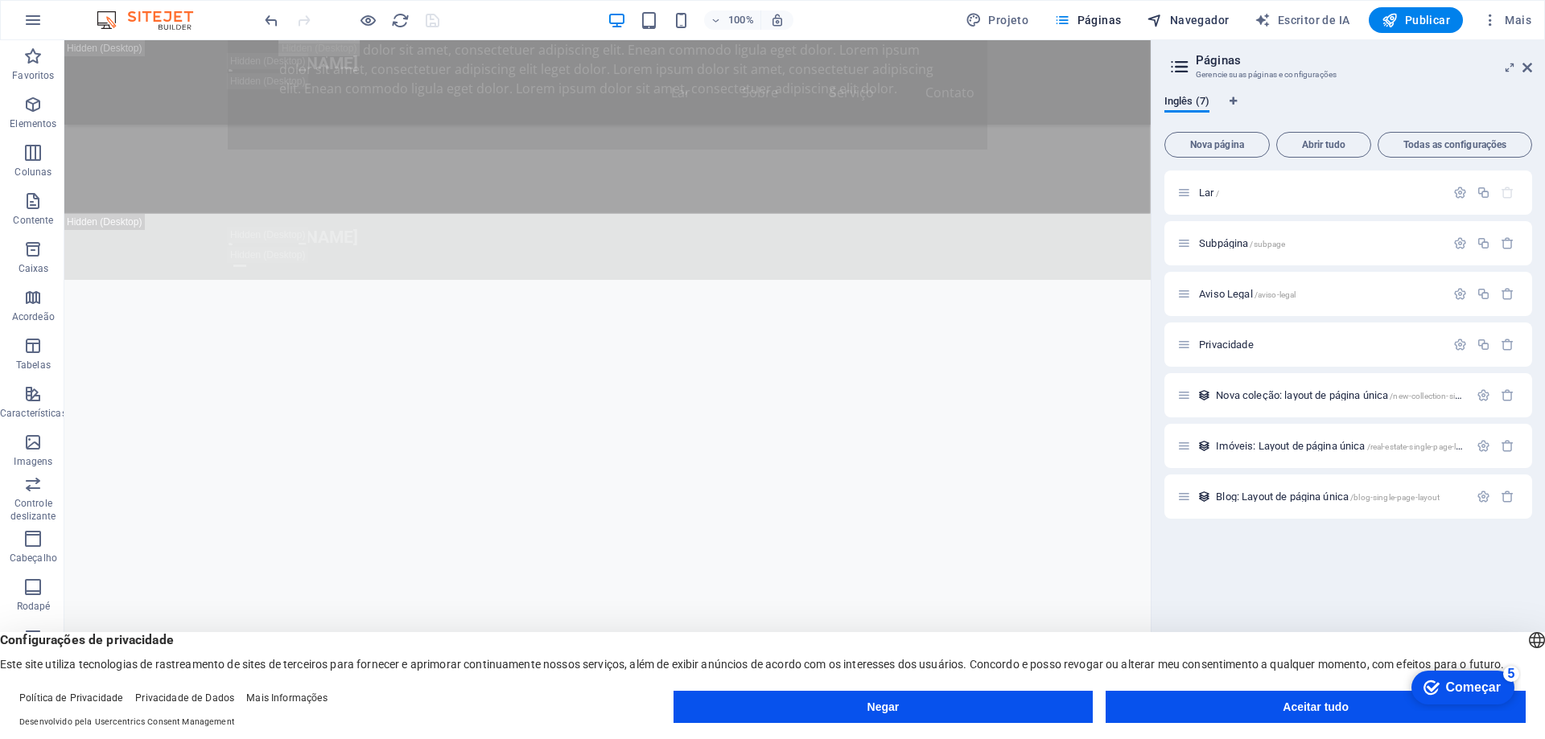
click at [1194, 19] on font "Navegador" at bounding box center [1200, 20] width 60 height 13
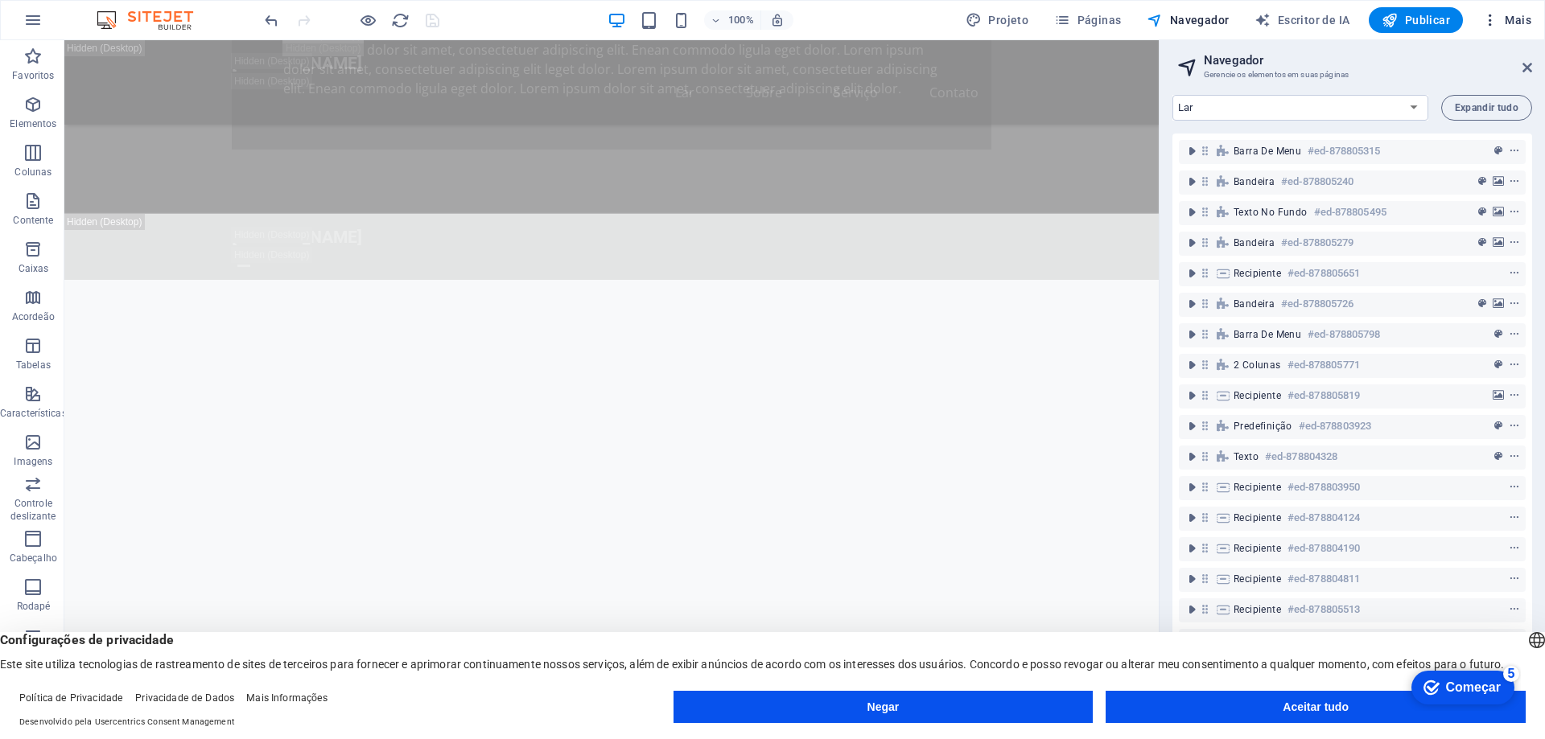
click at [1489, 26] on icon "button" at bounding box center [1490, 20] width 16 height 16
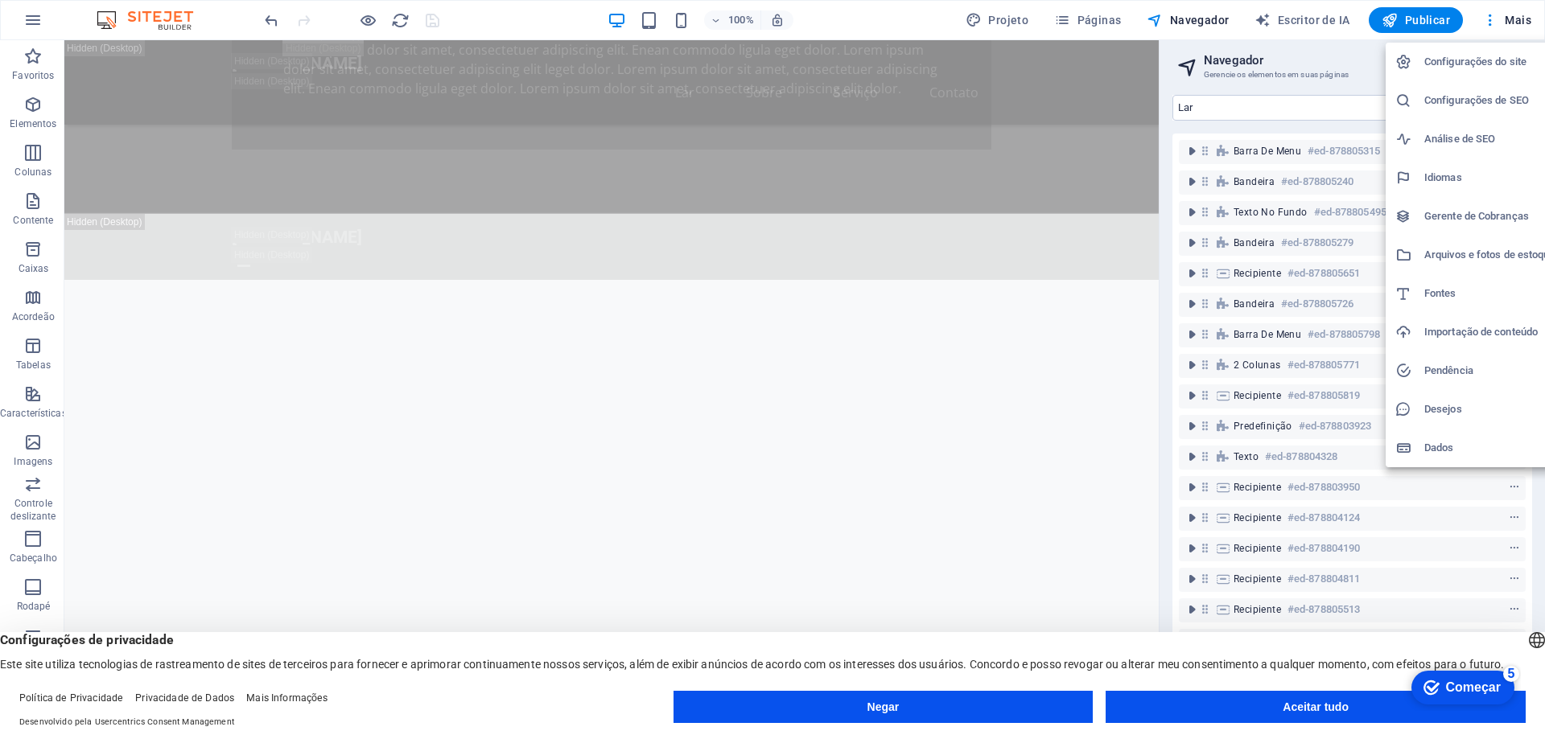
click at [862, 32] on div at bounding box center [772, 369] width 1545 height 739
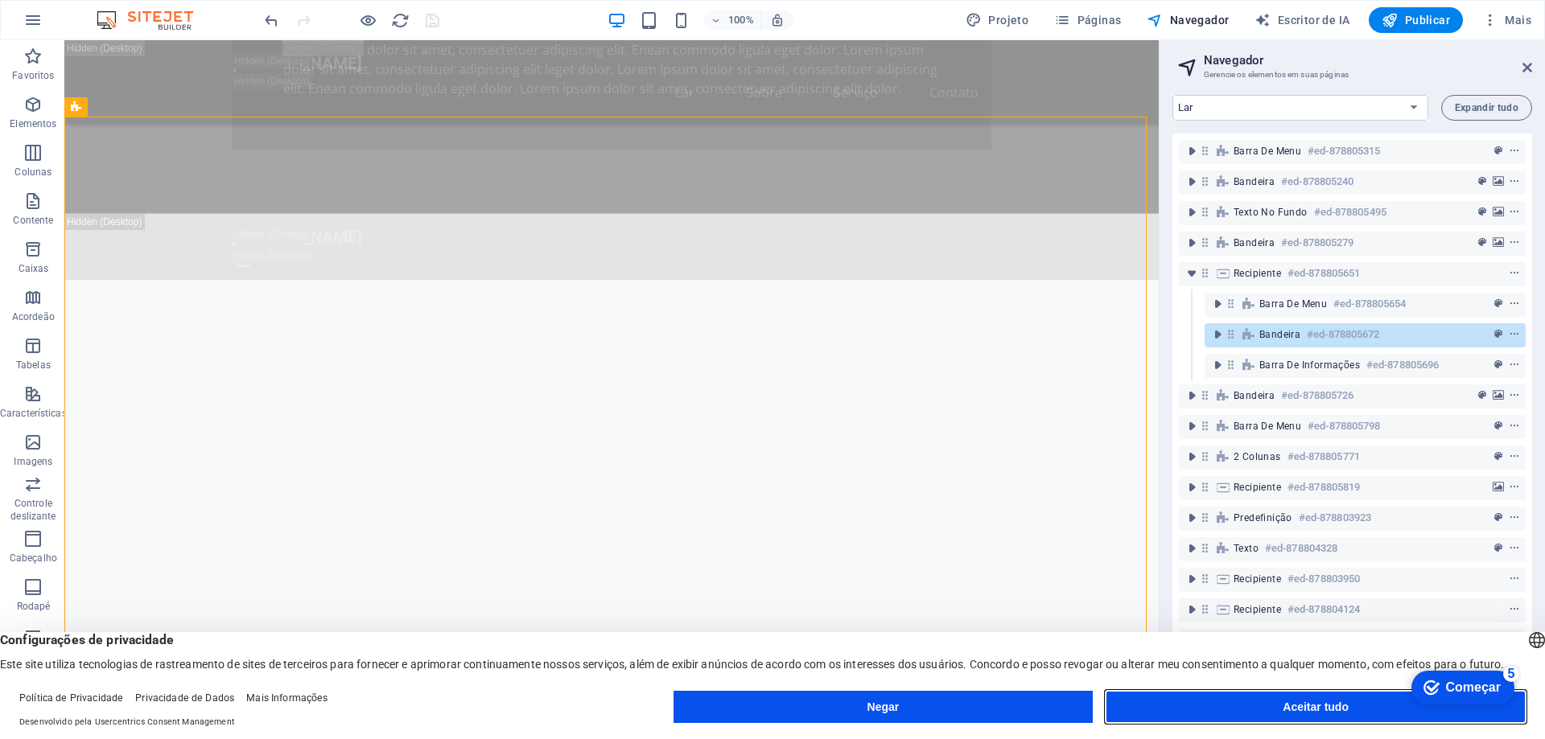
click at [1358, 701] on button "Aceitar tudo" at bounding box center [1316, 707] width 420 height 32
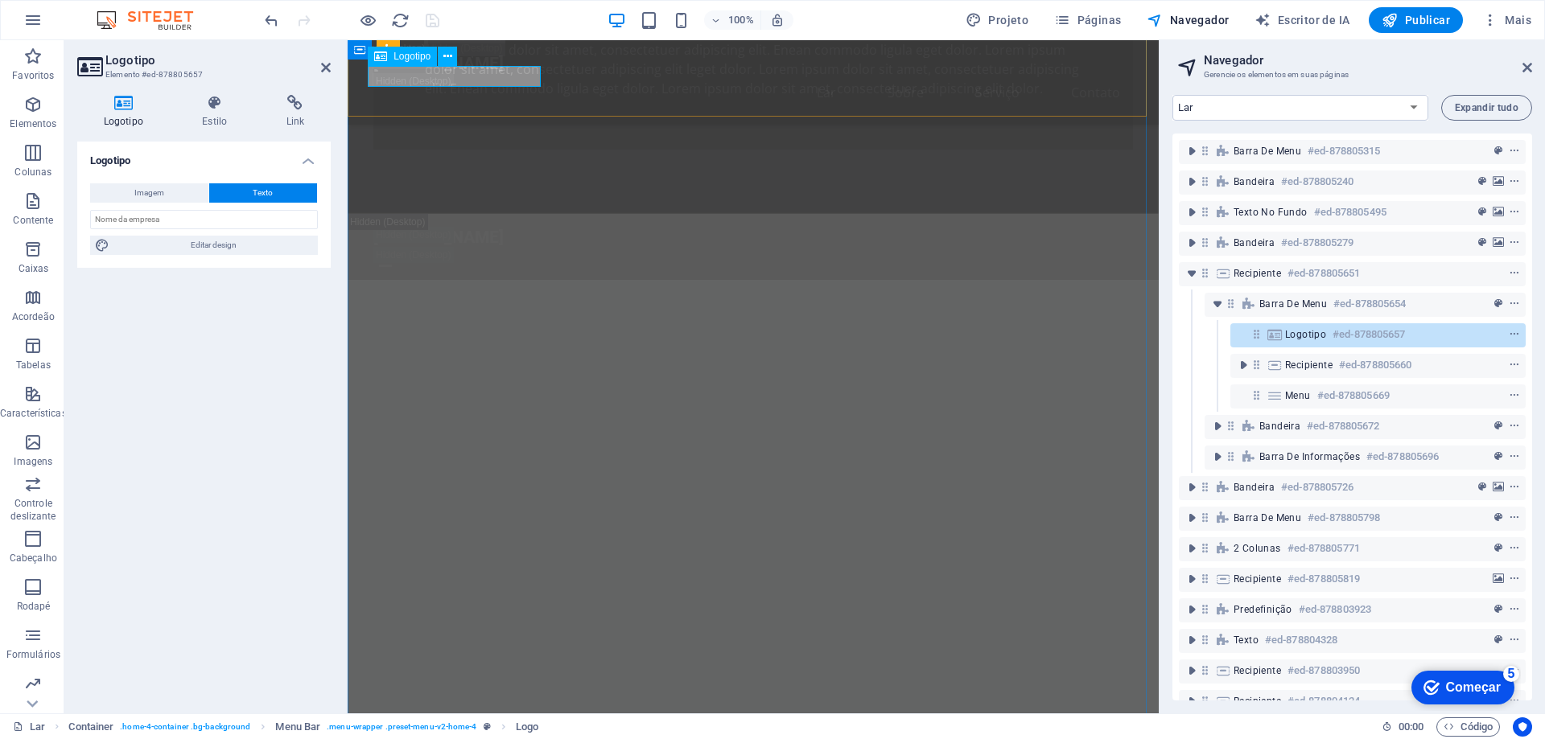
click at [281, 191] on button "Texto" at bounding box center [263, 192] width 109 height 19
drag, startPoint x: 189, startPoint y: 223, endPoint x: 0, endPoint y: 206, distance: 189.8
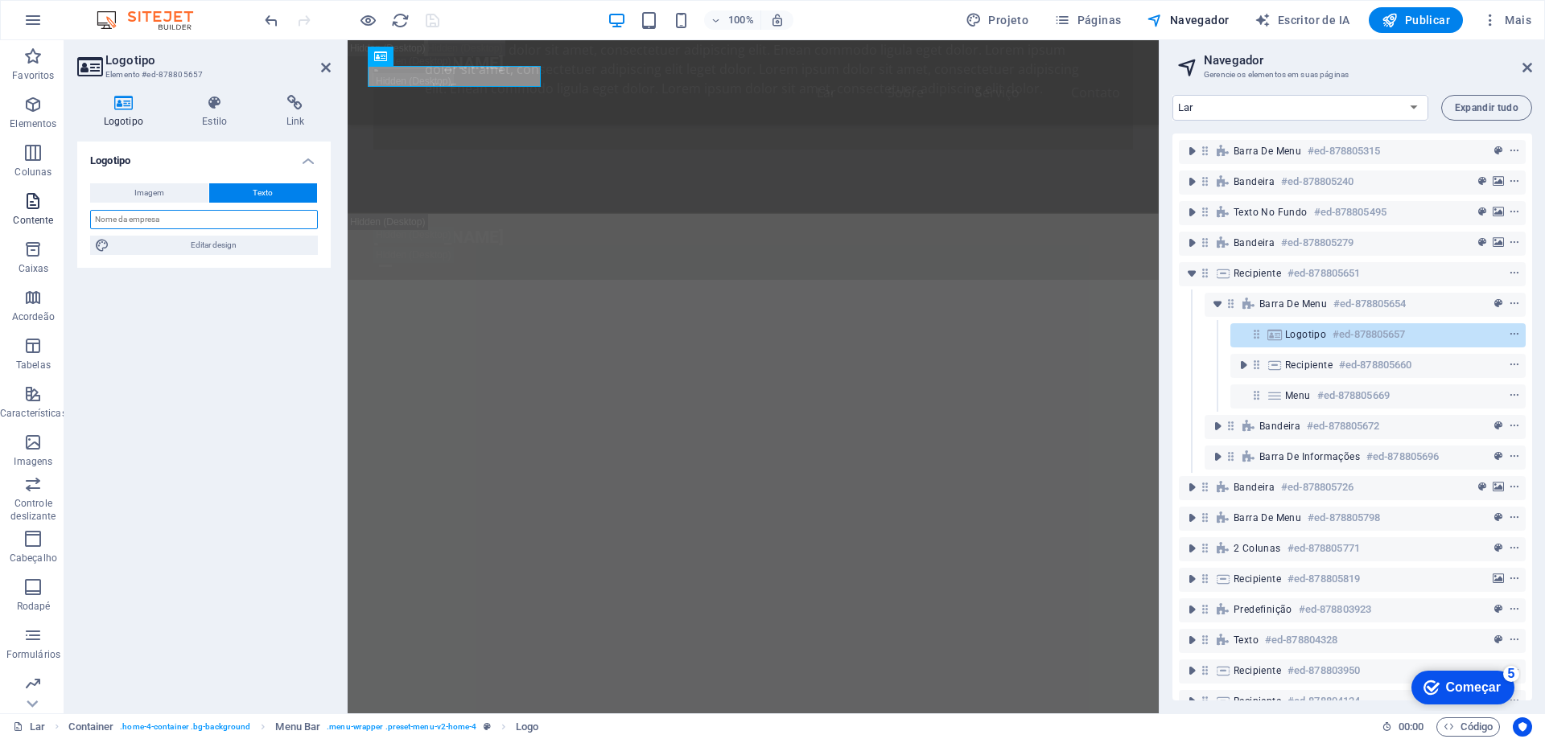
click at [0, 206] on section "Favoritos Elementos Colunas Contente Caixas Acordeão Tabelas Características Im…" at bounding box center [579, 377] width 1159 height 674
type input "PML ENGENHARIA"
click at [264, 395] on div "Logotipo Imagem Texto Arraste os arquivos aqui, clique para escolher os arquivo…" at bounding box center [203, 421] width 253 height 559
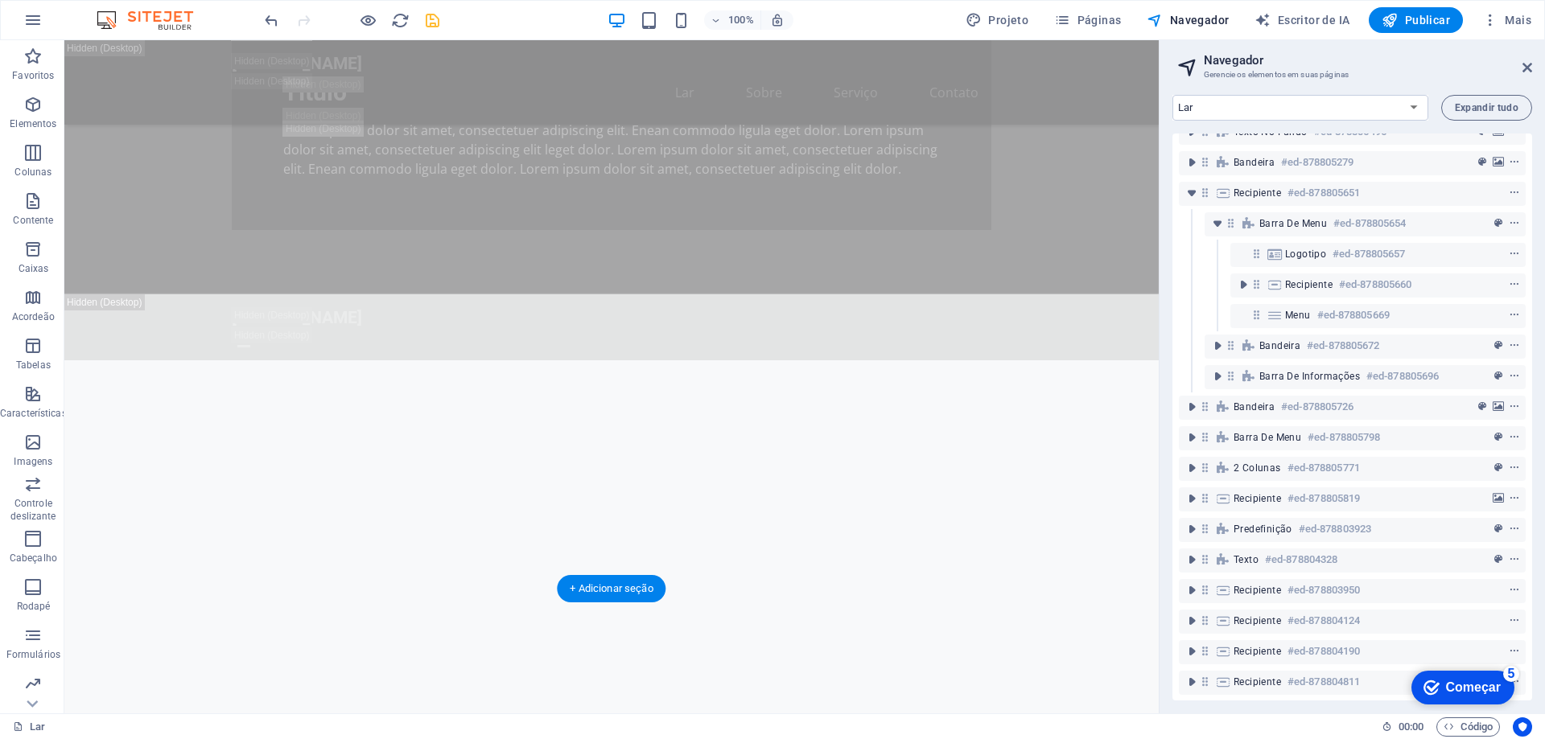
scroll to position [1606, 0]
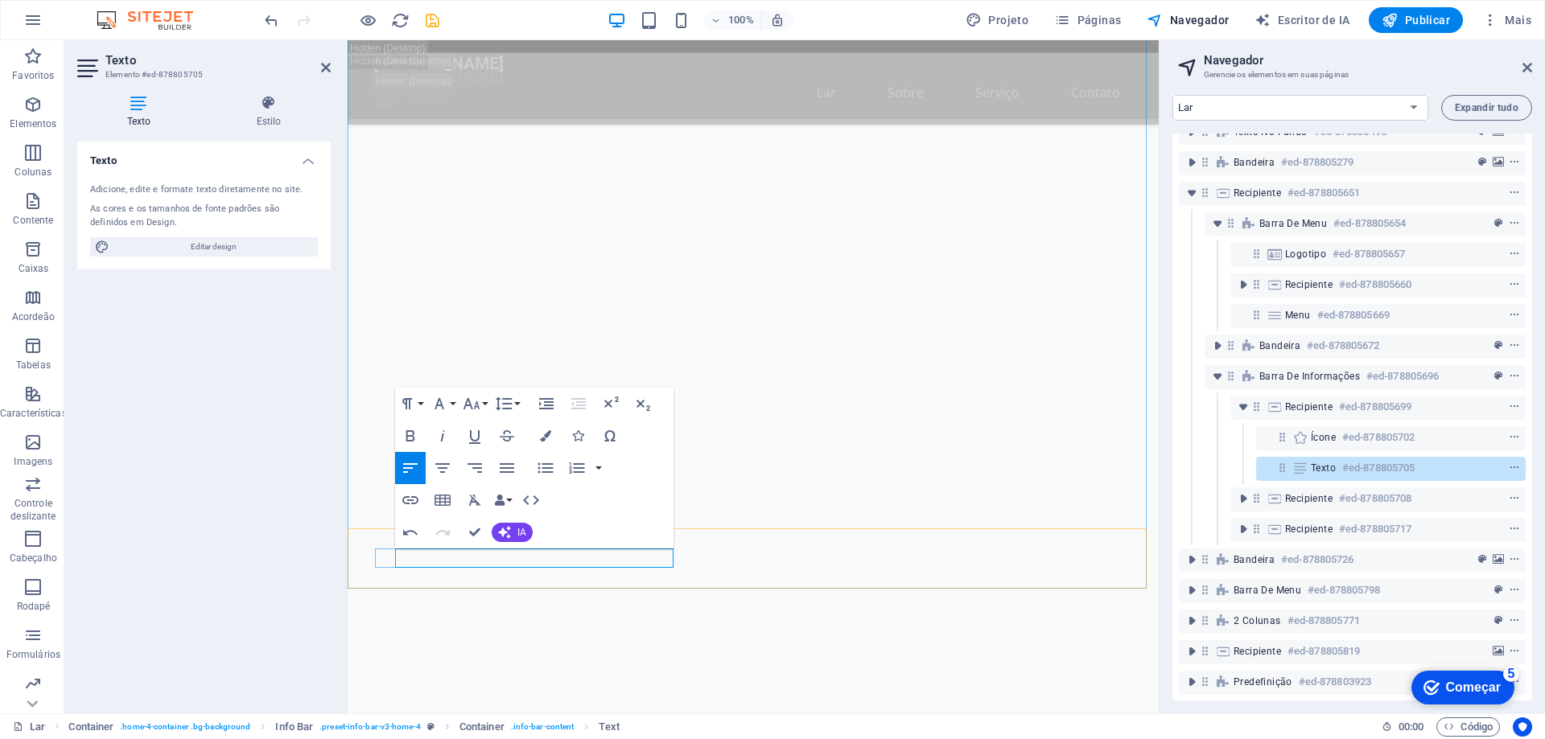
click at [406, 550] on div "Container Texto" at bounding box center [451, 539] width 113 height 20
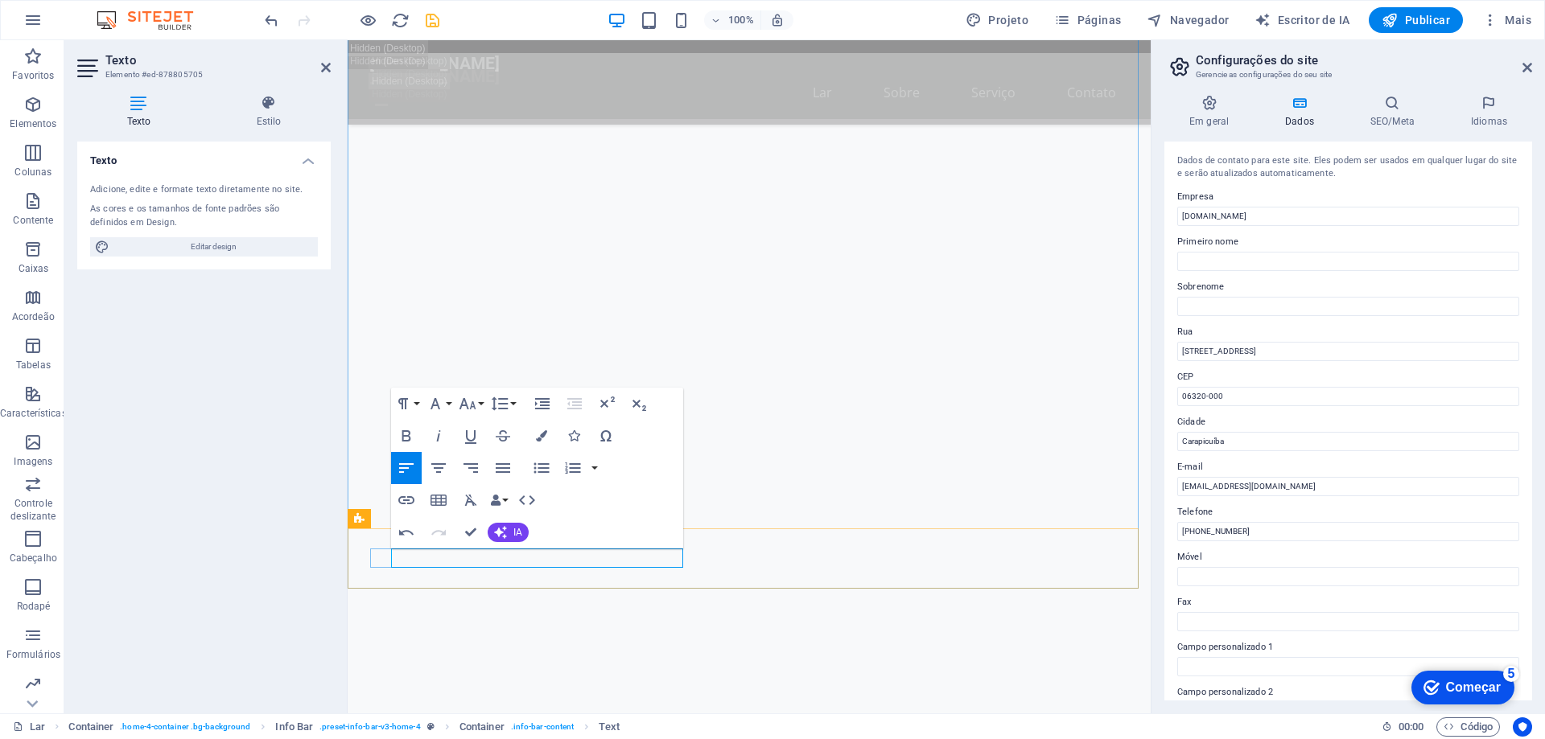
click at [266, 21] on icon "desfazer" at bounding box center [271, 20] width 19 height 19
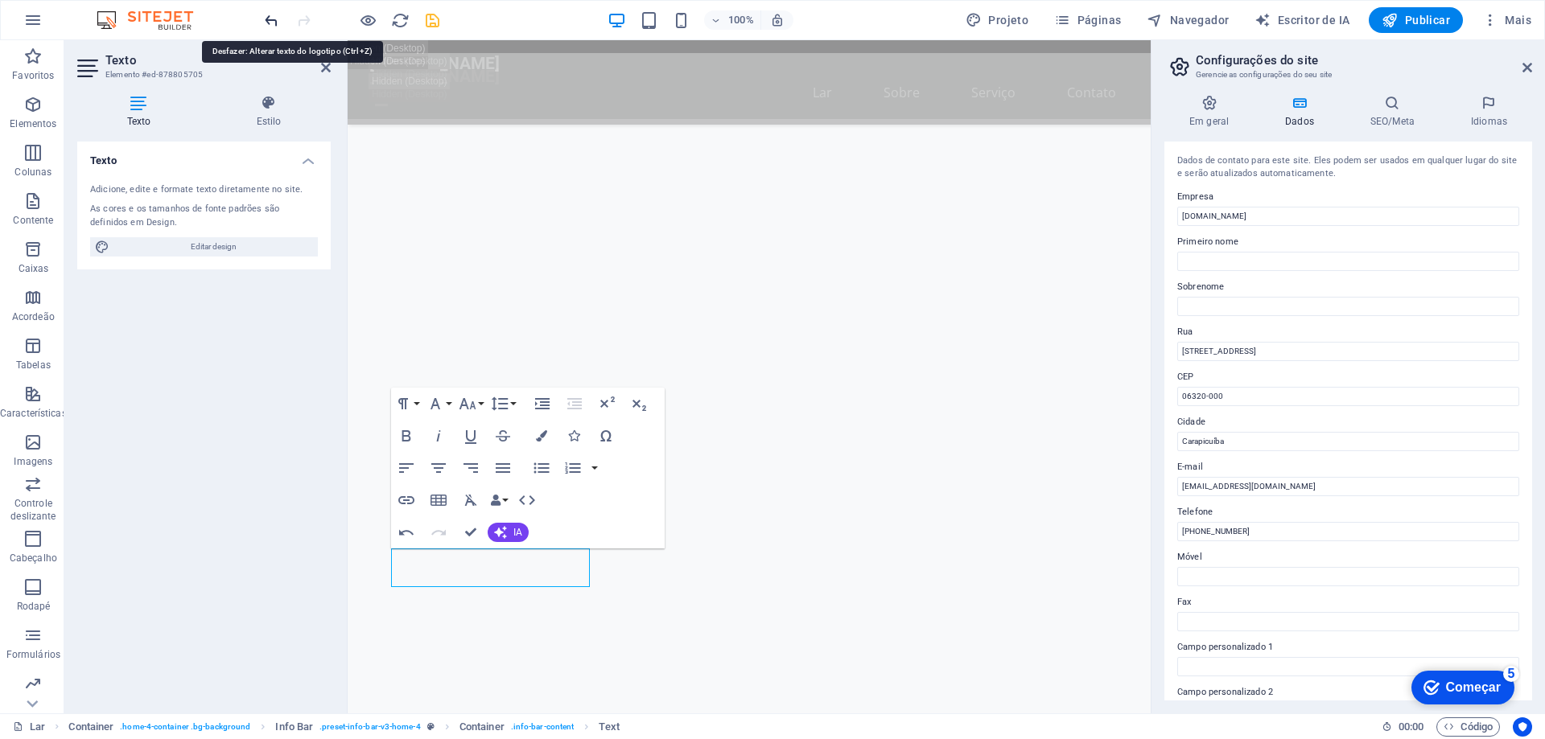
click at [273, 22] on icon "desfazer" at bounding box center [271, 20] width 19 height 19
click at [269, 20] on icon "desfazer" at bounding box center [271, 20] width 19 height 19
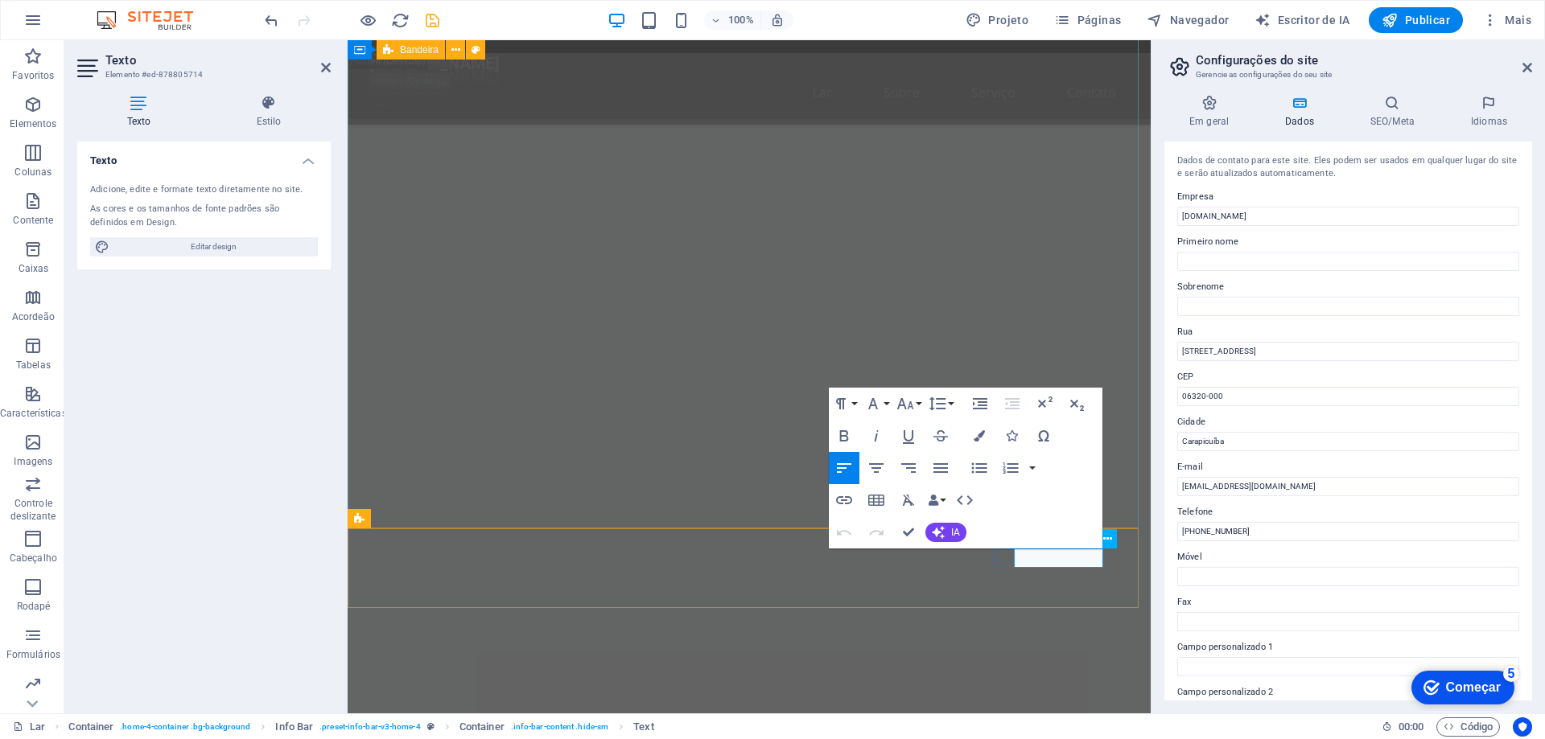
click at [1085, 550] on div "Container Texto" at bounding box center [1063, 539] width 113 height 20
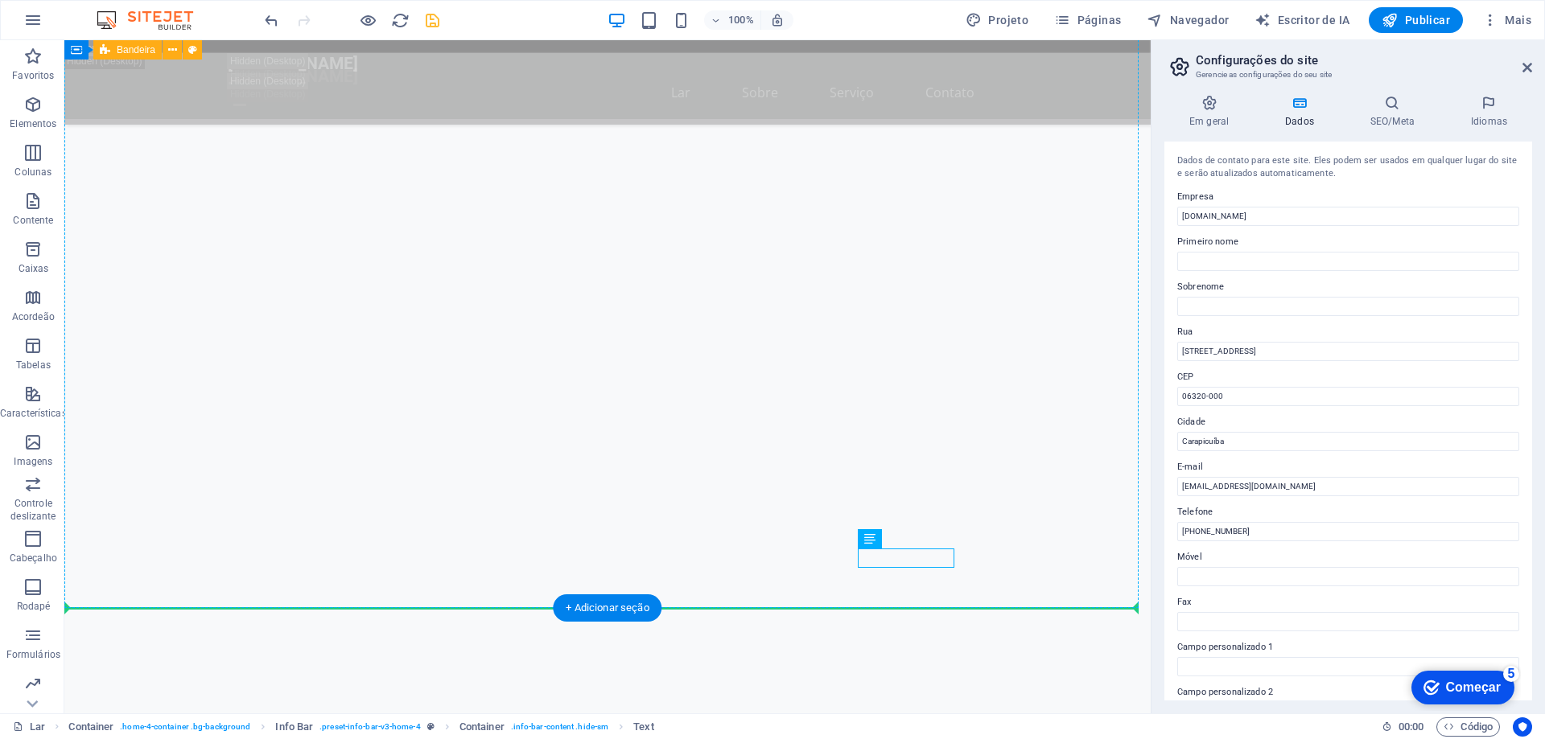
drag, startPoint x: 877, startPoint y: 562, endPoint x: 893, endPoint y: 572, distance: 19.2
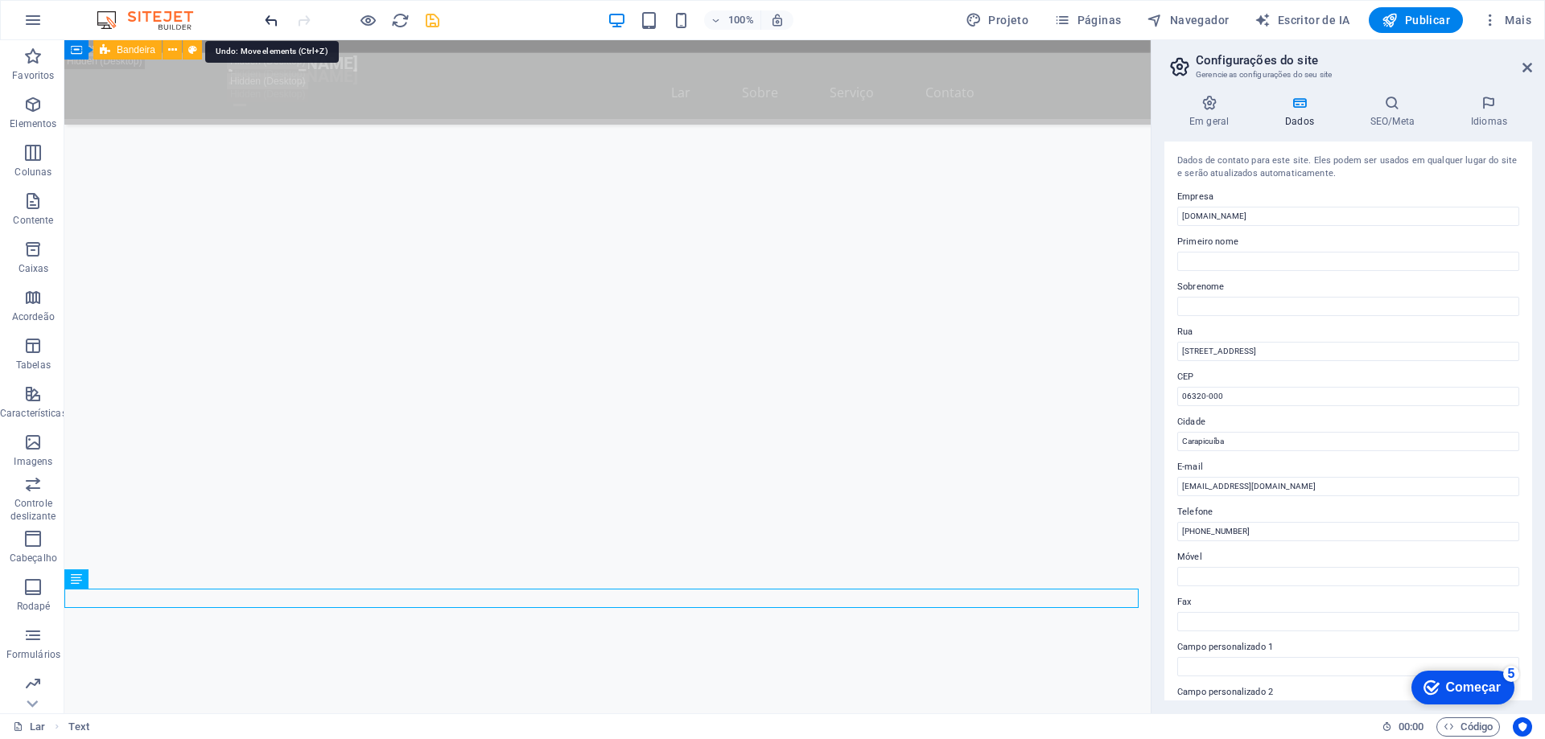
click at [267, 19] on icon "desfazer" at bounding box center [271, 20] width 19 height 19
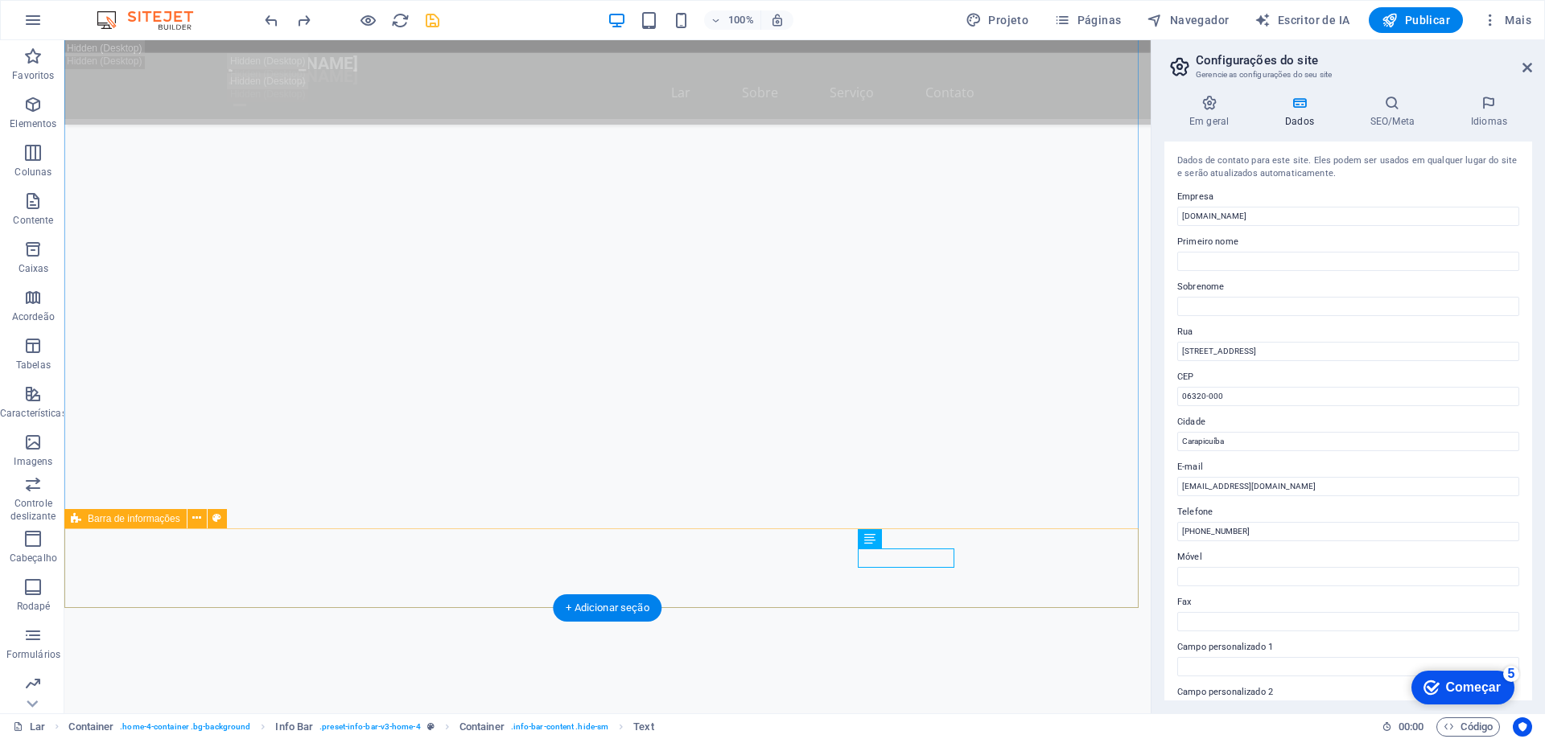
drag, startPoint x: 946, startPoint y: 566, endPoint x: 960, endPoint y: 564, distance: 13.9
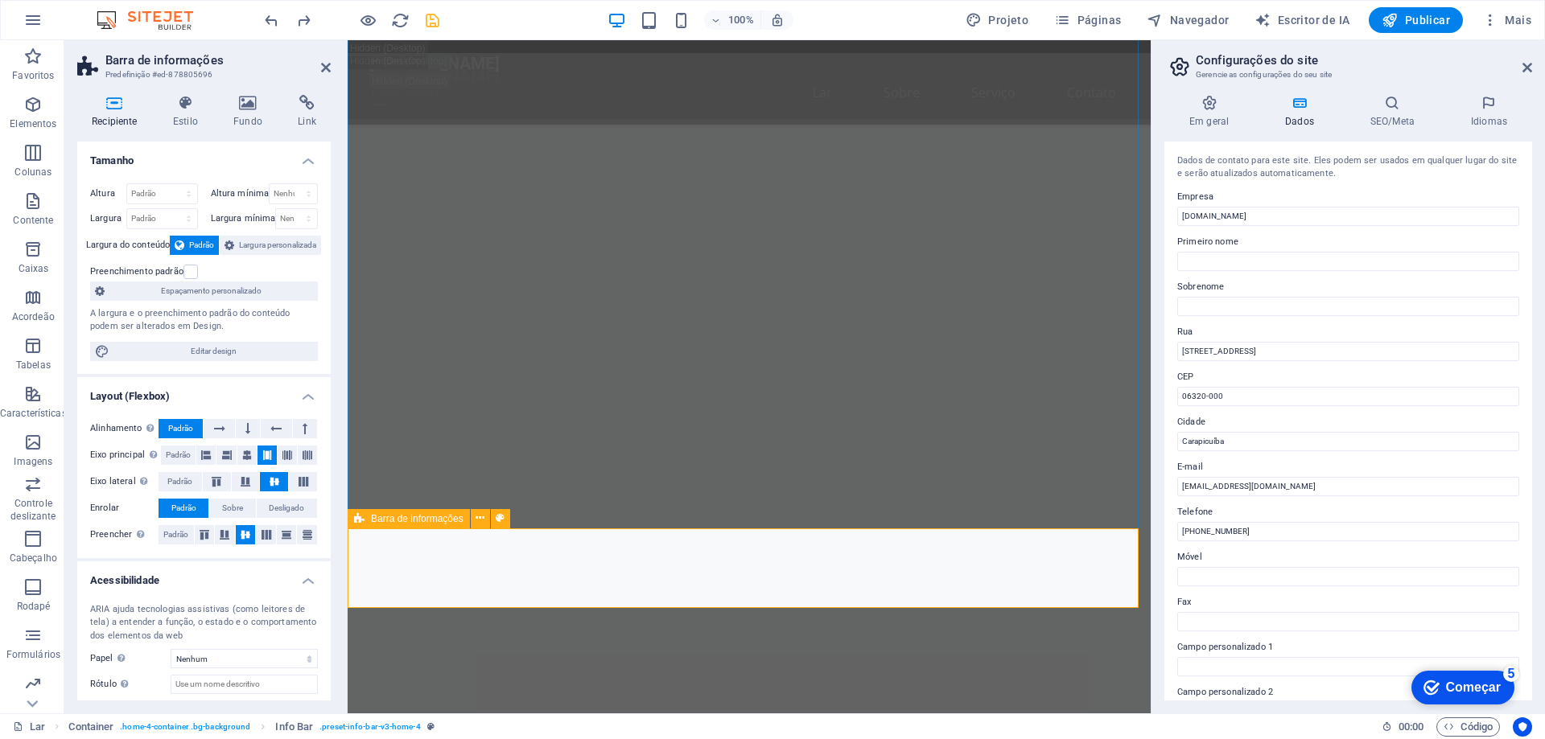
drag, startPoint x: 793, startPoint y: 552, endPoint x: 782, endPoint y: 578, distance: 27.8
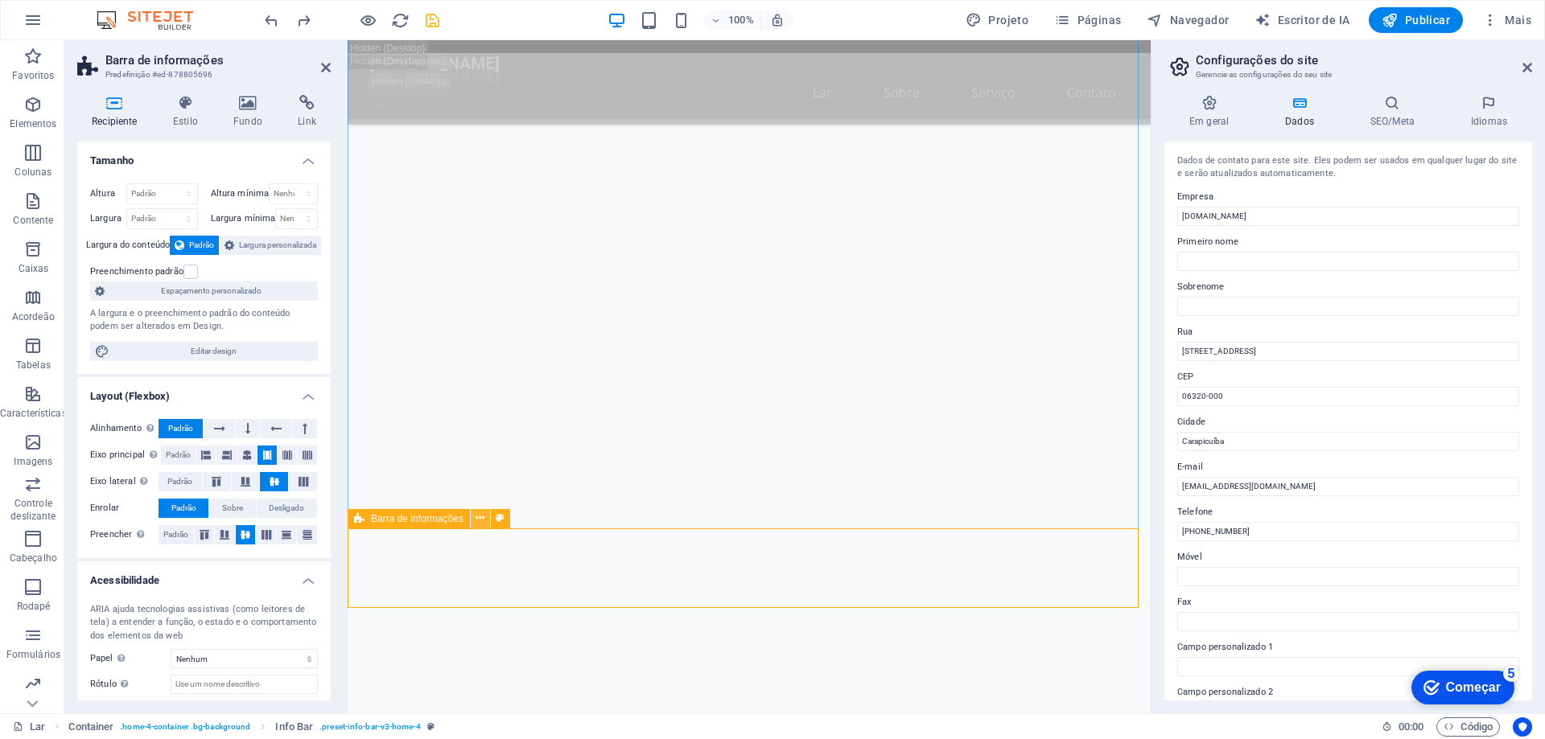
click at [479, 521] on icon at bounding box center [480, 518] width 9 height 17
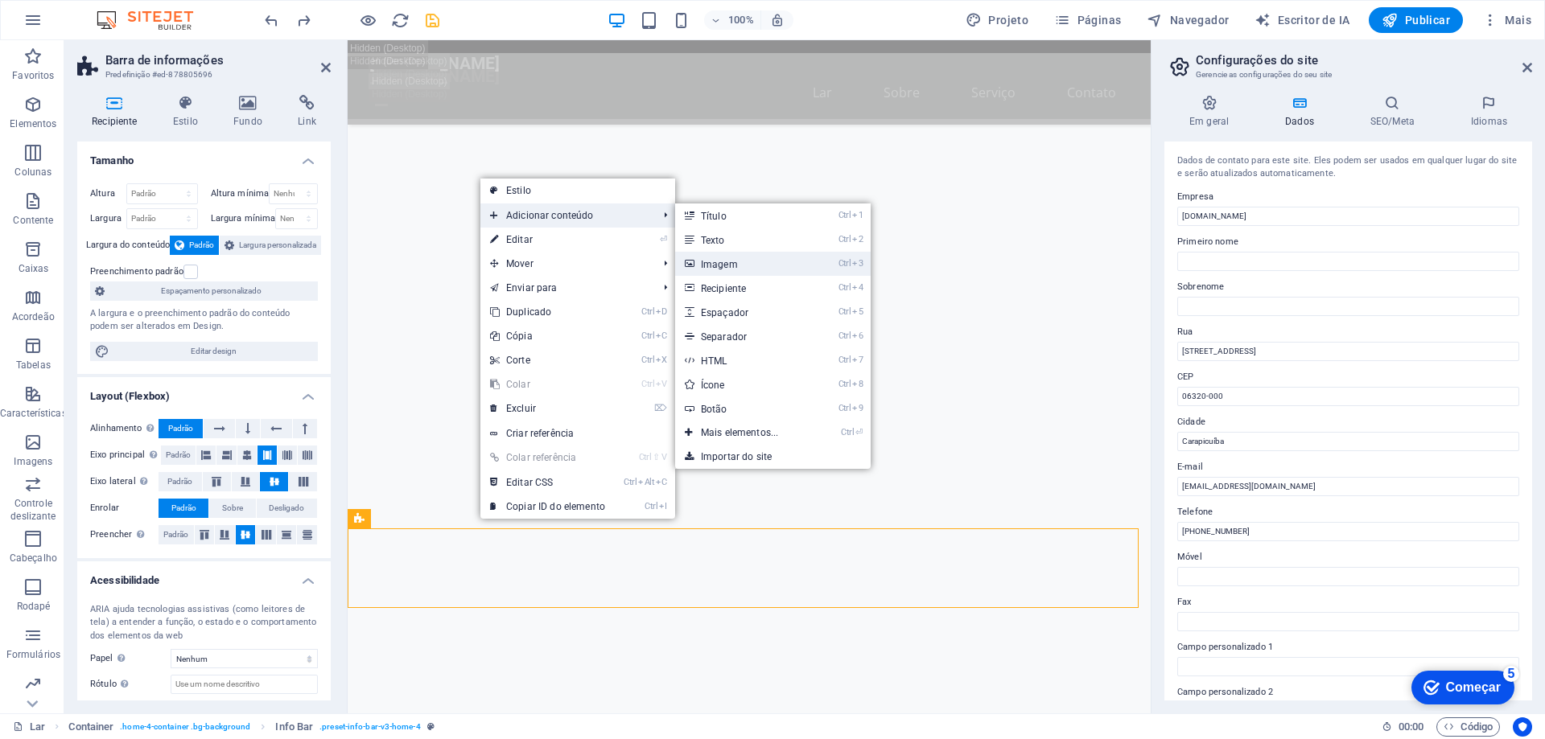
click at [732, 257] on link "Ctrl 3 Imagem" at bounding box center [742, 264] width 135 height 24
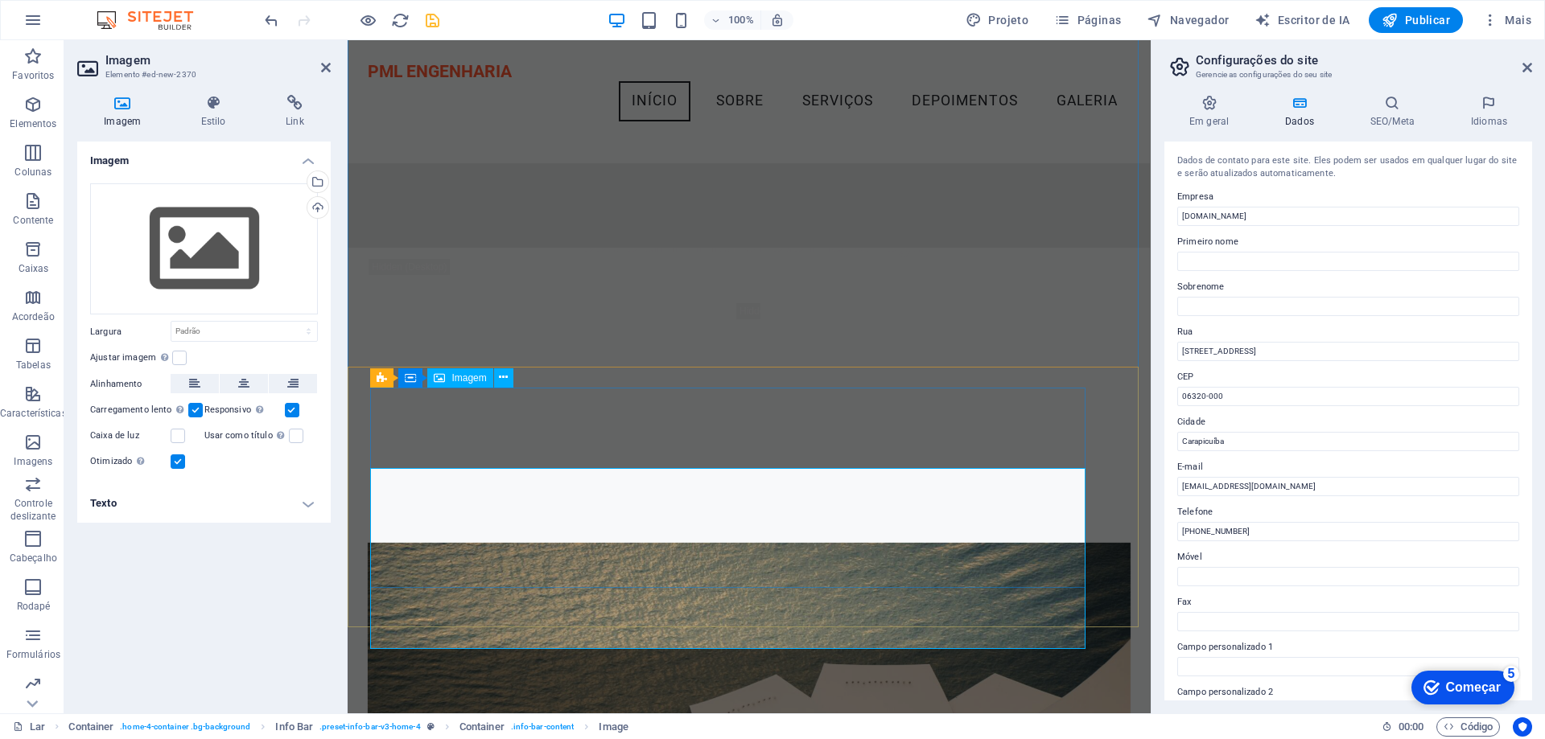
scroll to position [1687, 0]
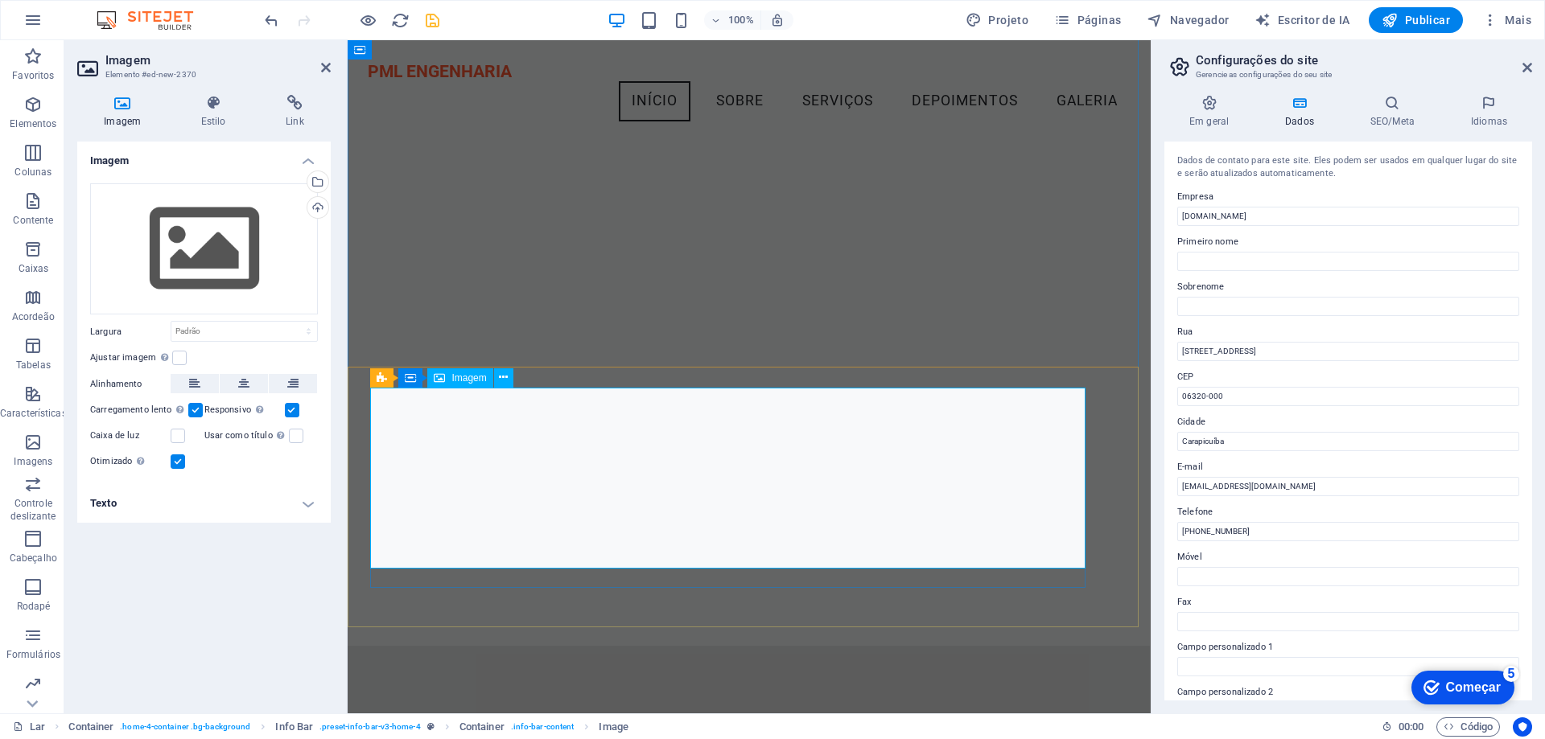
click at [443, 378] on icon at bounding box center [439, 378] width 11 height 19
click at [414, 381] on icon at bounding box center [410, 378] width 11 height 19
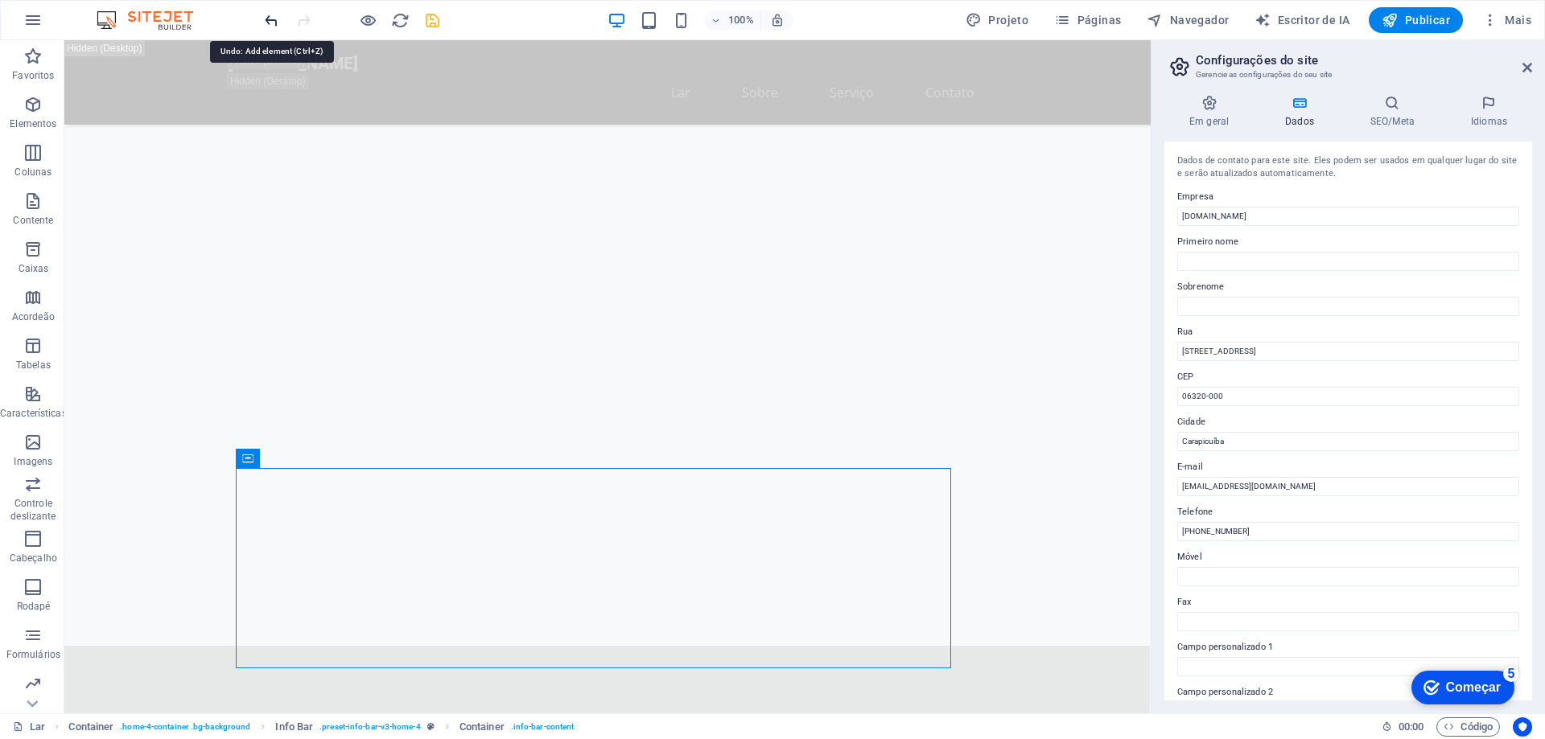
click at [270, 28] on icon "desfazer" at bounding box center [271, 20] width 19 height 19
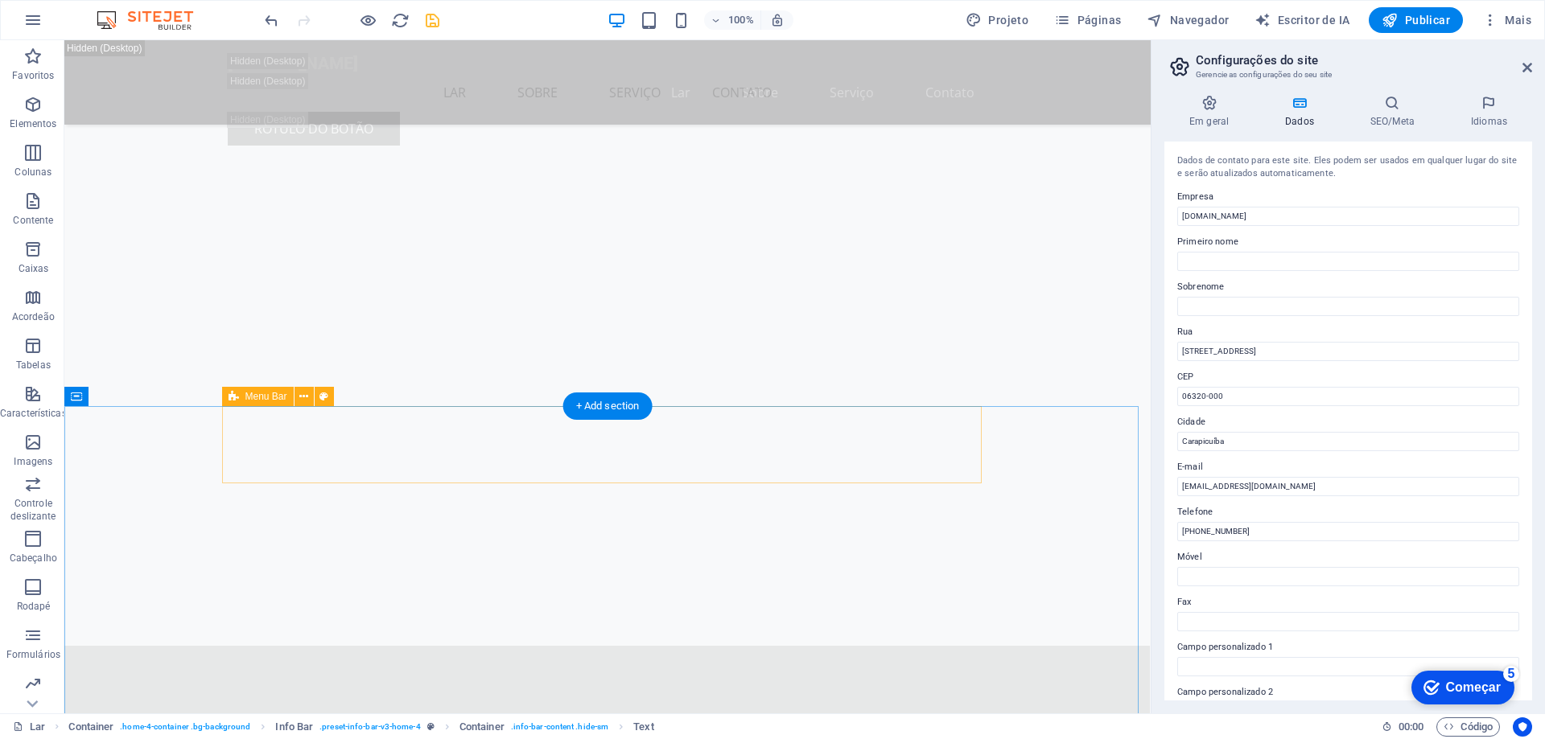
scroll to position [2865, 0]
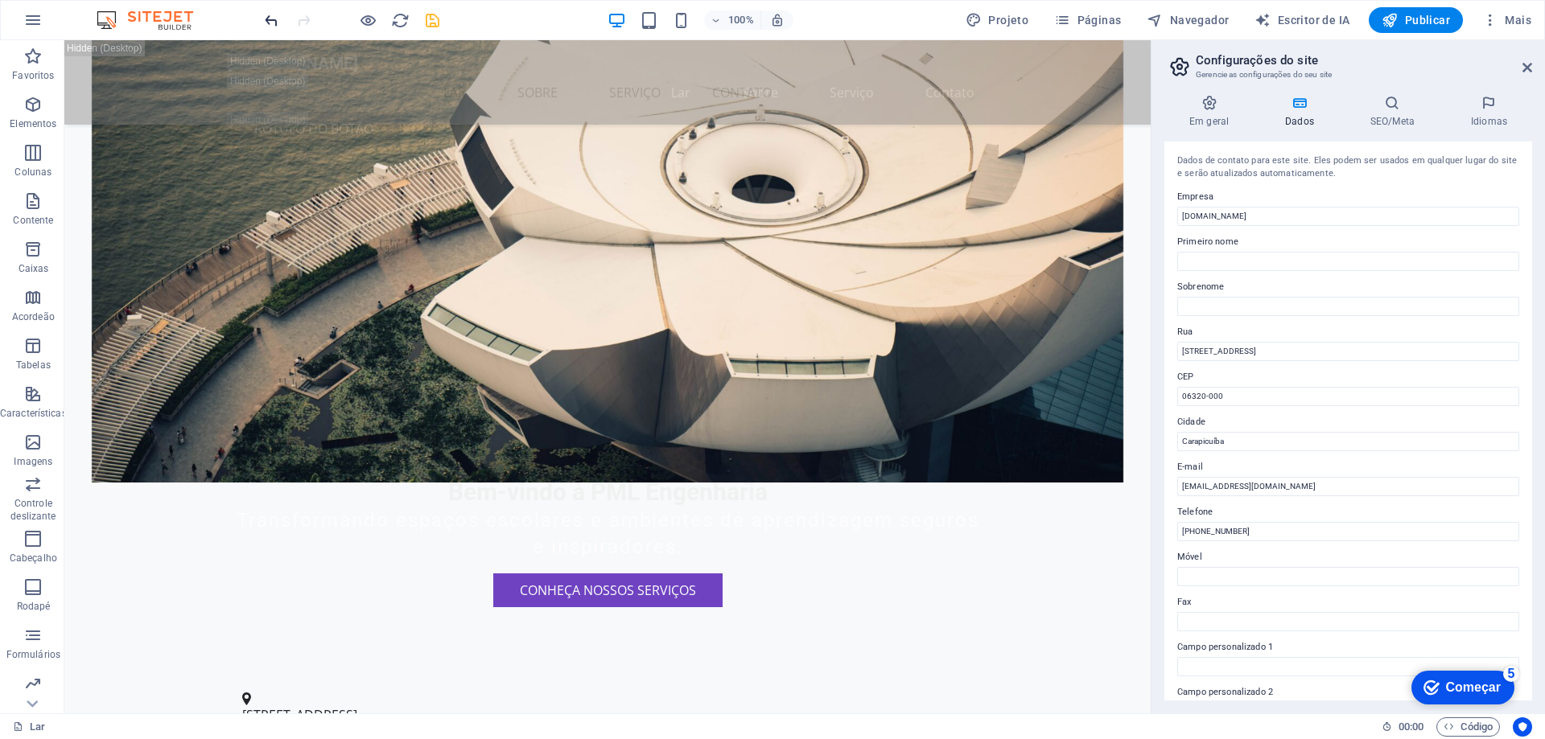
click at [274, 19] on icon "desfazer" at bounding box center [271, 20] width 19 height 19
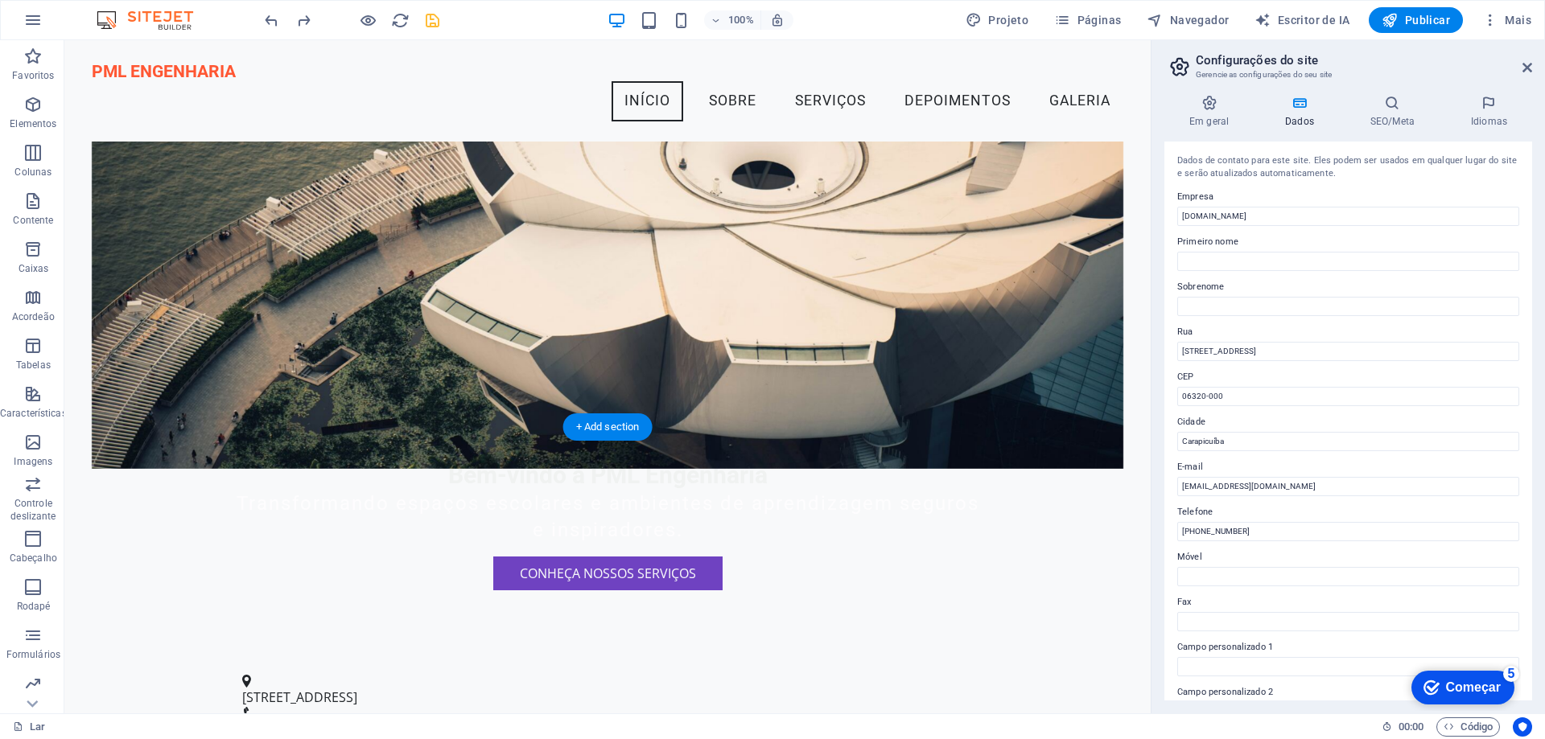
scroll to position [1707, 0]
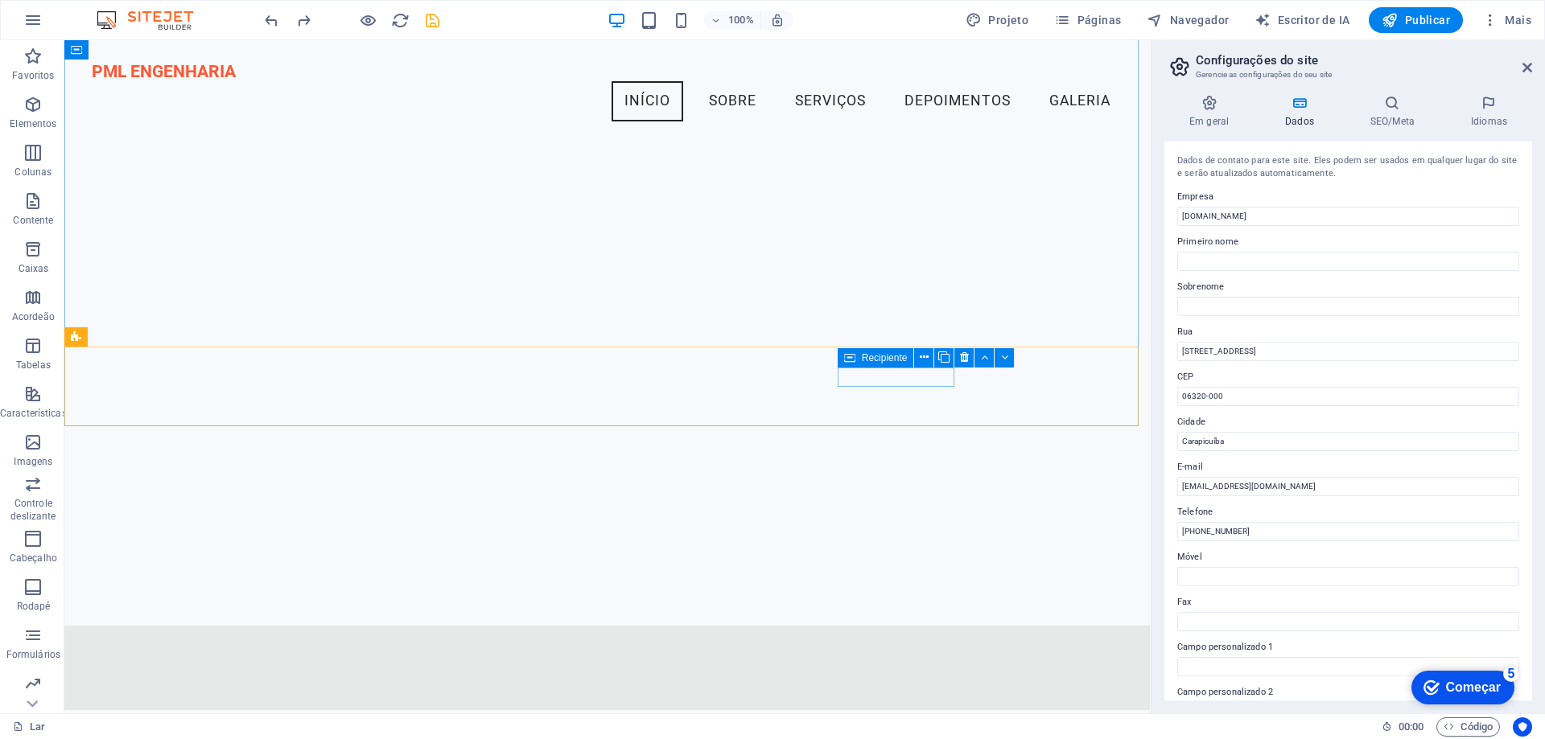
click at [883, 367] on div "Recipiente" at bounding box center [876, 357] width 76 height 19
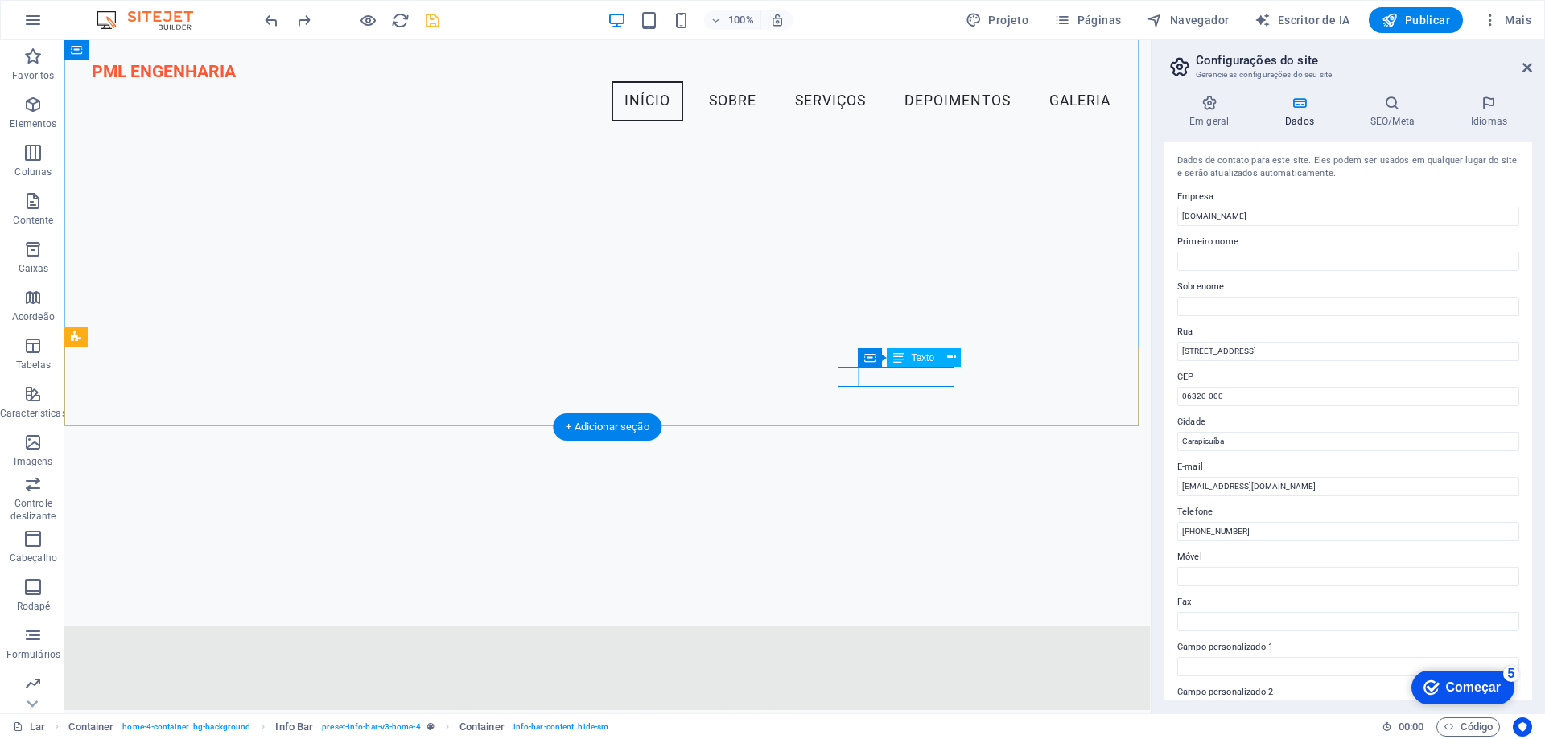
drag, startPoint x: 888, startPoint y: 378, endPoint x: 600, endPoint y: 378, distance: 287.3
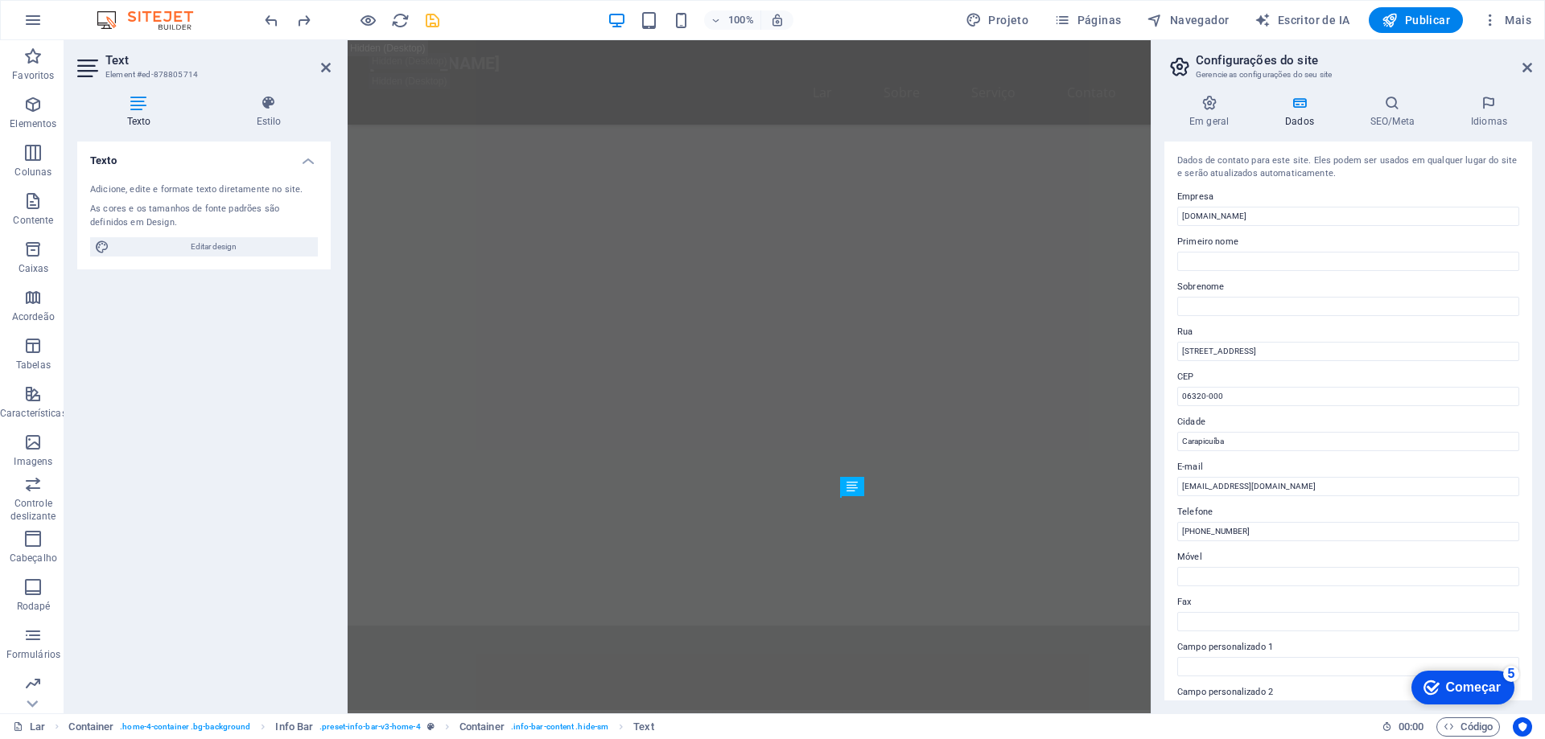
scroll to position [1668, 0]
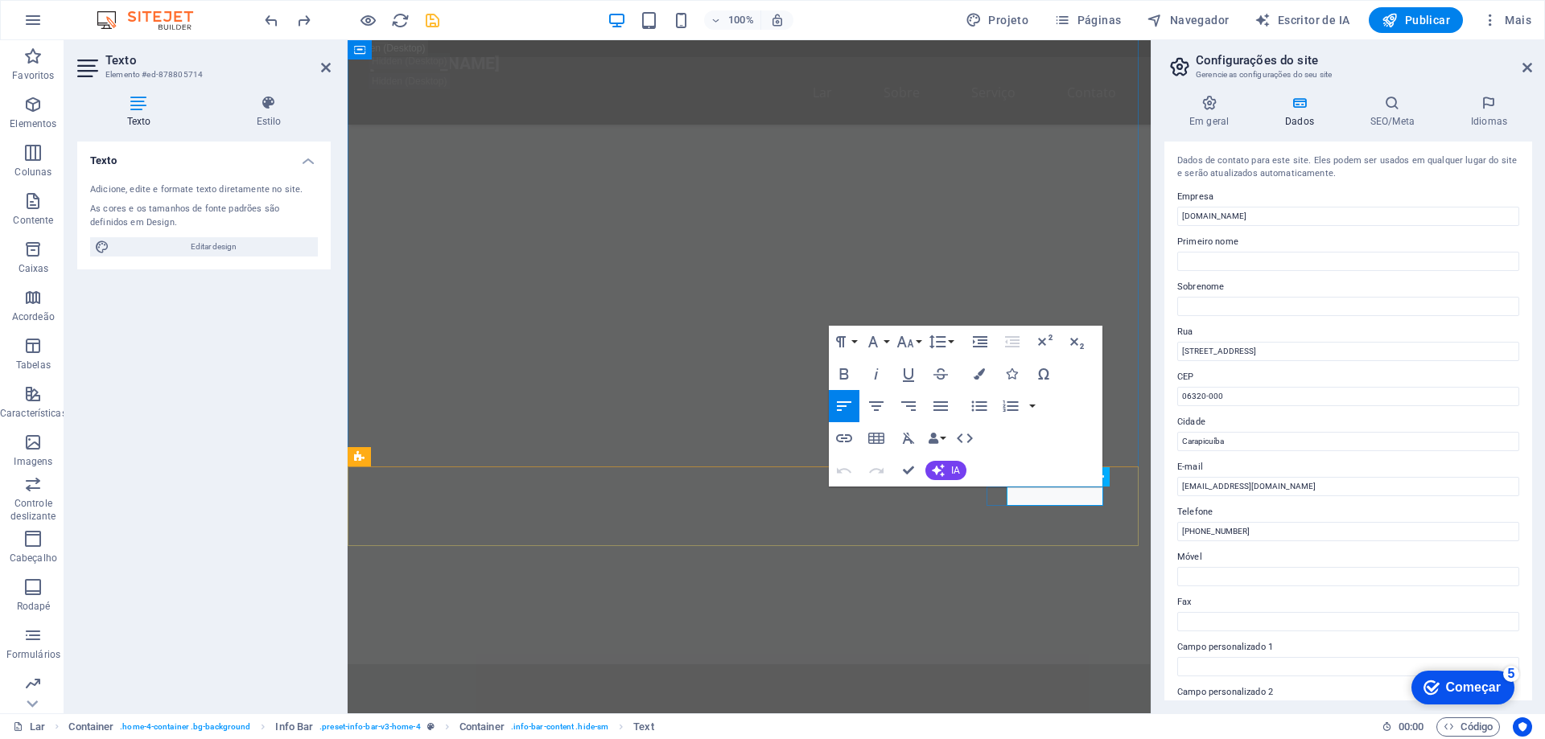
click at [428, 15] on icon "salvar" at bounding box center [432, 20] width 19 height 19
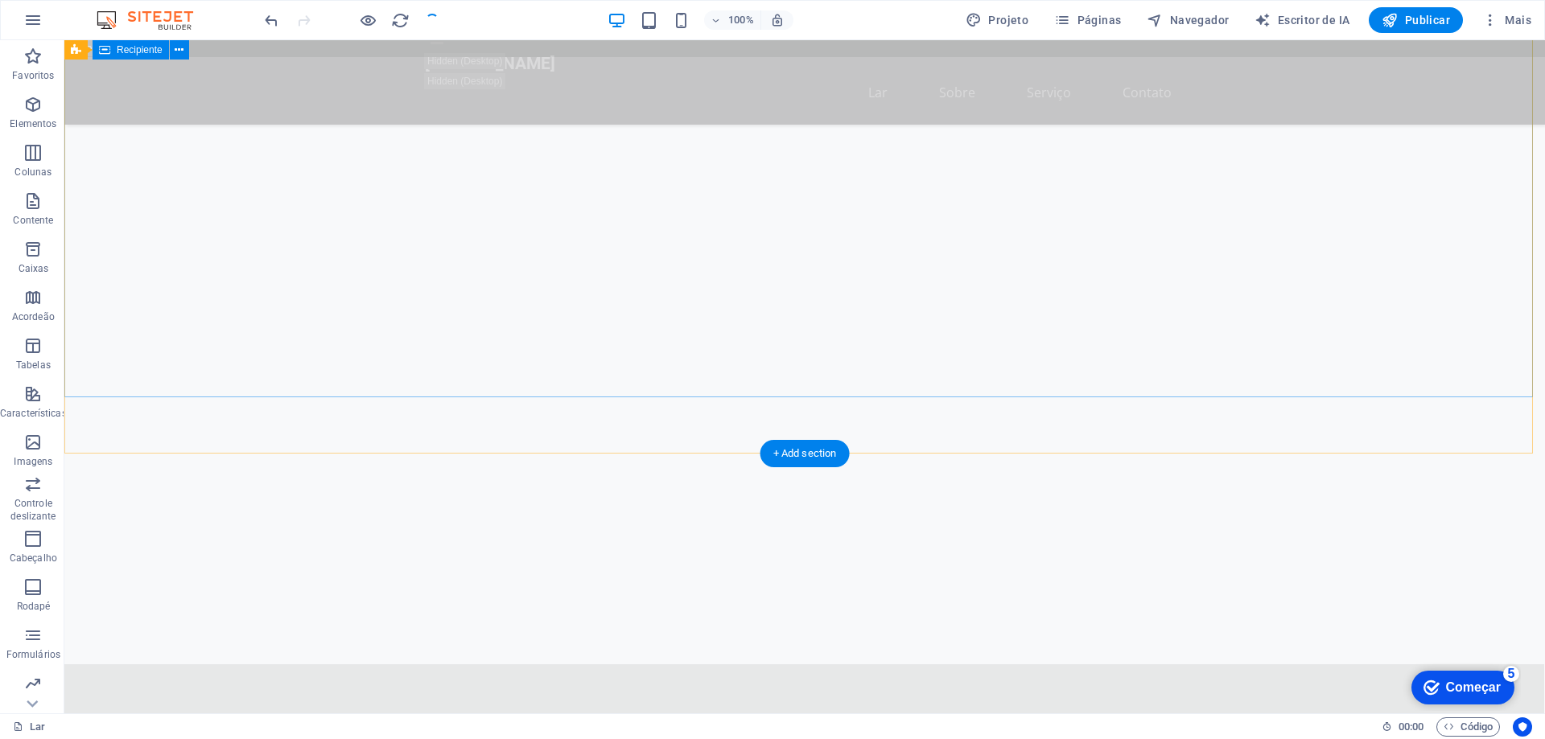
scroll to position [947, 0]
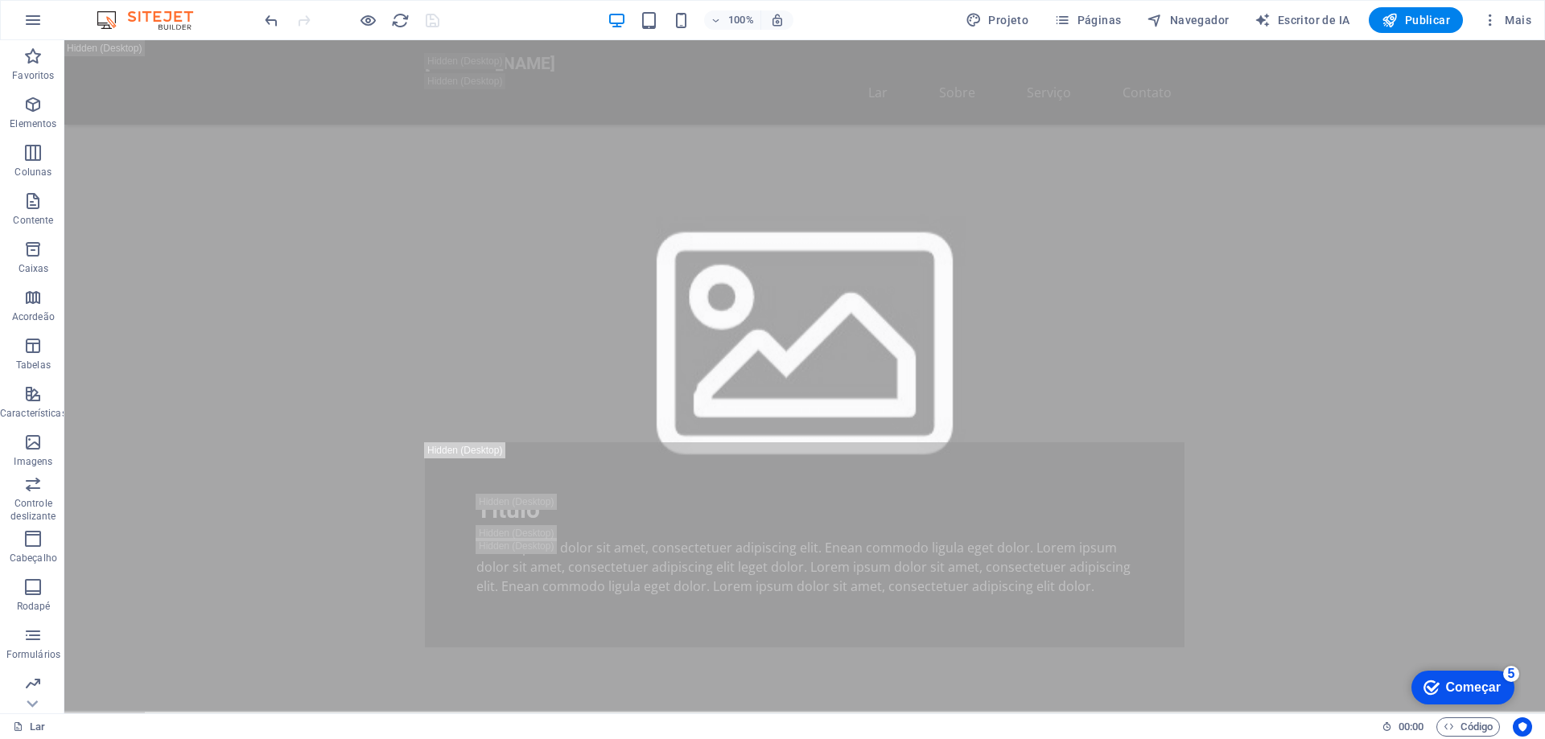
click at [887, 19] on div "100% Projeto Páginas Navegador Escritor de IA Publicar Mais" at bounding box center [900, 20] width 1276 height 26
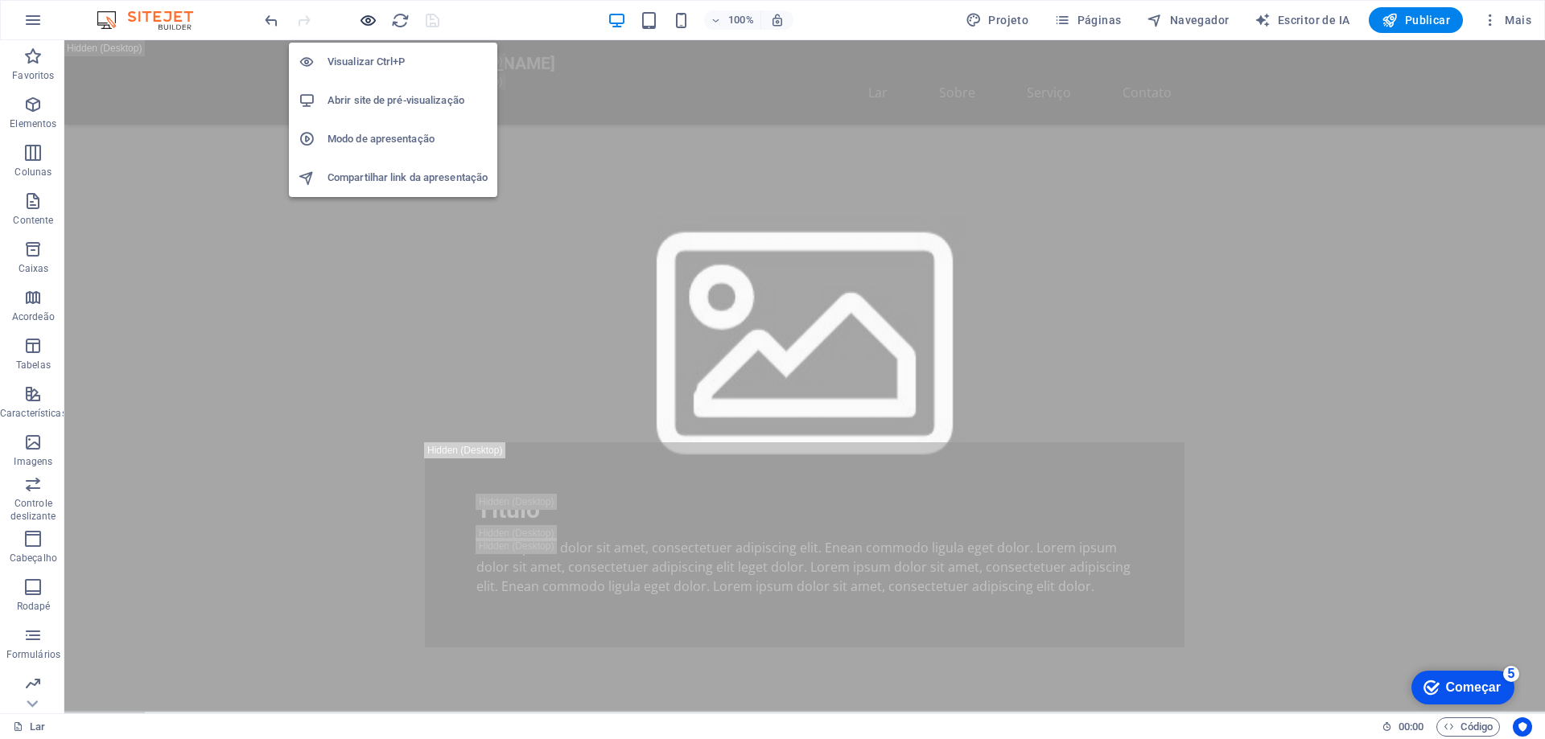
click at [368, 19] on icon "button" at bounding box center [368, 20] width 19 height 19
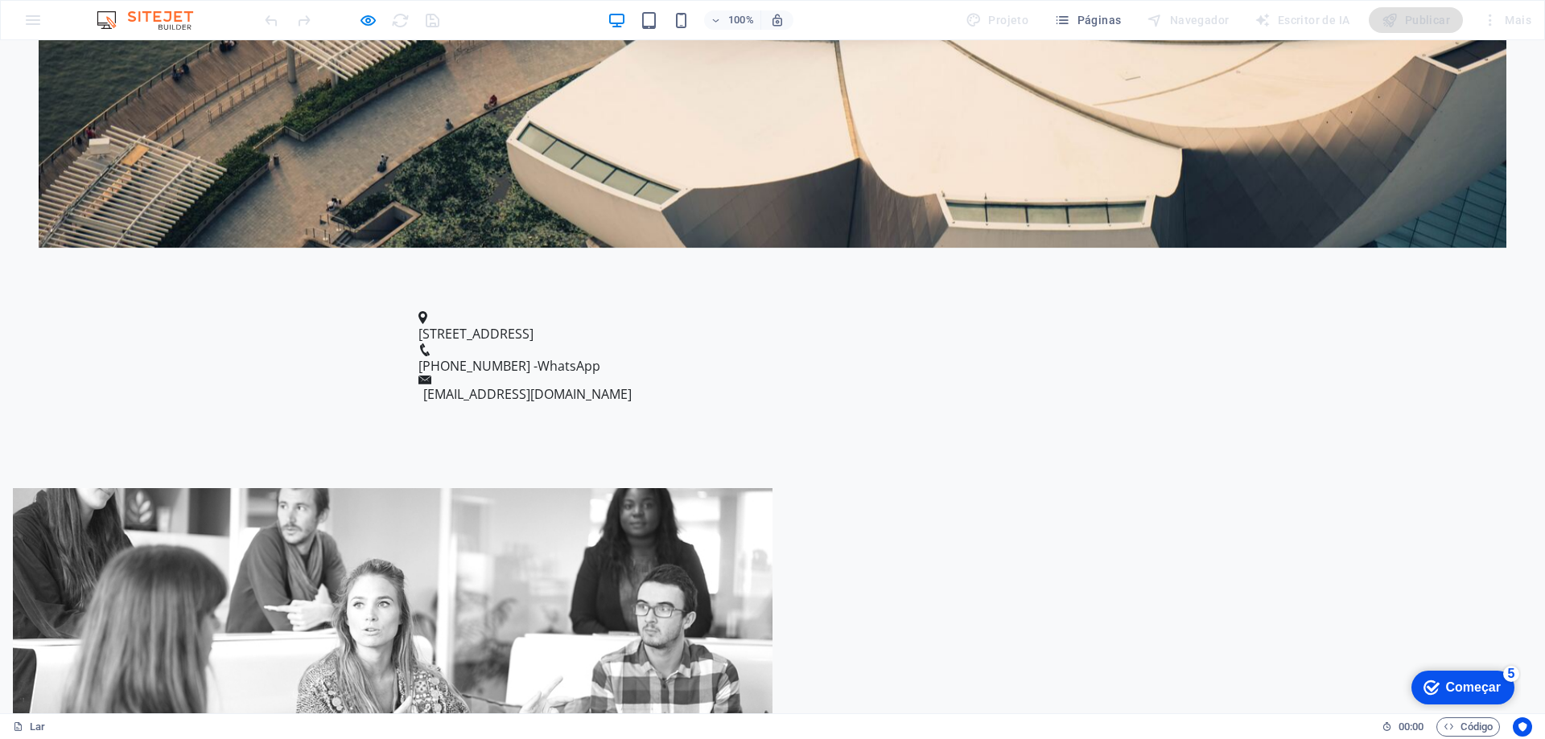
scroll to position [0, 0]
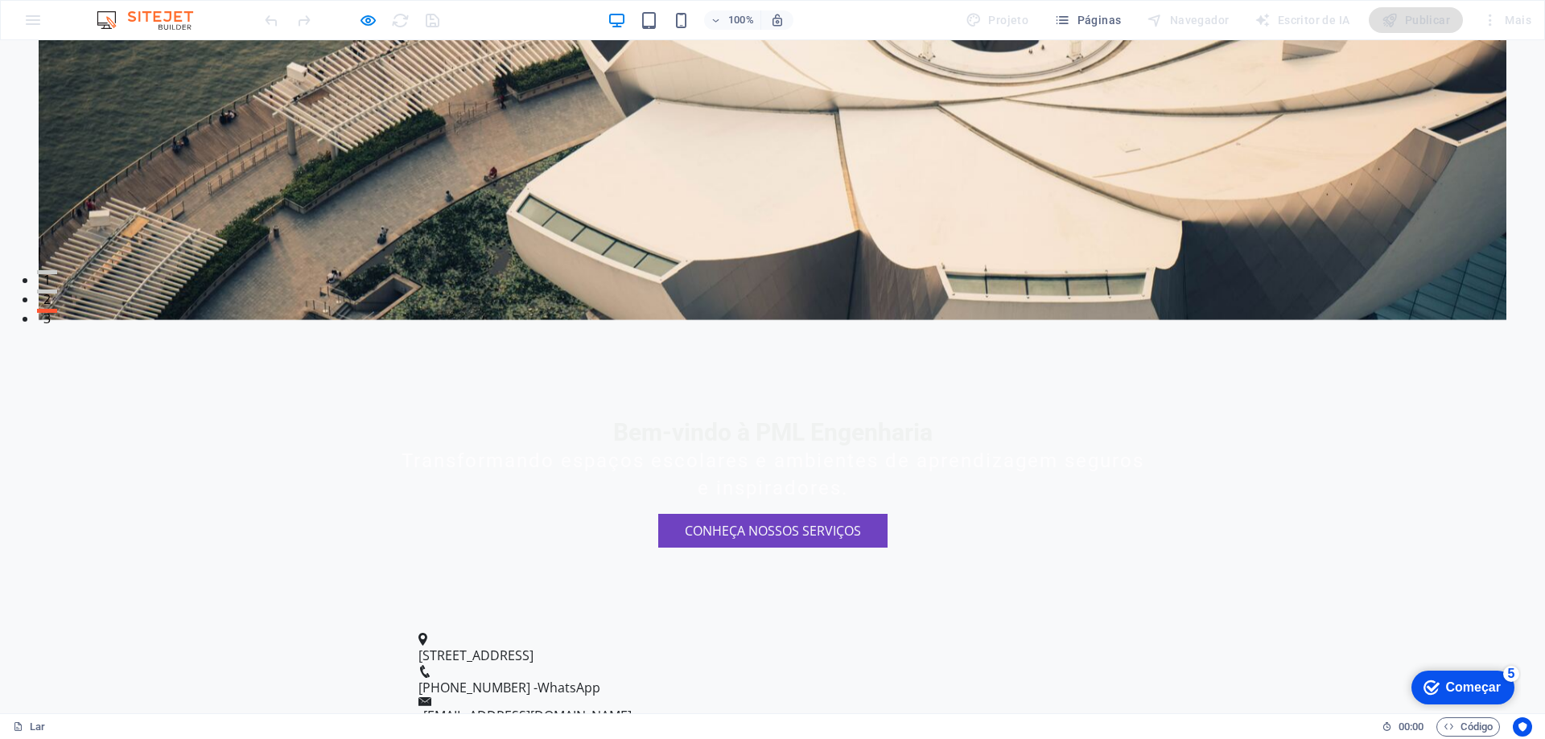
scroll to position [0, 0]
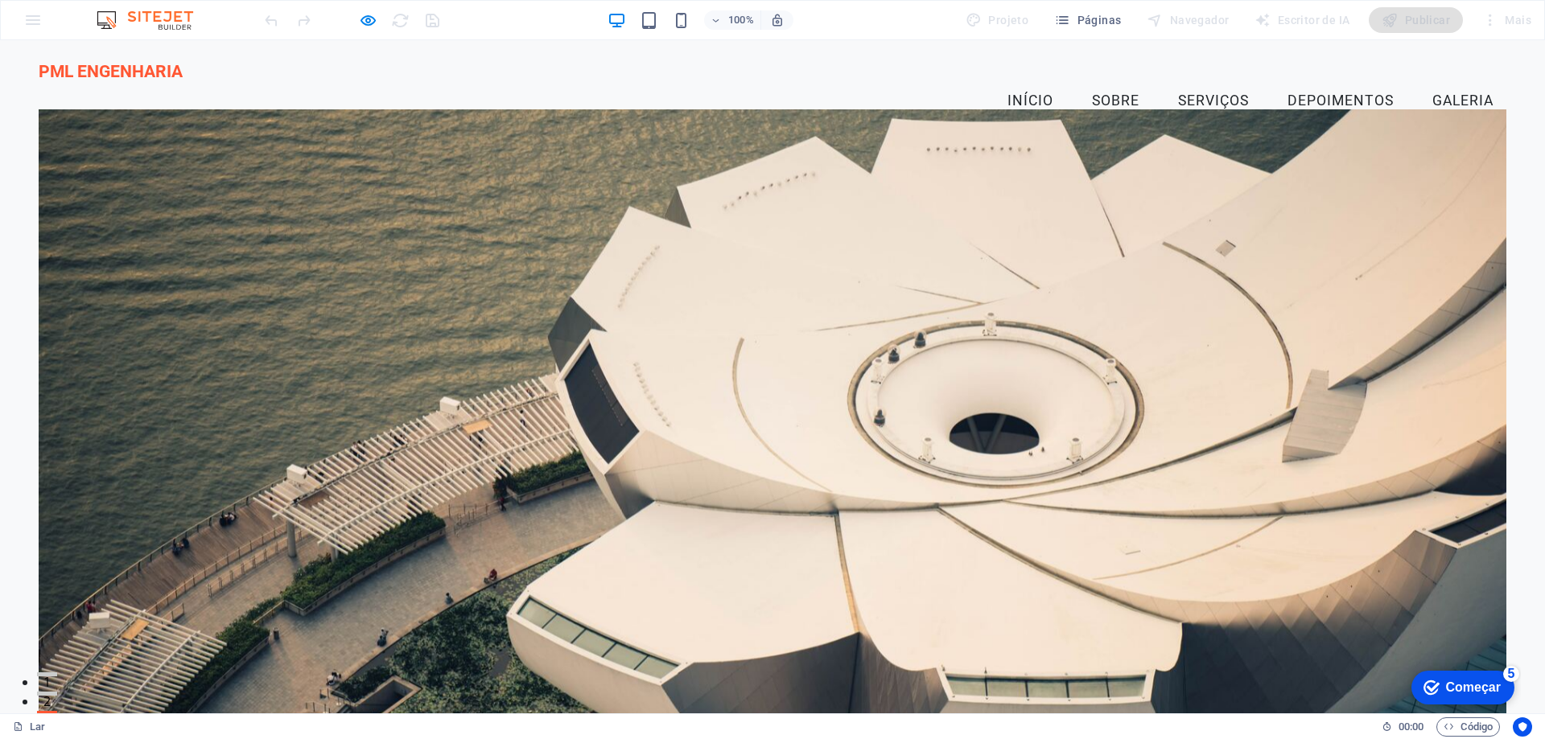
click at [1113, 93] on font "Sobre" at bounding box center [1115, 101] width 47 height 16
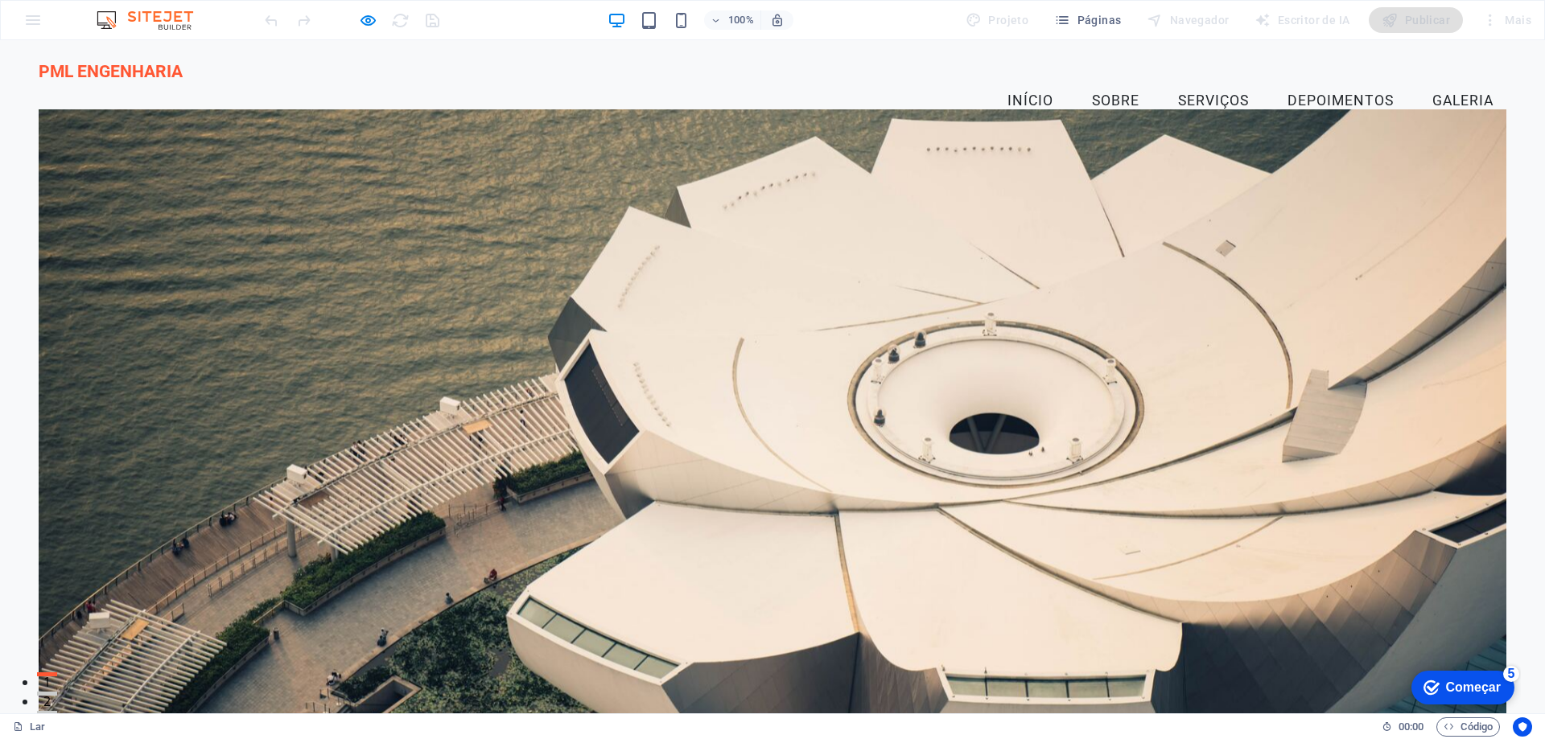
click at [1023, 93] on font "Início" at bounding box center [1030, 101] width 46 height 16
click at [1190, 93] on font "Serviços" at bounding box center [1213, 101] width 71 height 16
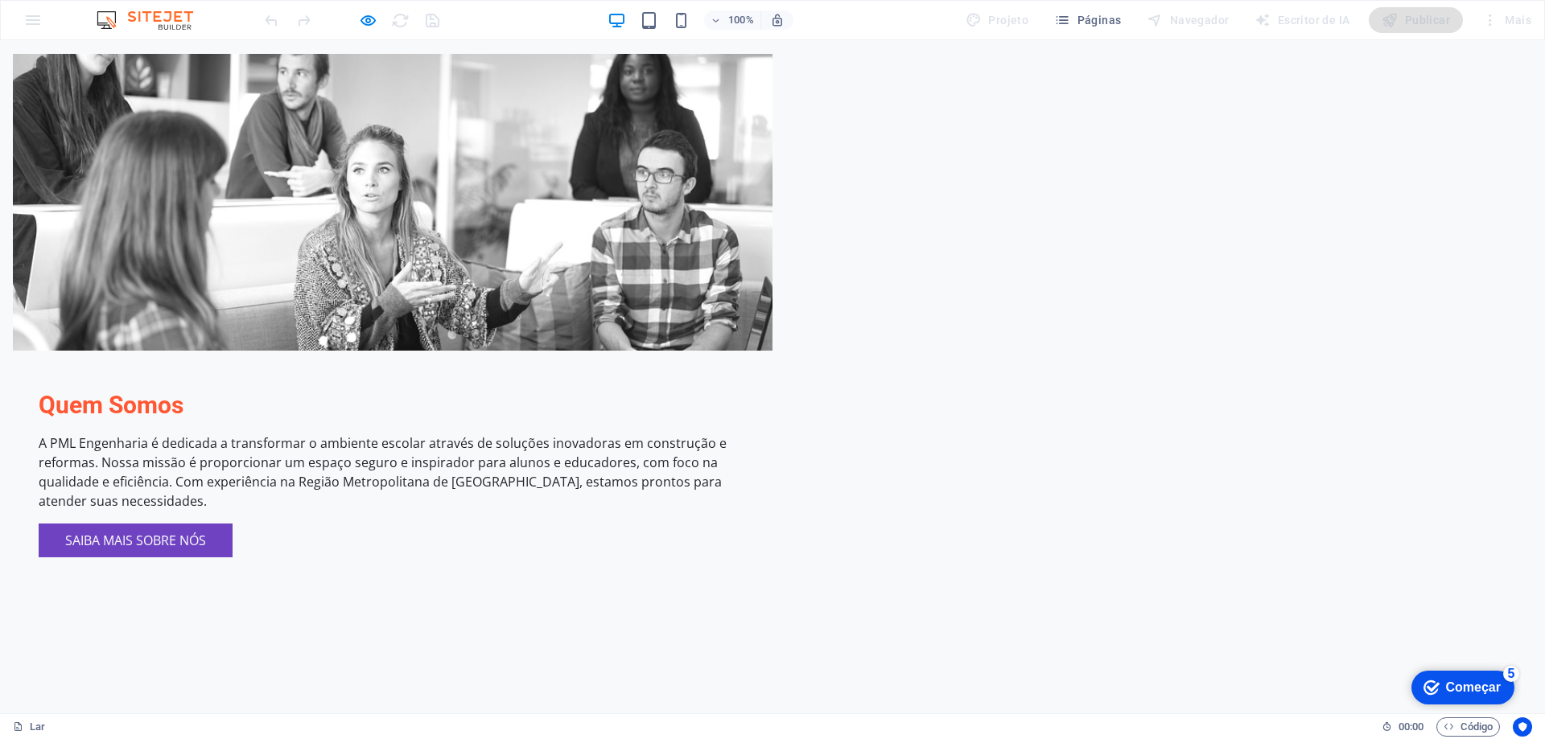
scroll to position [32, 0]
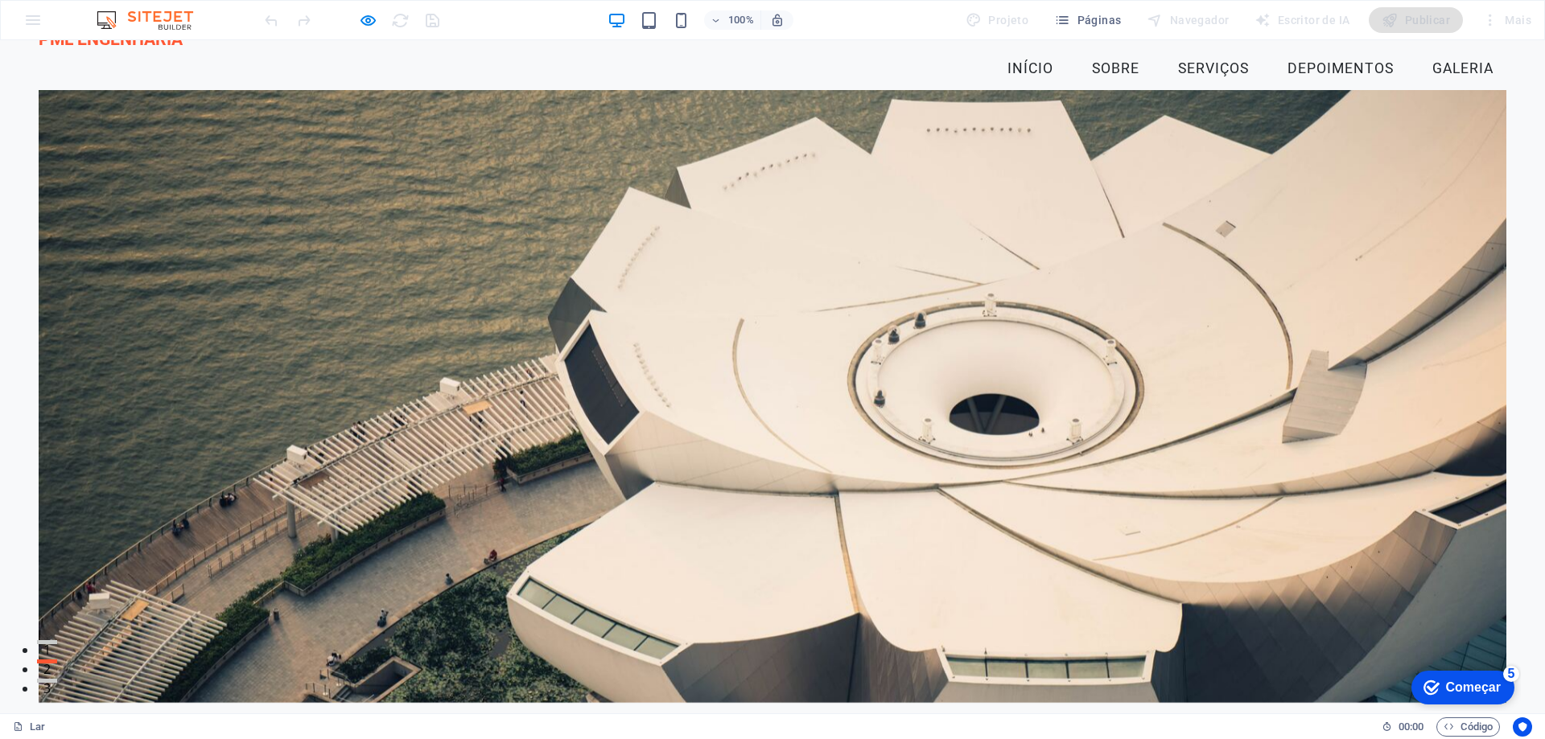
click at [1309, 60] on font "Depoimentos" at bounding box center [1340, 68] width 106 height 16
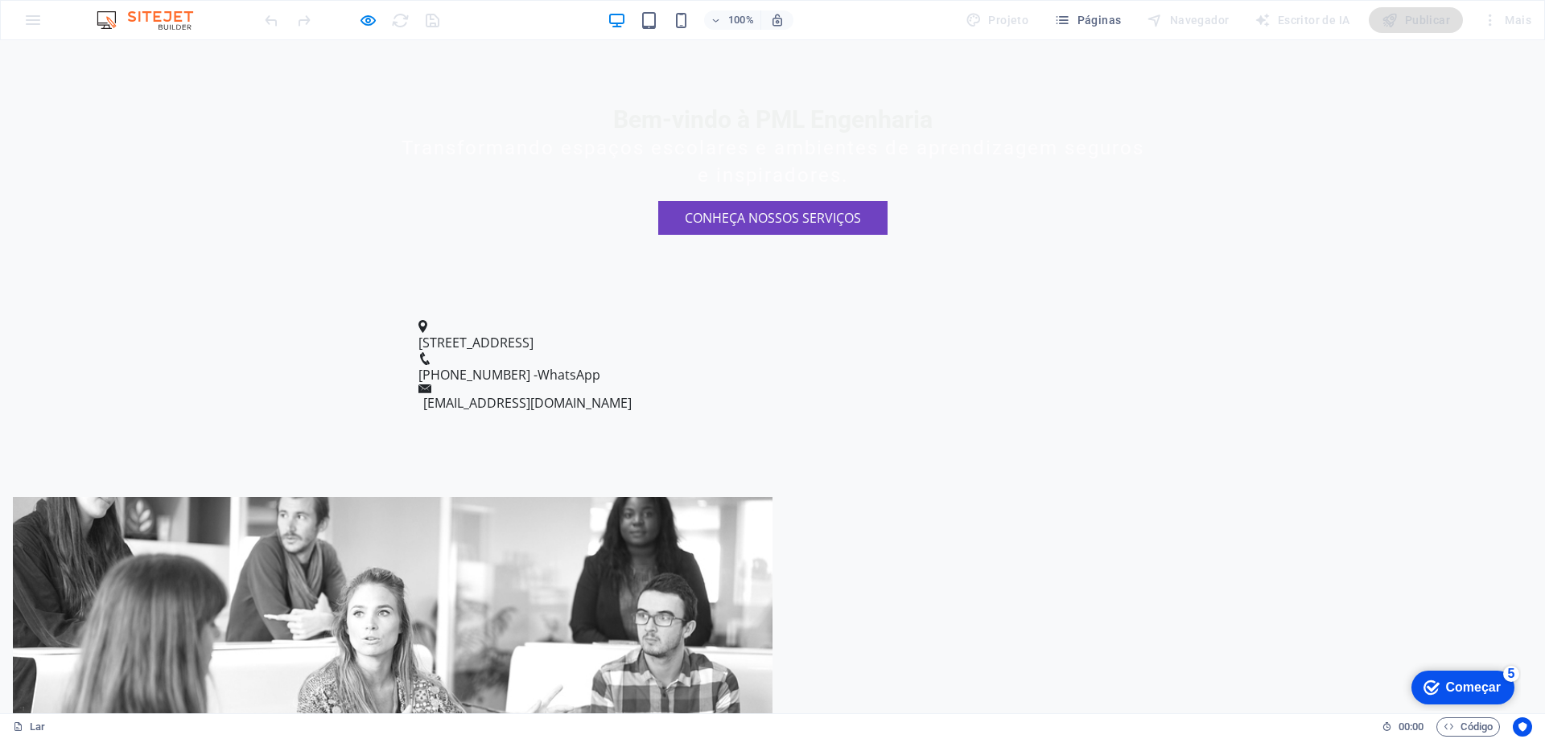
scroll to position [0, 0]
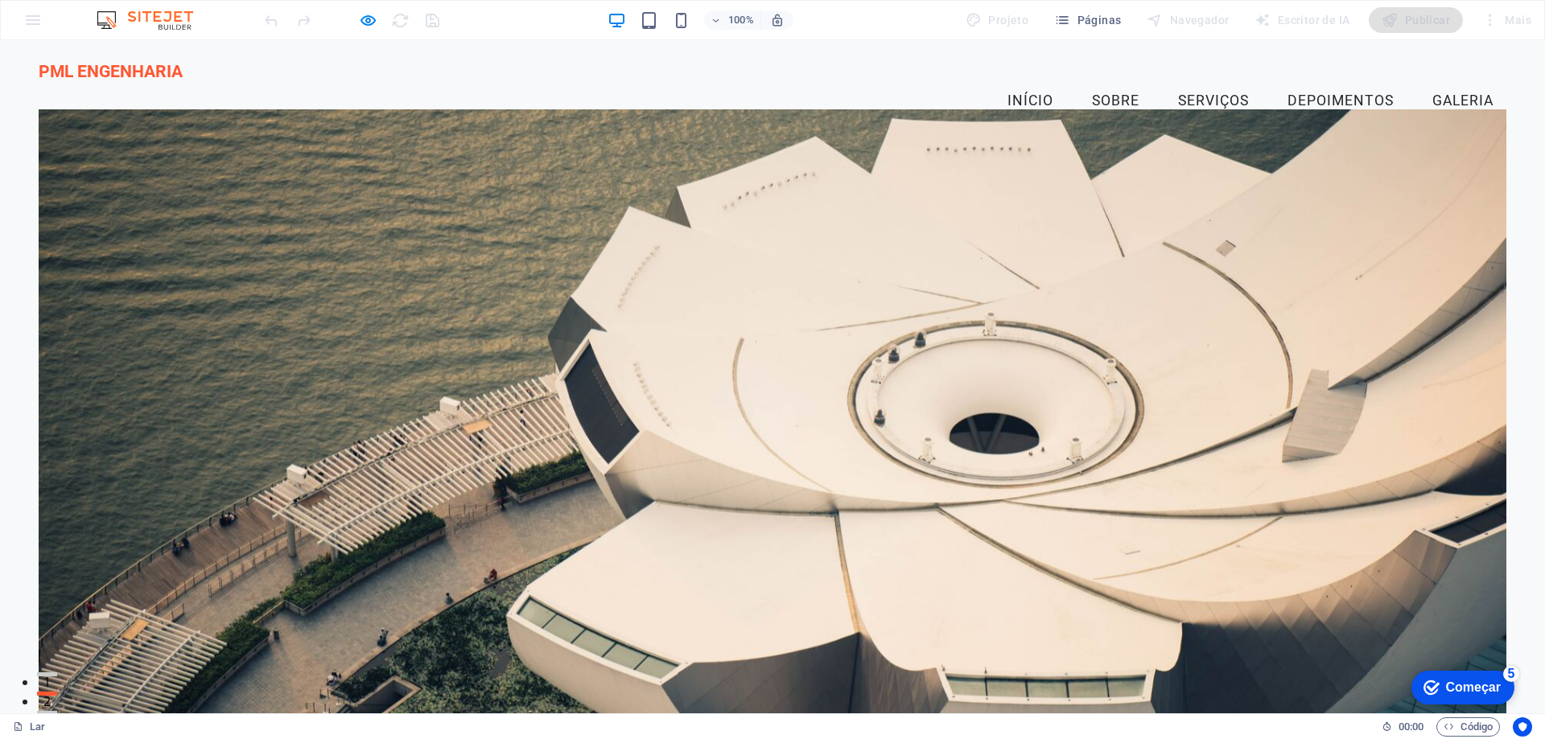
click at [143, 81] on font "PML ENGENHARIA" at bounding box center [111, 71] width 144 height 20
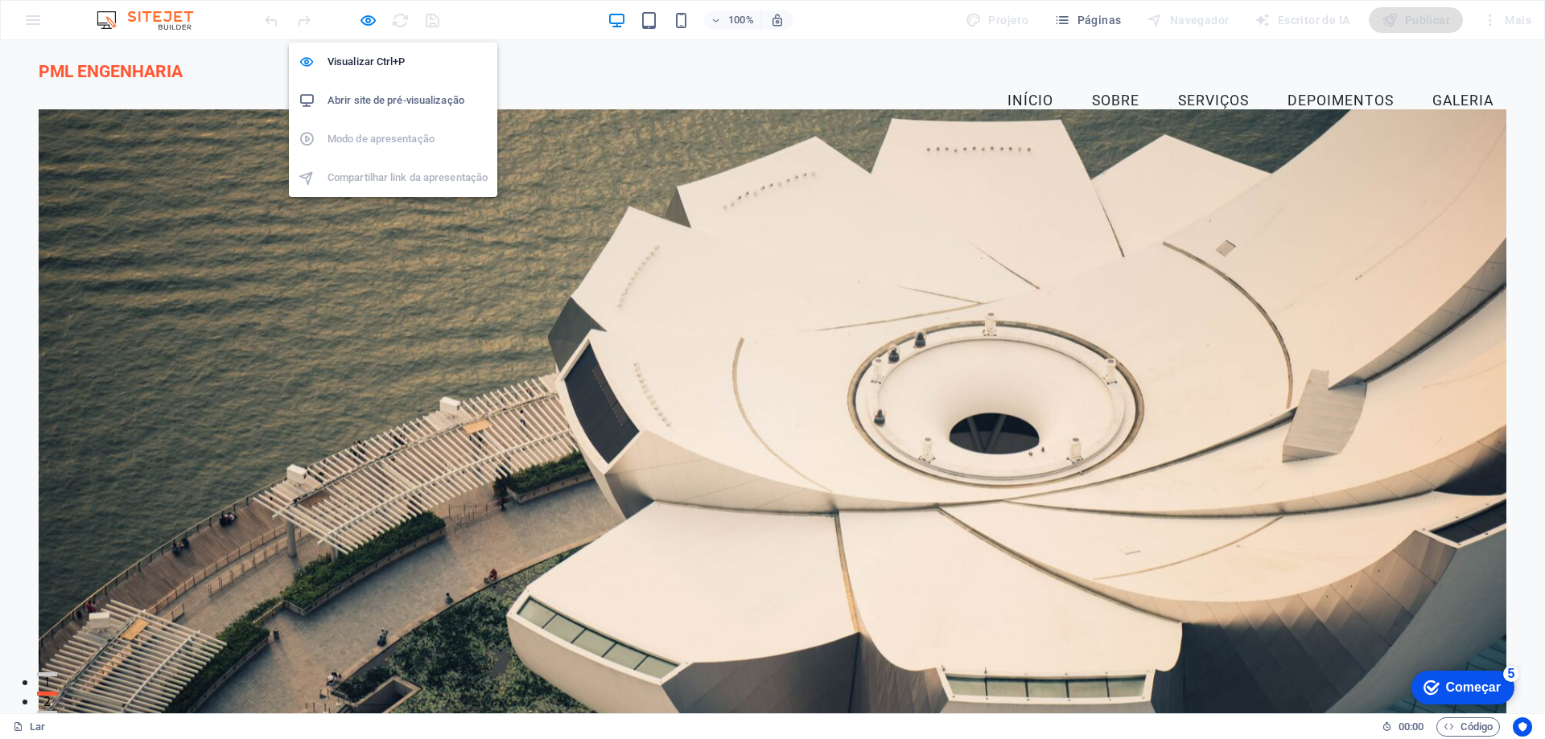
click at [367, 102] on font "Abrir site de pré-visualização" at bounding box center [395, 100] width 137 height 12
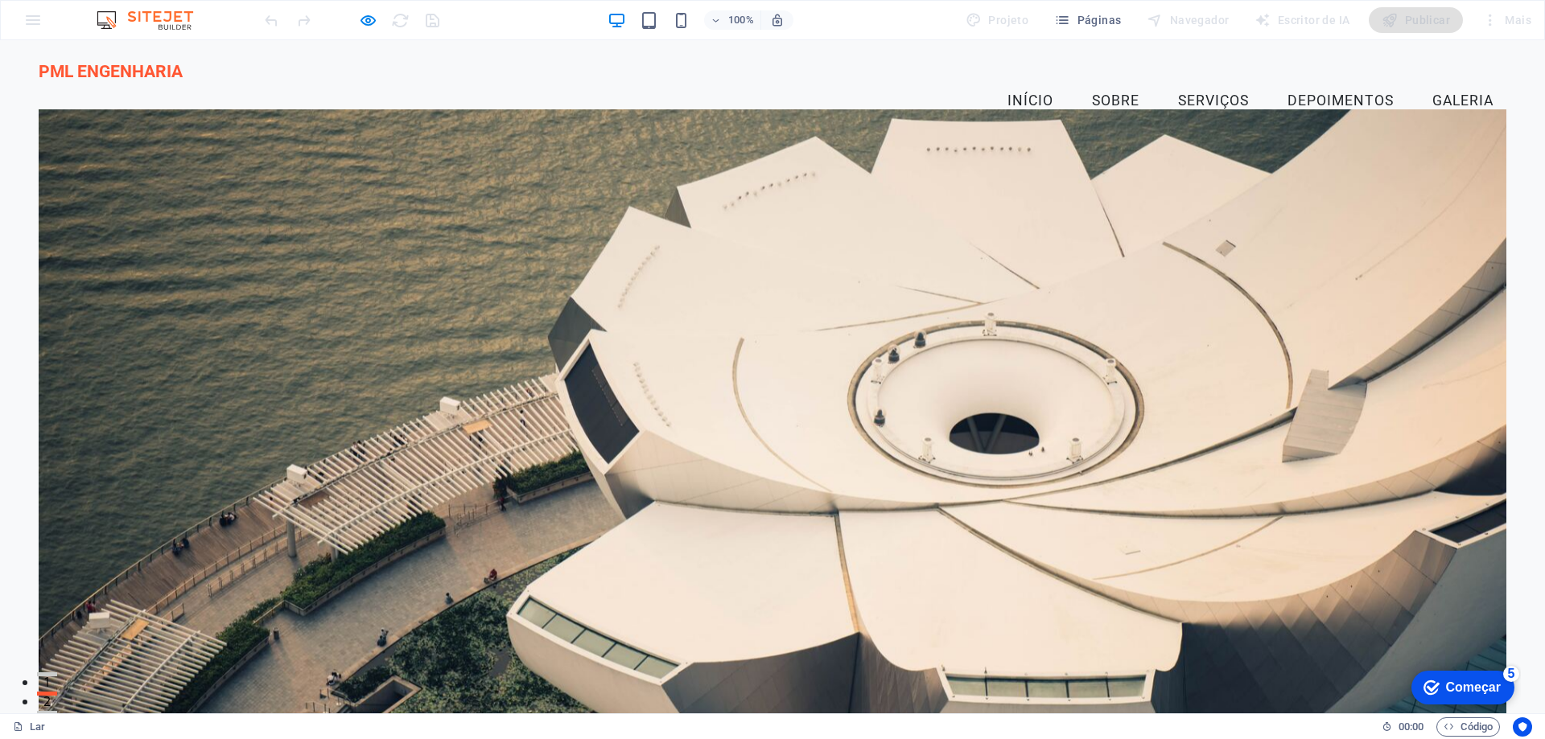
click at [152, 20] on img at bounding box center [153, 19] width 121 height 19
drag, startPoint x: 35, startPoint y: 14, endPoint x: 52, endPoint y: 35, distance: 26.9
click at [43, 24] on div "100% Projeto Páginas Navegador Escritor de IA Publicar Mais" at bounding box center [772, 20] width 1543 height 39
click at [214, 101] on ul "Início Sobre Serviços Depoimentos Galeria" at bounding box center [773, 101] width 1468 height 40
click at [1452, 677] on div "checkmark Começar 5" at bounding box center [1462, 688] width 103 height 34
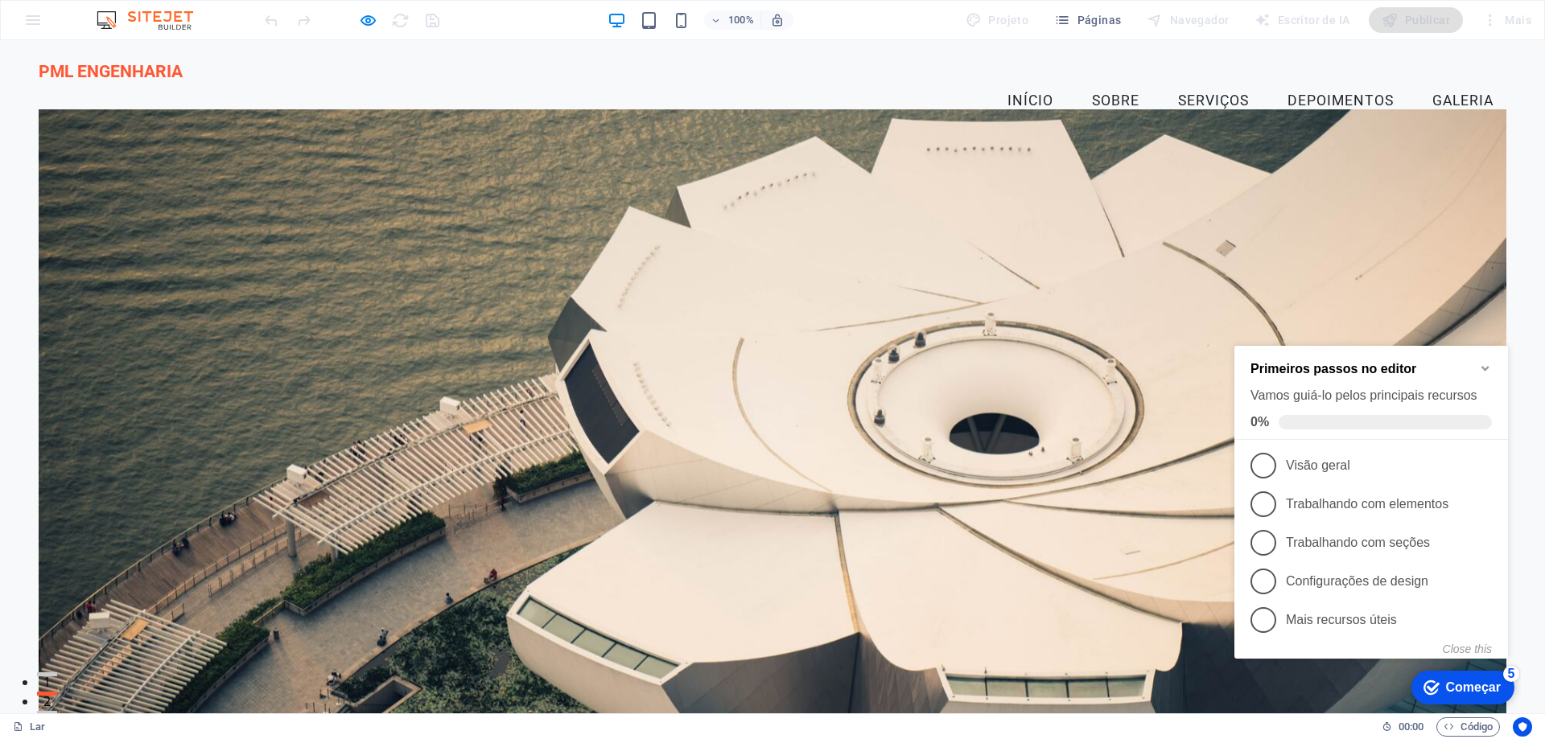
click at [1275, 252] on div at bounding box center [773, 415] width 1468 height 613
click at [1517, 142] on div "Bem-vindo à PML Engenharia Transformando espaços escolares e ambientes de apren…" at bounding box center [772, 578] width 1545 height 873
click at [1514, 94] on div "PML ENGENHARIA Menu Início Sobre Serviços Depoimentos Galeria" at bounding box center [772, 90] width 1545 height 101
click at [1488, 362] on icon "Minimize checklist" at bounding box center [1485, 368] width 13 height 13
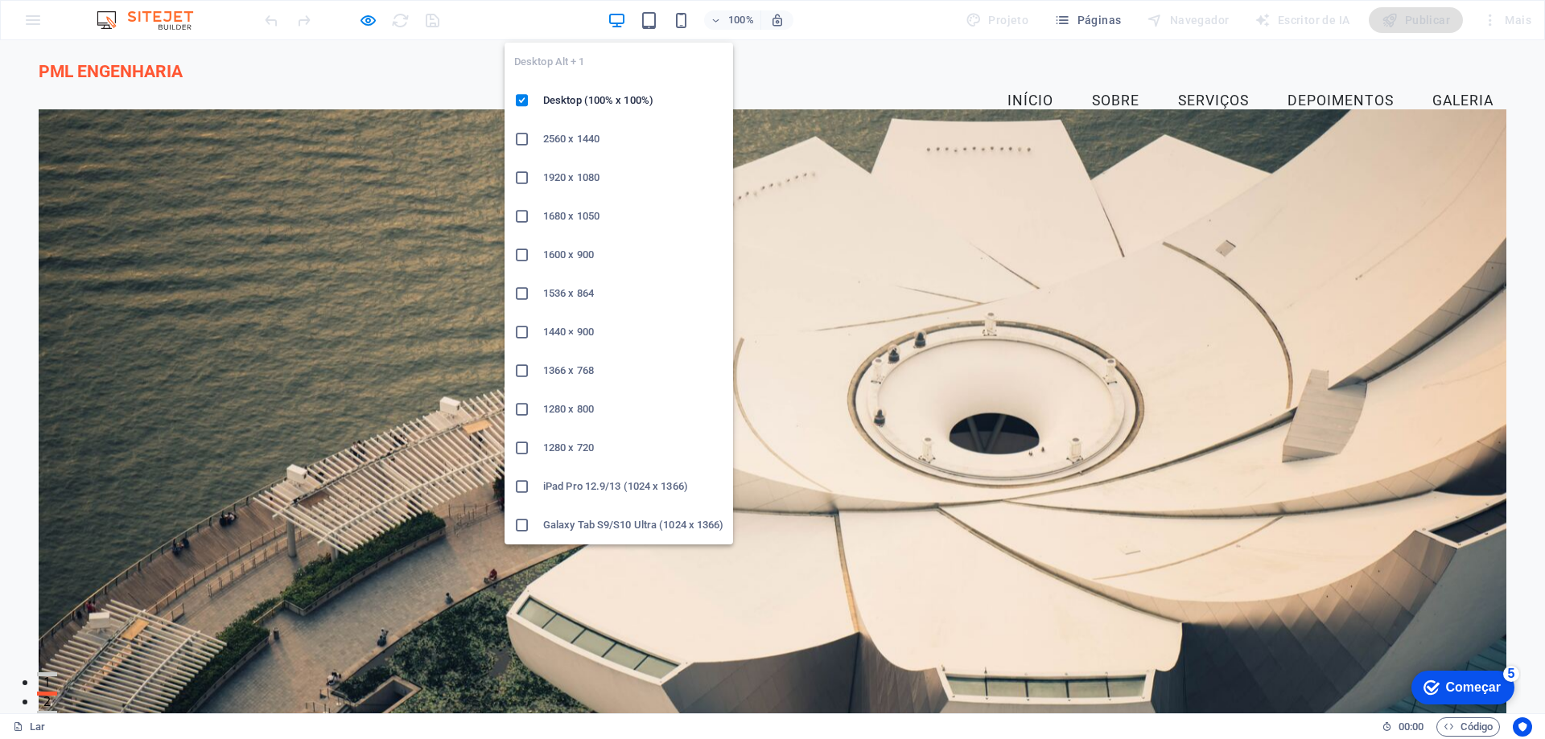
click at [621, 21] on icon "button" at bounding box center [617, 20] width 19 height 19
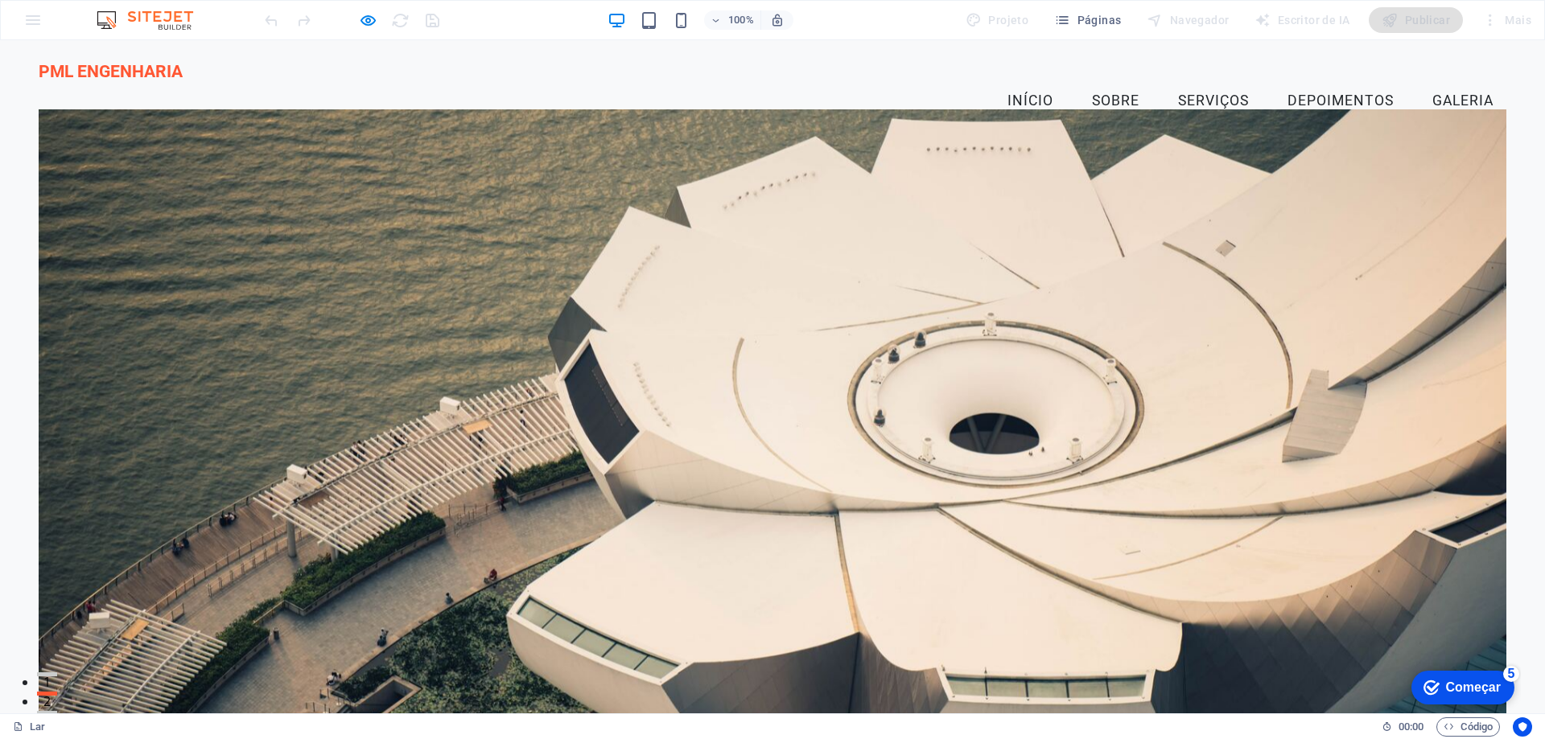
click at [398, 86] on ul "Início Sobre Serviços Depoimentos Galeria" at bounding box center [773, 101] width 1468 height 40
click at [36, 22] on div "100% Projeto Páginas Navegador Escritor de IA Publicar Mais" at bounding box center [772, 20] width 1543 height 39
click at [52, 81] on font "PML ENGENHARIA" at bounding box center [111, 71] width 144 height 20
click at [164, 27] on img at bounding box center [153, 19] width 121 height 19
click at [396, 59] on div "PML ENGENHARIA Menu Início Sobre Serviços Depoimentos Galeria" at bounding box center [772, 90] width 1545 height 101
